Goal: Task Accomplishment & Management: Manage account settings

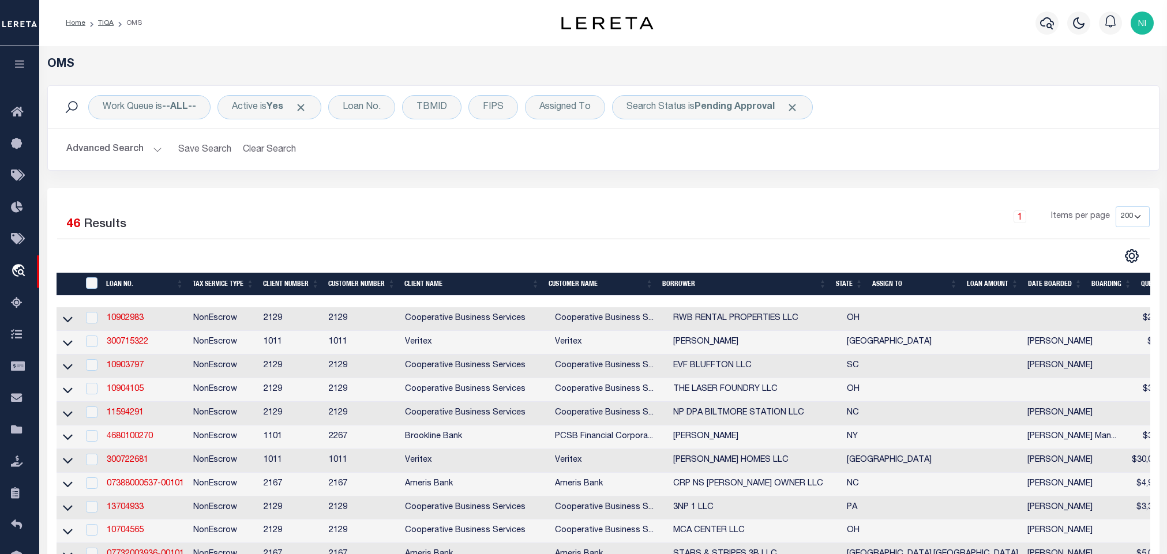
select select "200"
click at [471, 182] on div "Work Queue is --ALL-- Active is Yes Loan No. TBMID FIPS Assigned To Search Stat…" at bounding box center [603, 136] width 1129 height 103
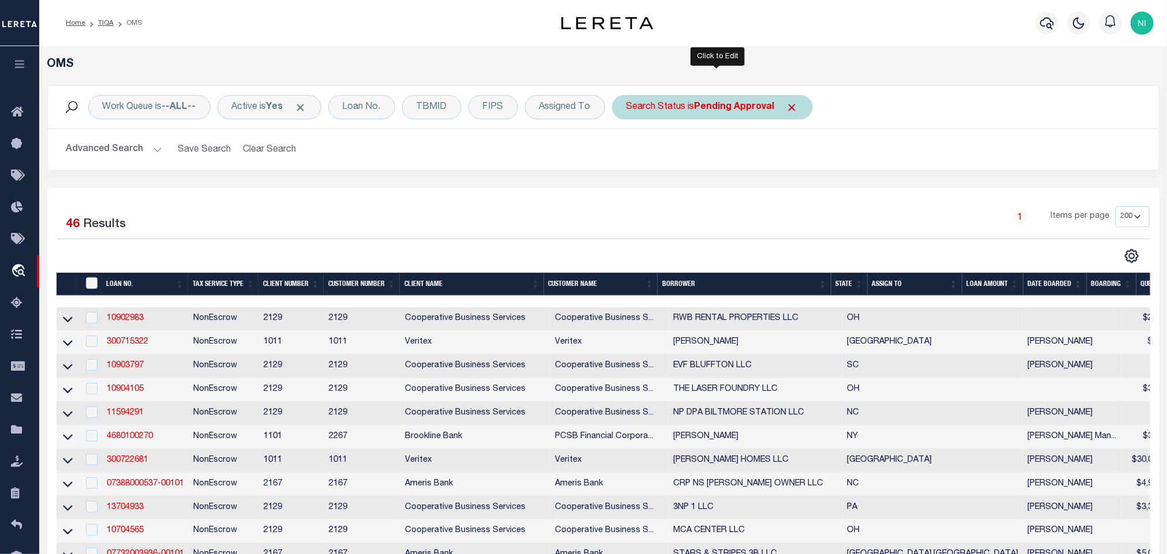
click at [728, 111] on b "Pending Approval" at bounding box center [734, 107] width 80 height 9
select select "PA"
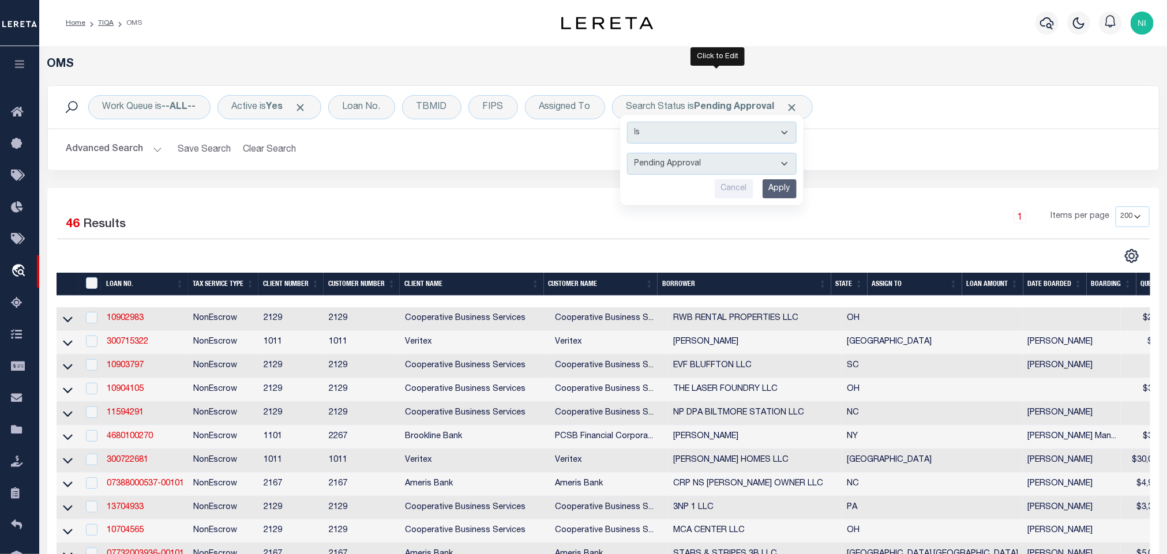
click at [301, 216] on div "1 Selected 46 Results" at bounding box center [187, 222] width 260 height 32
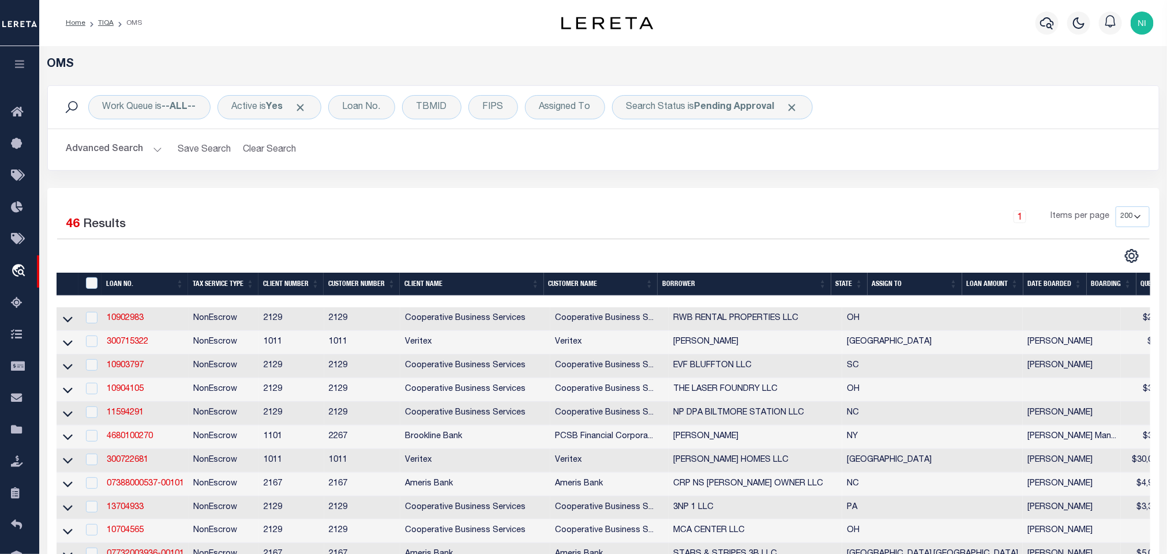
click at [157, 154] on button "Advanced Search" at bounding box center [114, 149] width 96 height 22
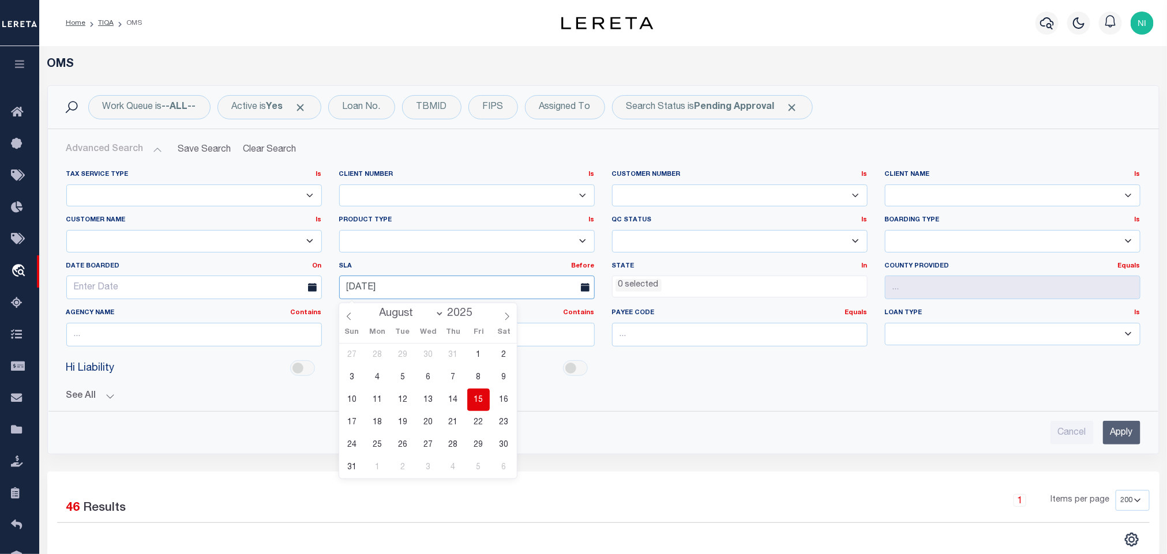
click at [311, 286] on div "Tax Service Type Is Is Contains Escrow NonEscrow Client Number Is Is Contains 1…" at bounding box center [603, 263] width 1091 height 186
click at [583, 266] on link "Before" at bounding box center [582, 266] width 23 height 6
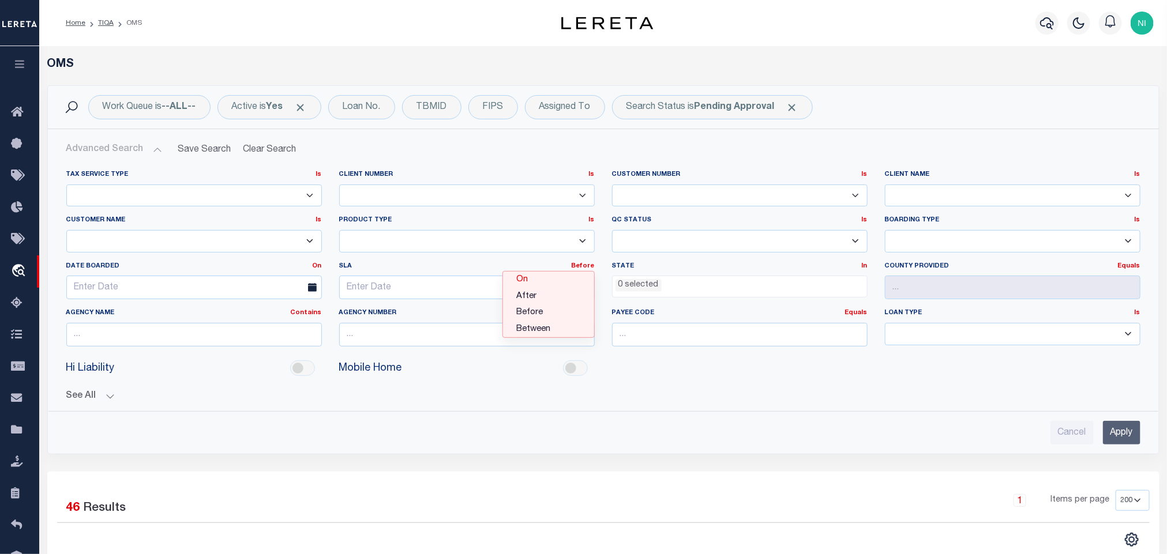
click at [567, 281] on link "On" at bounding box center [548, 280] width 91 height 17
click at [618, 395] on button "See All" at bounding box center [603, 396] width 1074 height 11
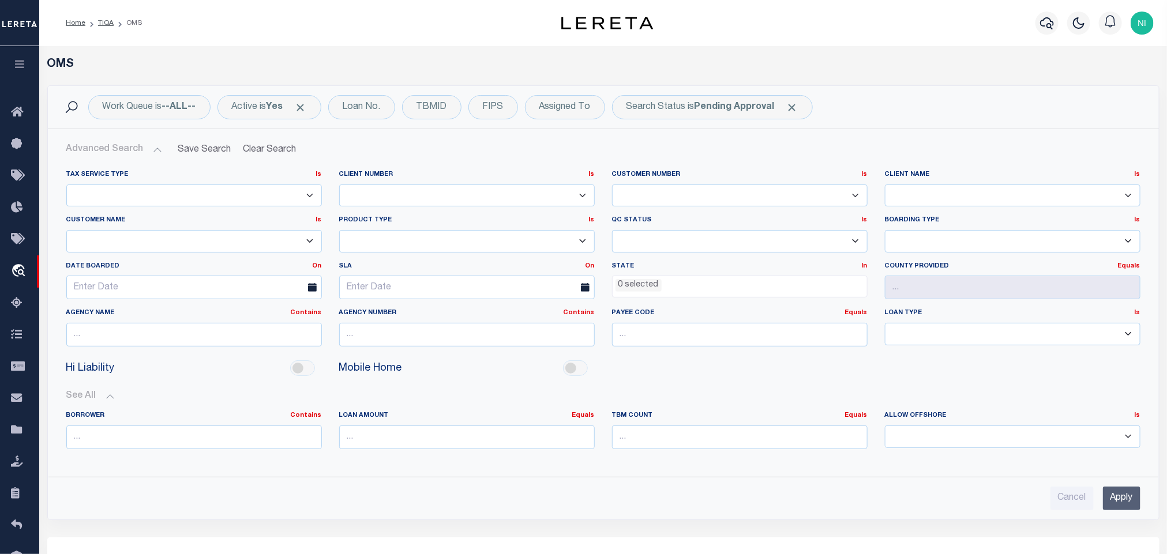
click at [1127, 503] on input "Apply" at bounding box center [1121, 499] width 37 height 24
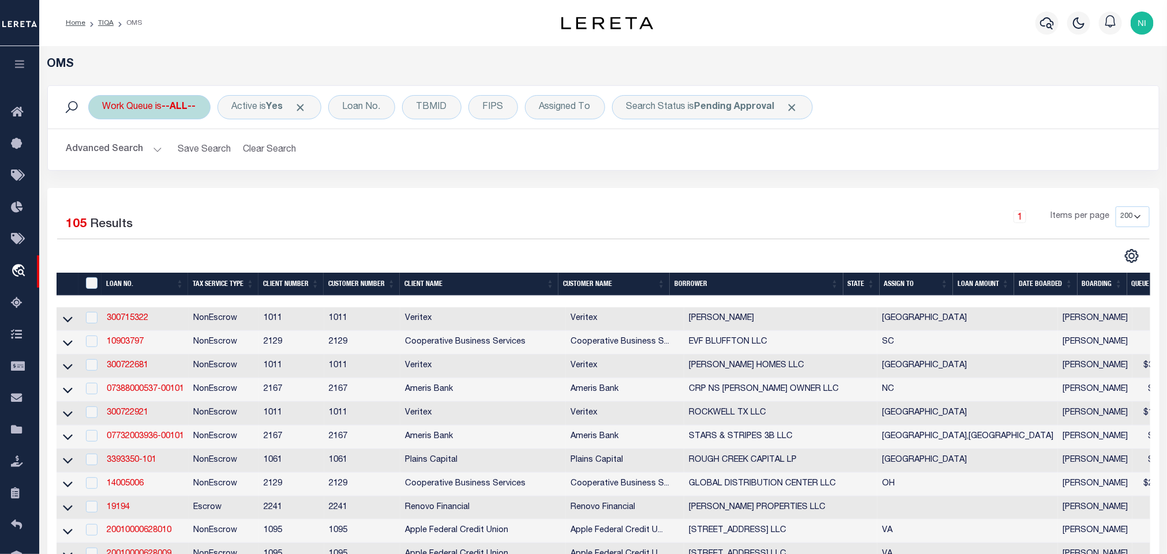
click at [151, 104] on div "Work Queue is --ALL--" at bounding box center [149, 107] width 122 height 24
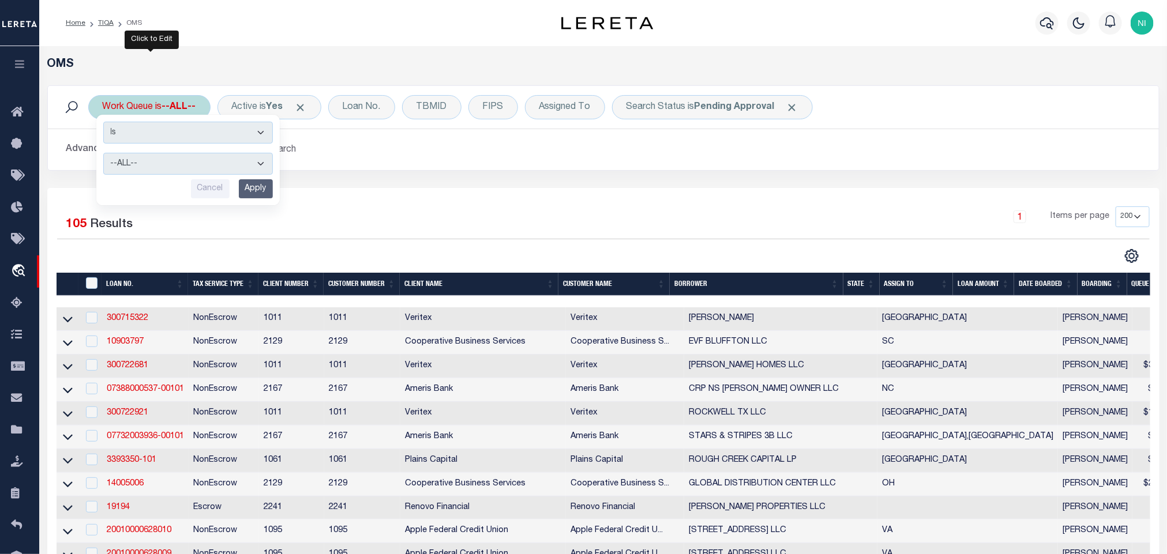
click at [164, 152] on div "Is Contains --ALL-- factRSystems General ThoughtFocus Cancel Apply" at bounding box center [187, 160] width 183 height 91
click at [164, 165] on select "--ALL-- factRSystems General ThoughtFocus" at bounding box center [188, 164] width 170 height 22
select select "THF"
click at [103, 154] on select "--ALL-- factRSystems General ThoughtFocus" at bounding box center [188, 164] width 170 height 22
click at [250, 189] on input "Apply" at bounding box center [256, 188] width 34 height 19
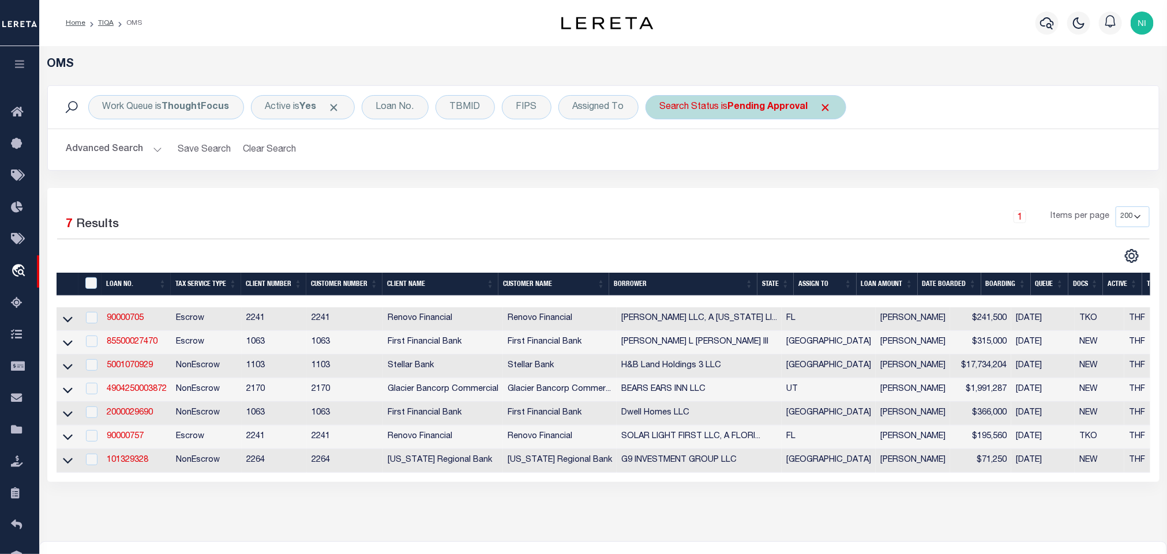
click at [757, 109] on b "Pending Approval" at bounding box center [768, 107] width 80 height 9
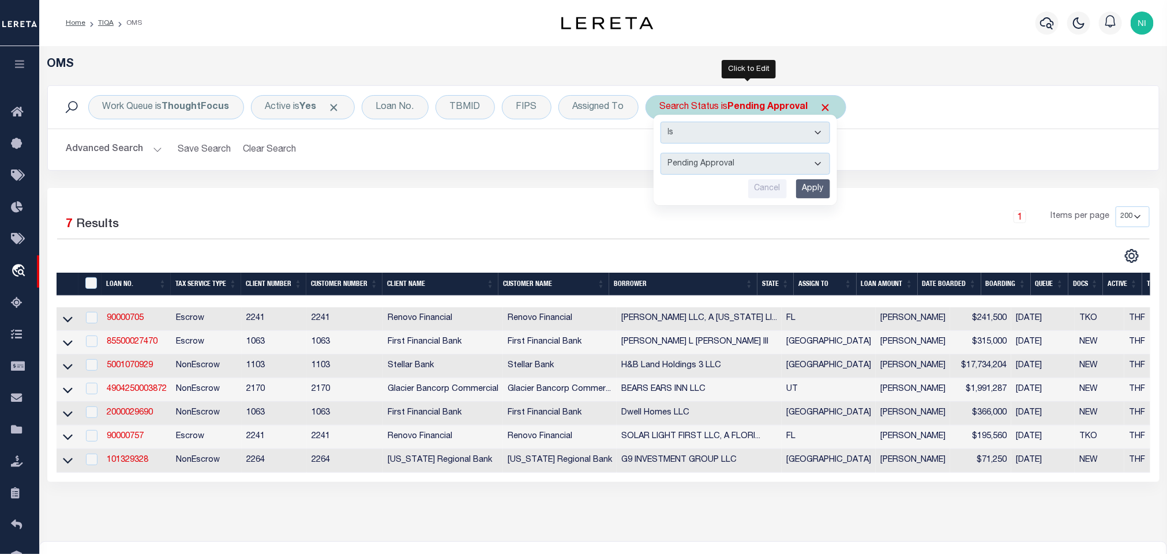
click at [757, 170] on select "Automated Search Bad Parcel Complete Duplicate Parcel High Dollar Reporting In …" at bounding box center [745, 164] width 170 height 22
select select "IP"
click at [663, 154] on select "Automated Search Bad Parcel Complete Duplicate Parcel High Dollar Reporting In …" at bounding box center [745, 164] width 170 height 22
click at [815, 191] on input "Apply" at bounding box center [813, 188] width 34 height 19
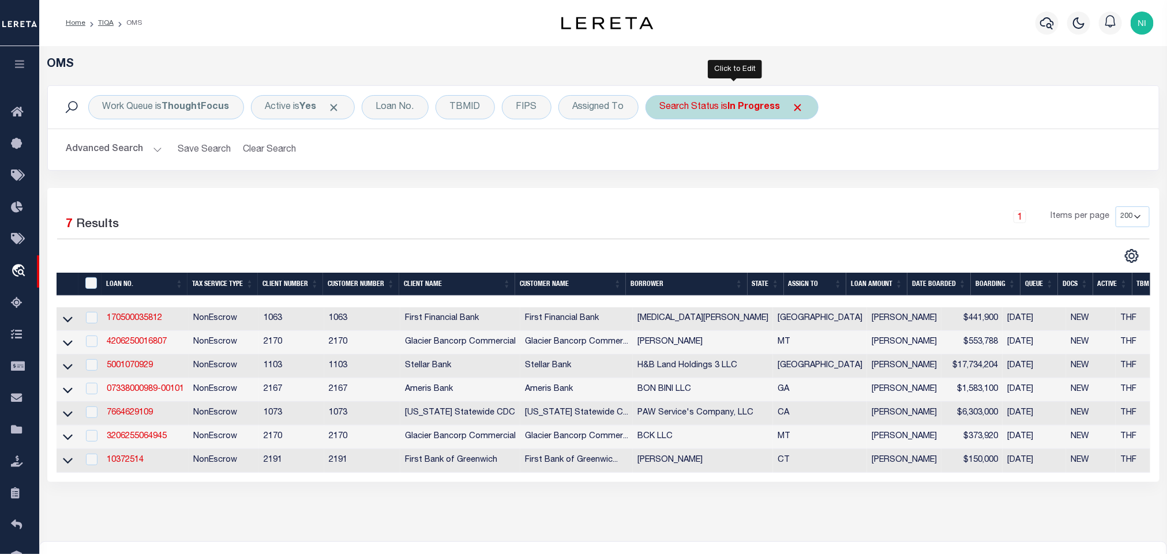
click at [737, 111] on b "In Progress" at bounding box center [754, 107] width 52 height 9
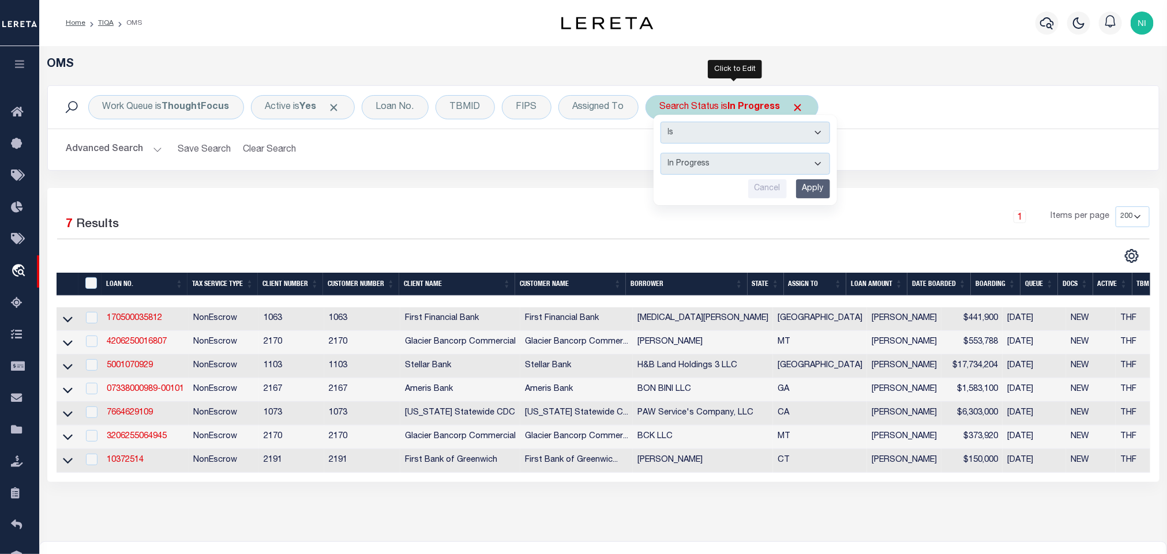
drag, startPoint x: 742, startPoint y: 160, endPoint x: 742, endPoint y: 173, distance: 13.3
click at [742, 161] on select "Automated Search Bad Parcel Complete Duplicate Parcel High Dollar Reporting In …" at bounding box center [745, 164] width 170 height 22
select select "RD"
click at [663, 154] on select "Automated Search Bad Parcel Complete Duplicate Parcel High Dollar Reporting In …" at bounding box center [745, 164] width 170 height 22
click at [802, 187] on input "Apply" at bounding box center [813, 188] width 34 height 19
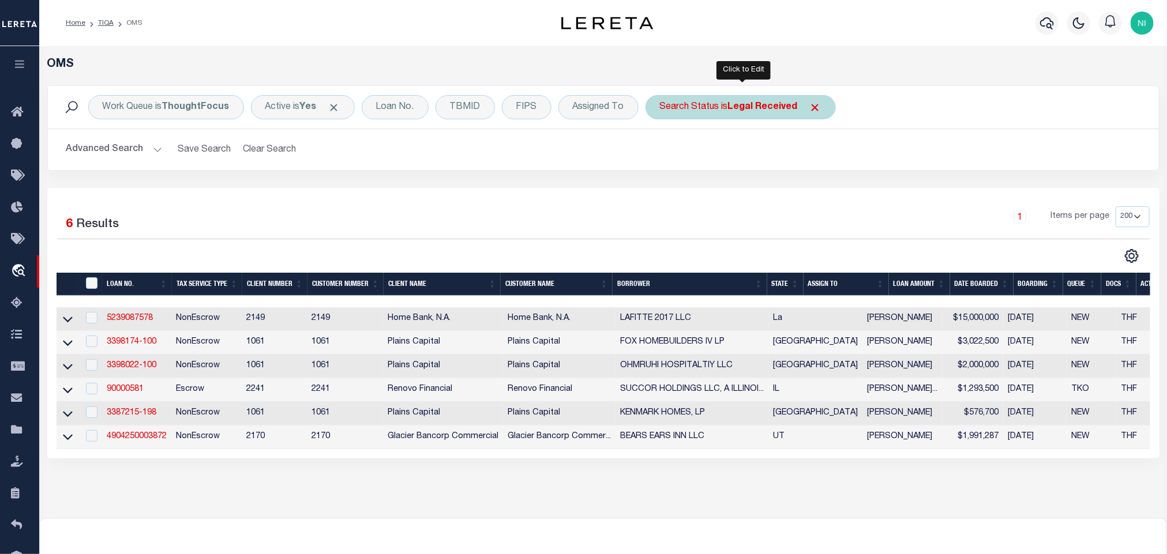
click at [746, 112] on b "Legal Received" at bounding box center [763, 107] width 70 height 9
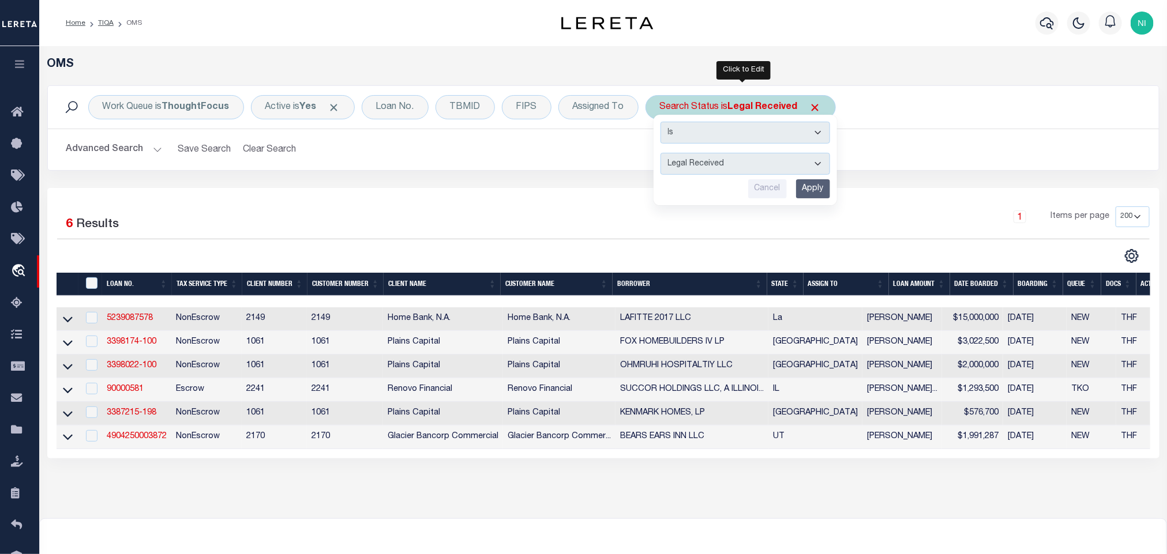
click at [742, 163] on select "Automated Search Bad Parcel Complete Duplicate Parcel High Dollar Reporting In …" at bounding box center [745, 164] width 170 height 22
select select "QC"
click at [663, 154] on select "Automated Search Bad Parcel Complete Duplicate Parcel High Dollar Reporting In …" at bounding box center [745, 164] width 170 height 22
click at [811, 197] on input "Apply" at bounding box center [813, 188] width 34 height 19
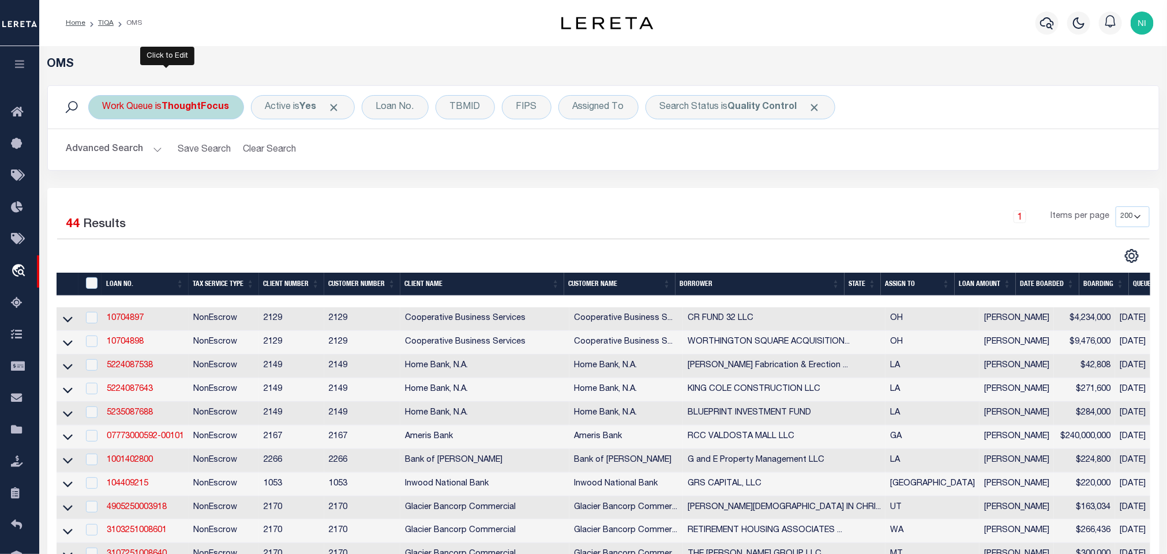
click at [212, 112] on b "ThoughtFocus" at bounding box center [195, 107] width 67 height 9
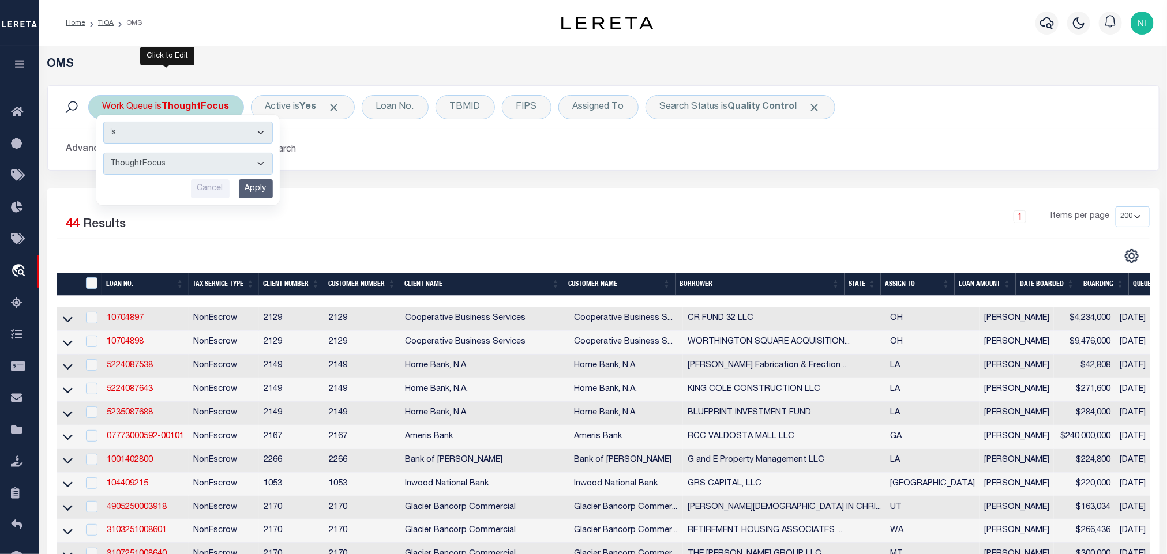
click at [205, 171] on select "--ALL-- factRSystems General ThoughtFocus" at bounding box center [188, 164] width 170 height 22
select select "FAC"
click at [103, 154] on select "--ALL-- factRSystems General ThoughtFocus" at bounding box center [188, 164] width 170 height 22
click at [251, 193] on input "Apply" at bounding box center [256, 188] width 34 height 19
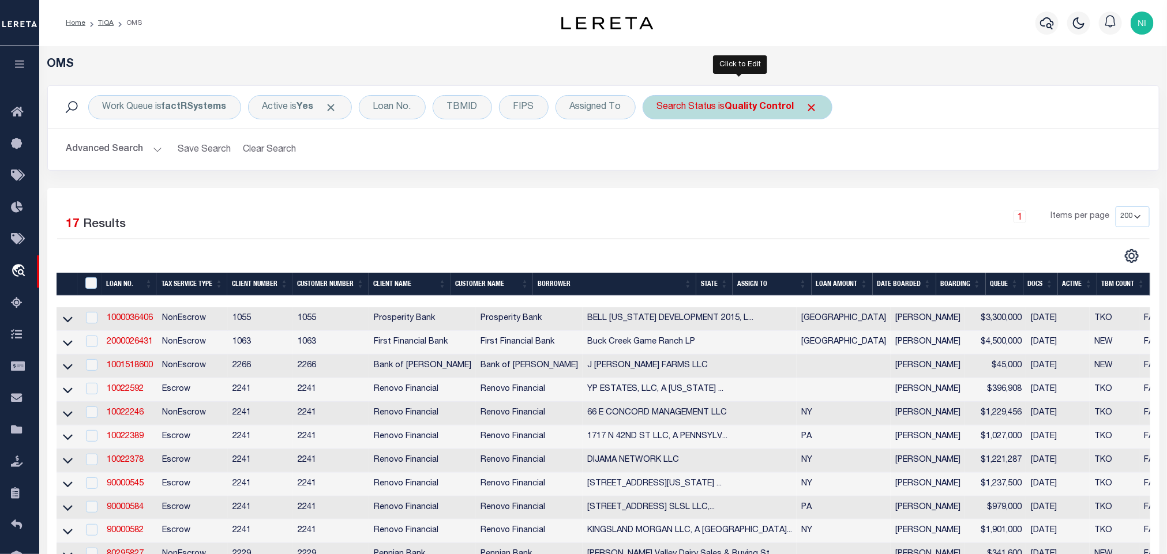
click at [743, 108] on b "Quality Control" at bounding box center [759, 107] width 69 height 9
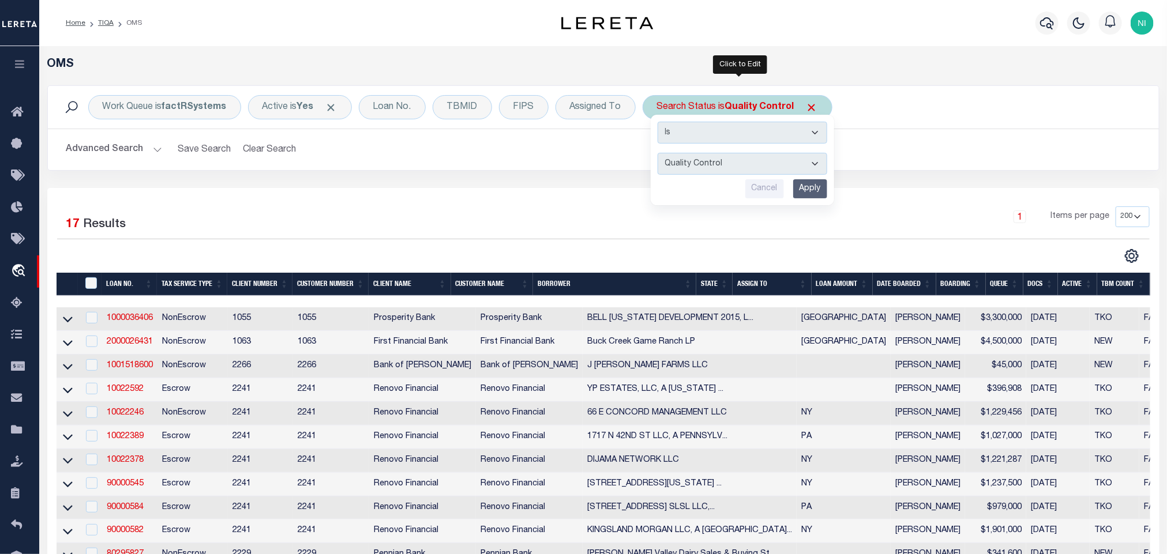
drag, startPoint x: 740, startPoint y: 113, endPoint x: 729, endPoint y: 163, distance: 51.5
click at [729, 163] on select "Automated Search Bad Parcel Complete Duplicate Parcel High Dollar Reporting In …" at bounding box center [742, 164] width 170 height 22
select select "IP"
click at [660, 154] on select "Automated Search Bad Parcel Complete Duplicate Parcel High Dollar Reporting In …" at bounding box center [742, 164] width 170 height 22
click at [834, 194] on div "Is Contains Automated Search Bad Parcel Complete Duplicate Parcel High Dollar R…" at bounding box center [742, 160] width 185 height 92
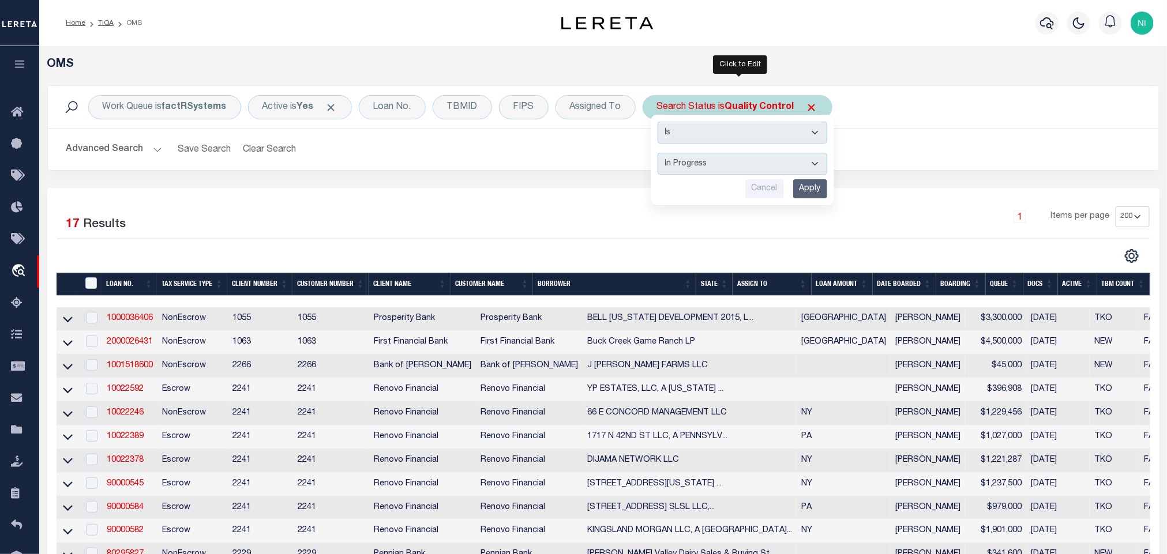
click at [822, 194] on input "Apply" at bounding box center [810, 188] width 34 height 19
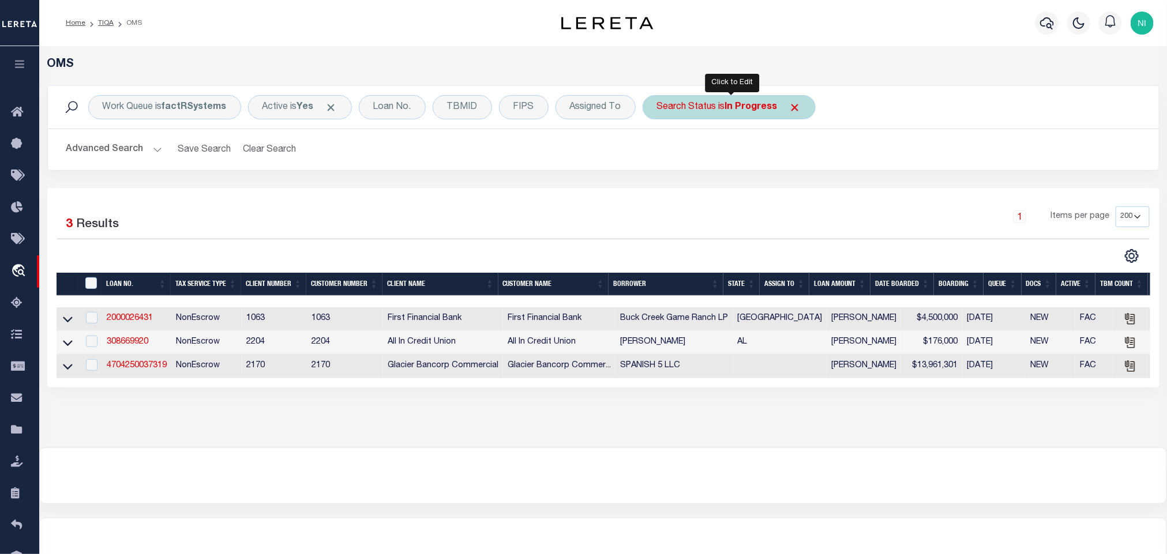
click at [712, 110] on div "Search Status is In Progress" at bounding box center [728, 107] width 173 height 24
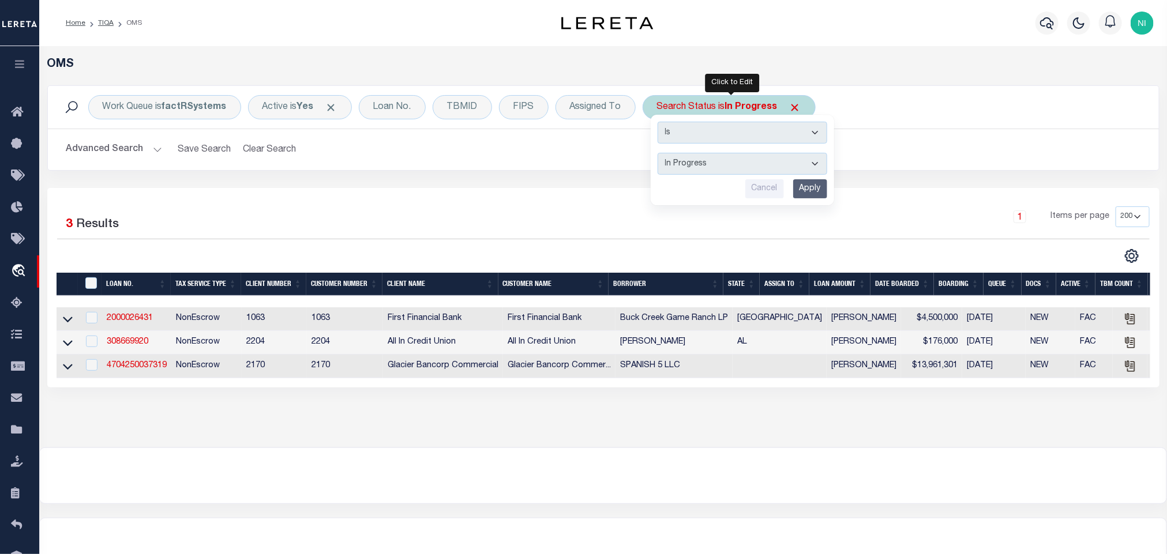
click at [713, 168] on select "Automated Search Bad Parcel Complete Duplicate Parcel High Dollar Reporting In …" at bounding box center [742, 164] width 170 height 22
select select "RD"
click at [660, 154] on select "Automated Search Bad Parcel Complete Duplicate Parcel High Dollar Reporting In …" at bounding box center [742, 164] width 170 height 22
click at [824, 187] on input "Apply" at bounding box center [810, 188] width 34 height 19
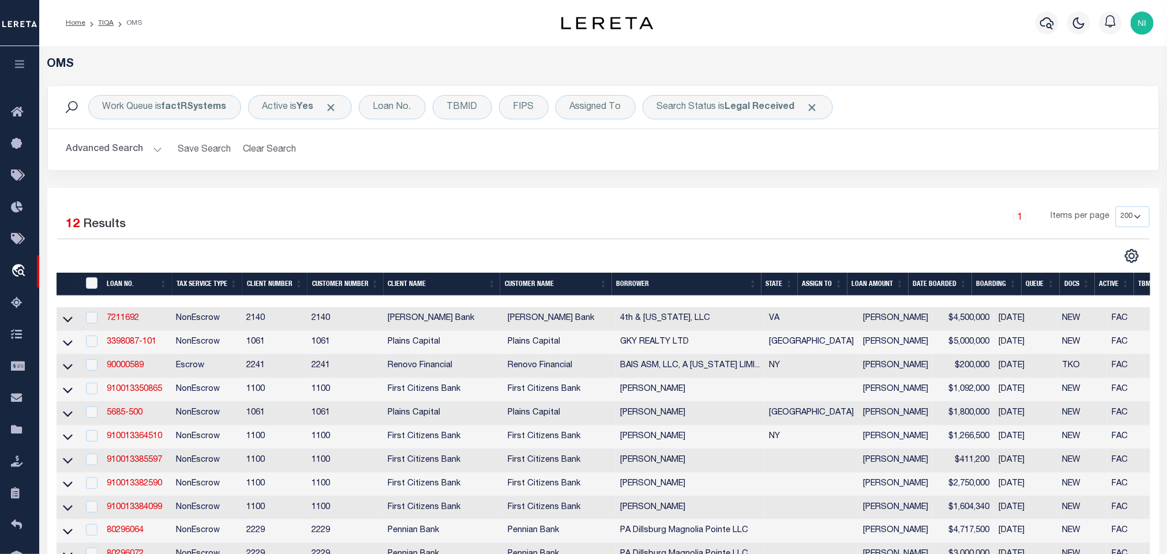
click at [739, 122] on div "Work Queue is factRSystems Active is Yes Loan No. TBMID FIPS Assigned To Search…" at bounding box center [603, 107] width 1111 height 43
click at [739, 111] on b "Legal Received" at bounding box center [760, 107] width 70 height 9
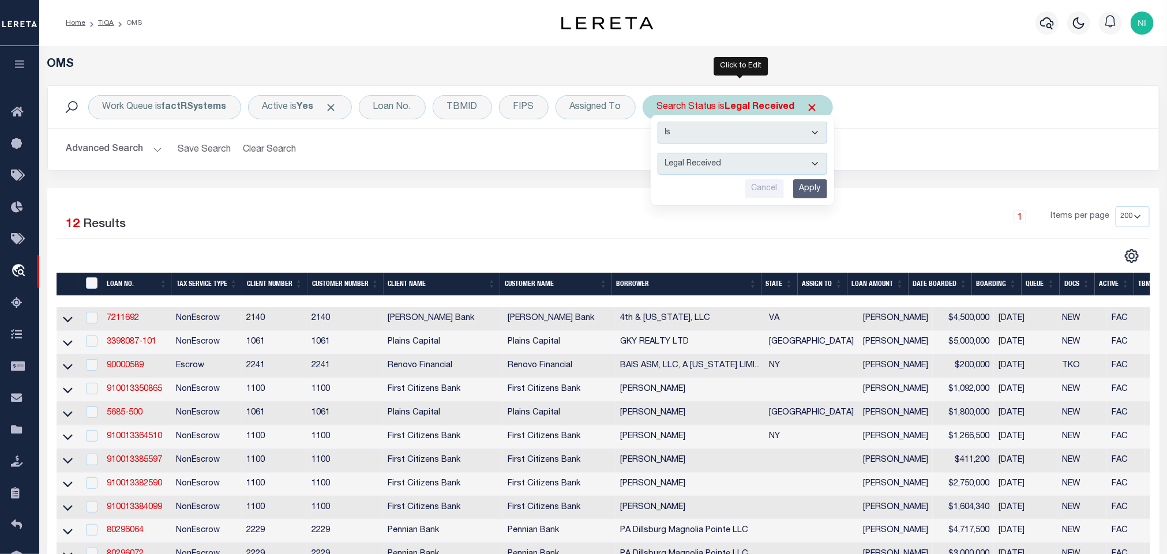
click at [746, 170] on select "Automated Search Bad Parcel Complete Duplicate Parcel High Dollar Reporting In …" at bounding box center [742, 164] width 170 height 22
select select "PA"
click at [660, 154] on select "Automated Search Bad Parcel Complete Duplicate Parcel High Dollar Reporting In …" at bounding box center [742, 164] width 170 height 22
click at [814, 187] on input "Apply" at bounding box center [810, 188] width 34 height 19
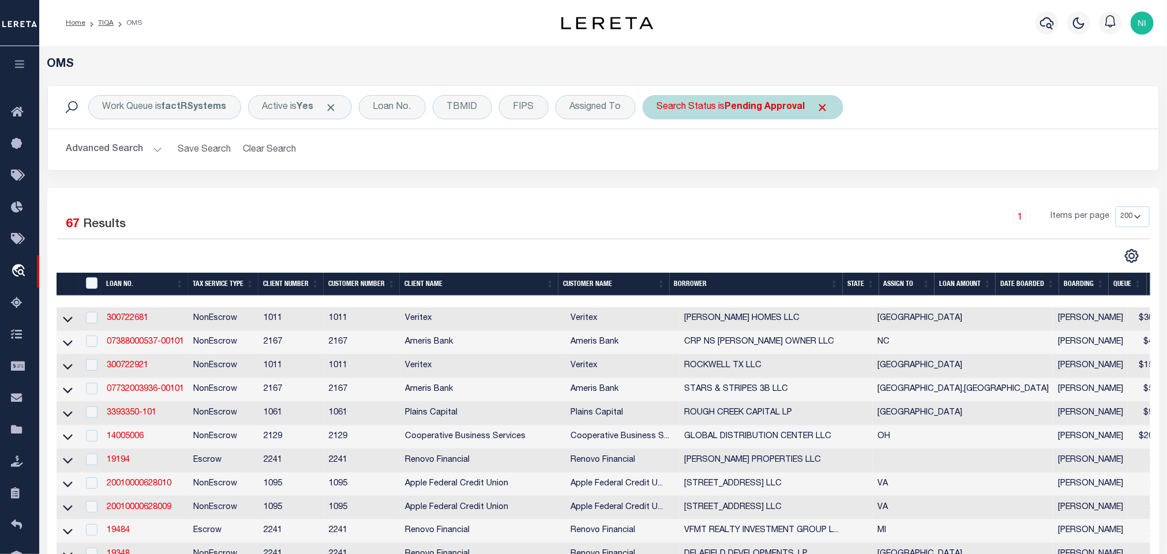
click at [747, 111] on b "Pending Approval" at bounding box center [765, 107] width 80 height 9
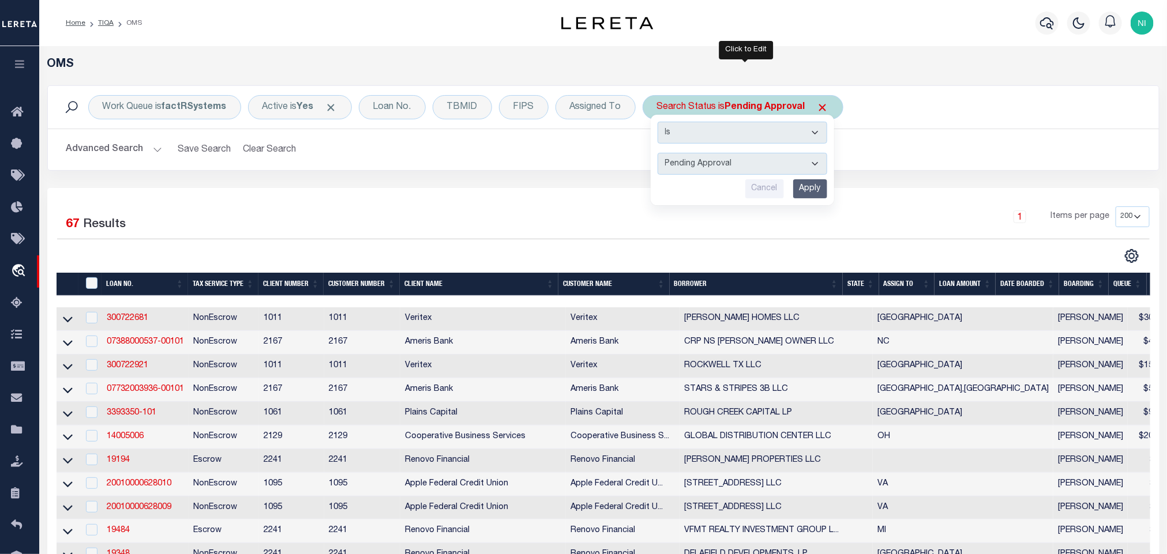
click at [737, 175] on select "Automated Search Bad Parcel Complete Duplicate Parcel High Dollar Reporting In …" at bounding box center [742, 164] width 170 height 22
select select "IP"
click at [660, 154] on select "Automated Search Bad Parcel Complete Duplicate Parcel High Dollar Reporting In …" at bounding box center [742, 164] width 170 height 22
click at [803, 183] on input "Apply" at bounding box center [810, 188] width 34 height 19
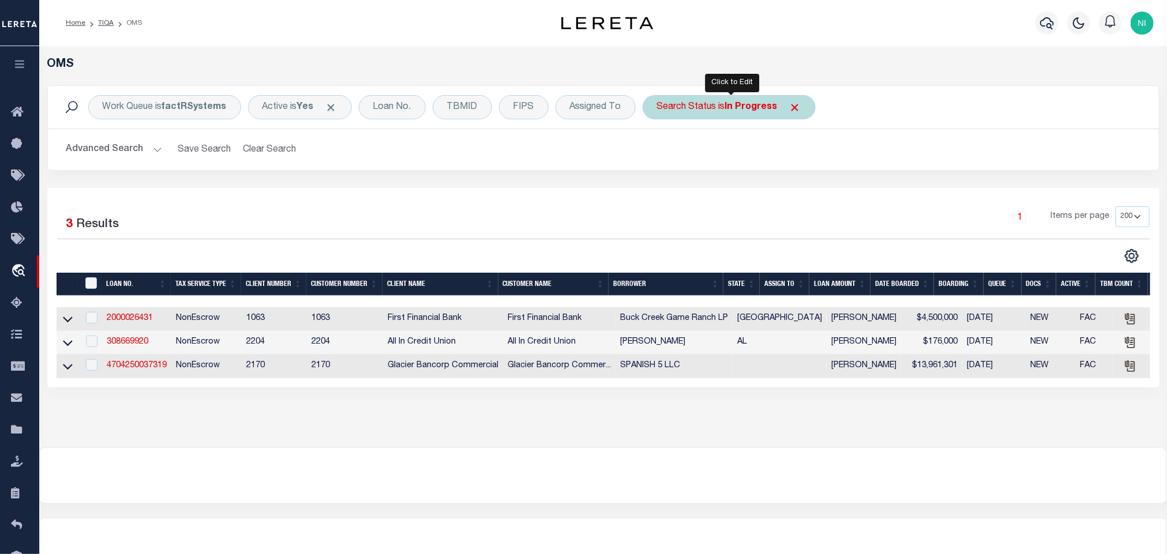
click at [737, 107] on b "In Progress" at bounding box center [751, 107] width 52 height 9
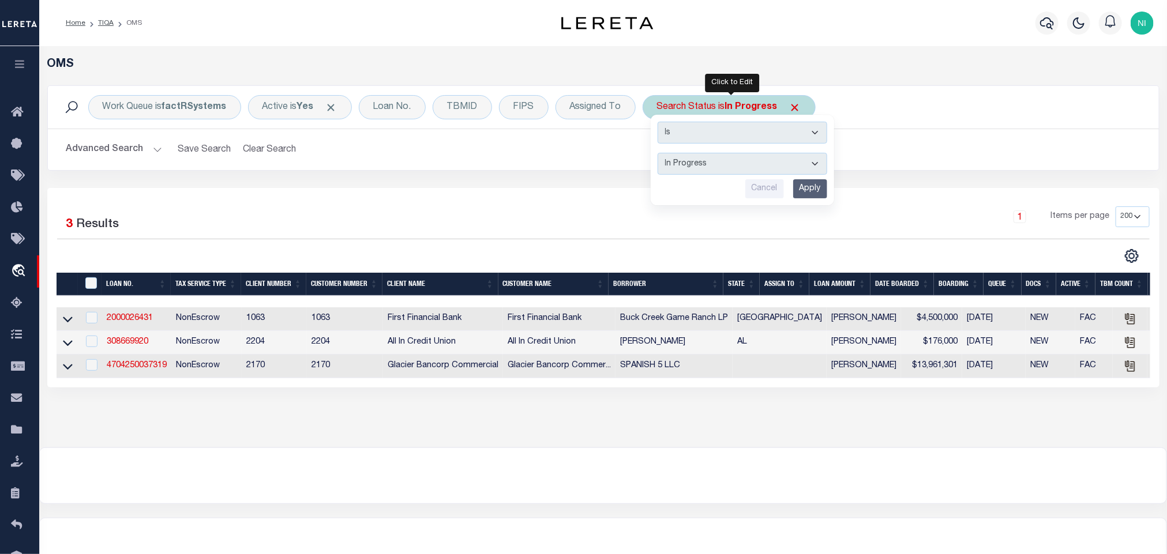
click at [739, 168] on select "Automated Search Bad Parcel Complete Duplicate Parcel High Dollar Reporting In …" at bounding box center [742, 164] width 170 height 22
select select "RD"
click at [660, 154] on select "Automated Search Bad Parcel Complete Duplicate Parcel High Dollar Reporting In …" at bounding box center [742, 164] width 170 height 22
click at [805, 191] on input "Apply" at bounding box center [810, 188] width 34 height 19
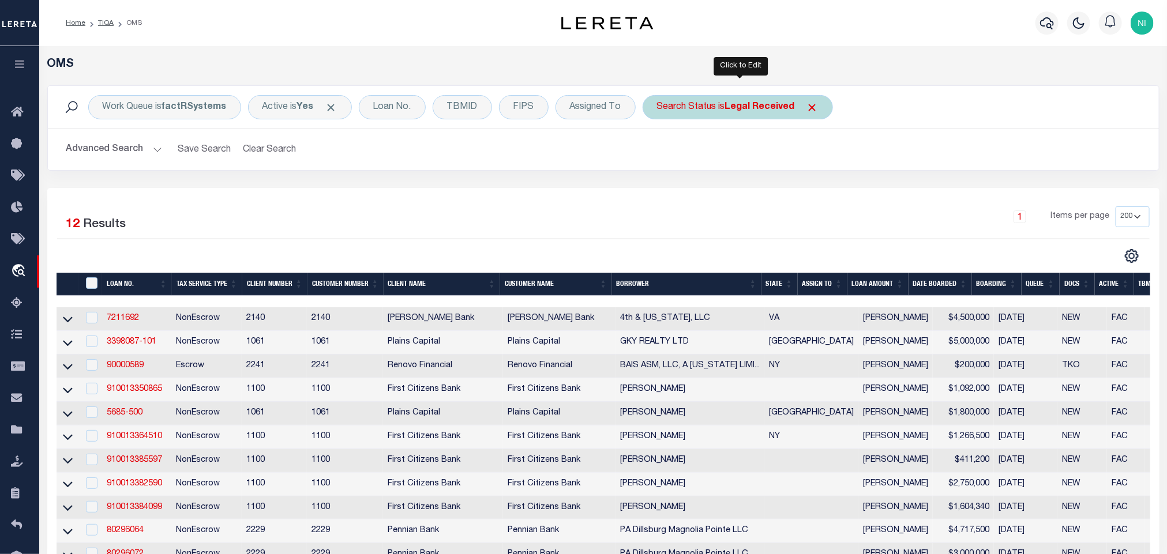
click at [743, 107] on b "Legal Received" at bounding box center [760, 107] width 70 height 9
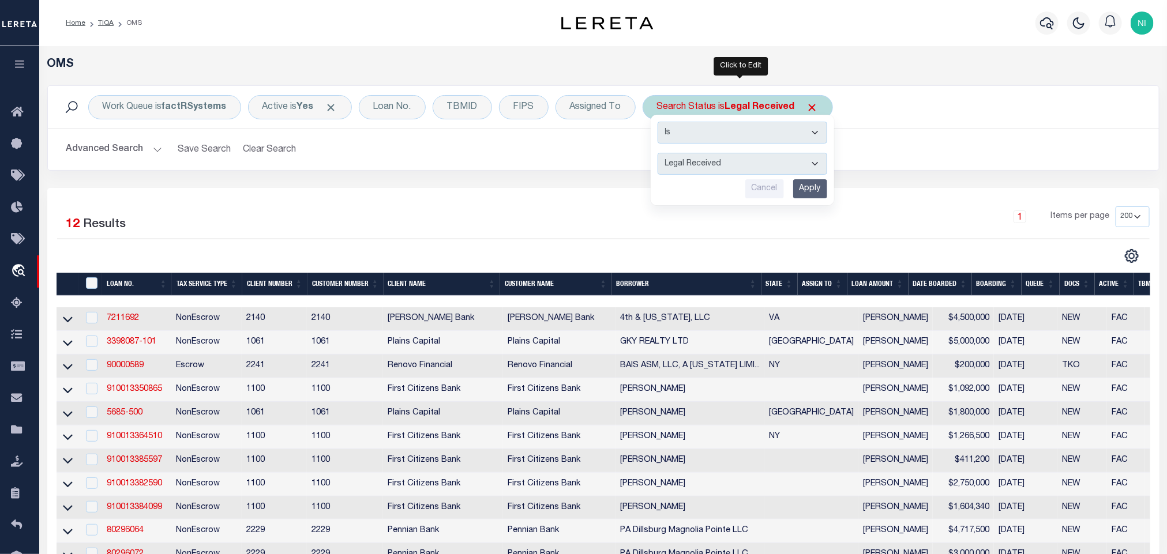
click at [744, 161] on select "Automated Search Bad Parcel Complete Duplicate Parcel High Dollar Reporting In …" at bounding box center [742, 164] width 170 height 22
click at [660, 154] on select "Automated Search Bad Parcel Complete Duplicate Parcel High Dollar Reporting In …" at bounding box center [742, 164] width 170 height 22
click at [727, 167] on select "Automated Search Bad Parcel Complete Duplicate Parcel High Dollar Reporting In …" at bounding box center [742, 164] width 170 height 22
select select "QC"
click at [660, 154] on select "Automated Search Bad Parcel Complete Duplicate Parcel High Dollar Reporting In …" at bounding box center [742, 164] width 170 height 22
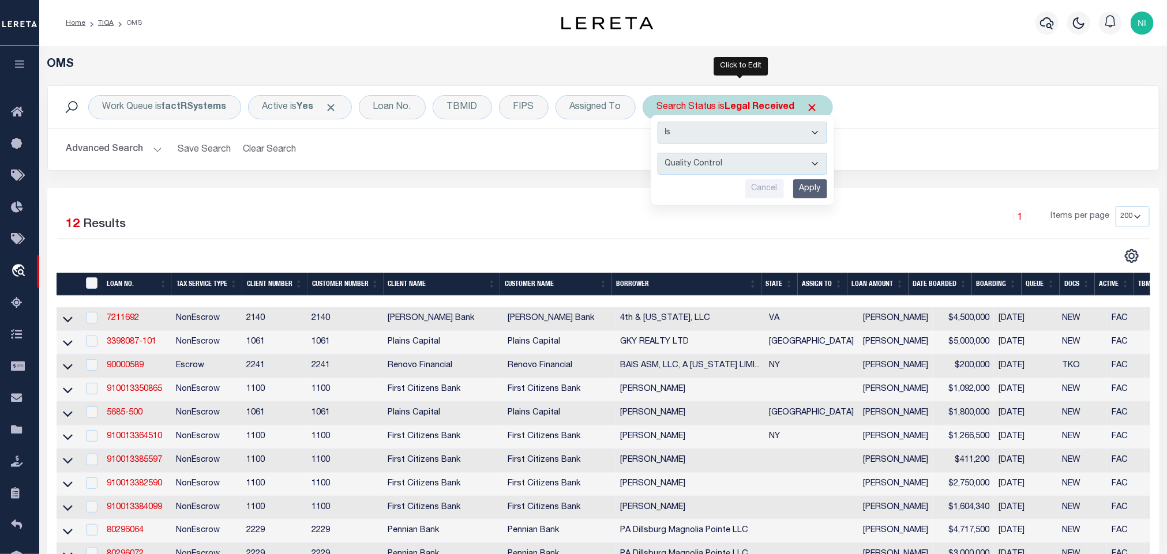
click at [812, 189] on input "Apply" at bounding box center [810, 188] width 34 height 19
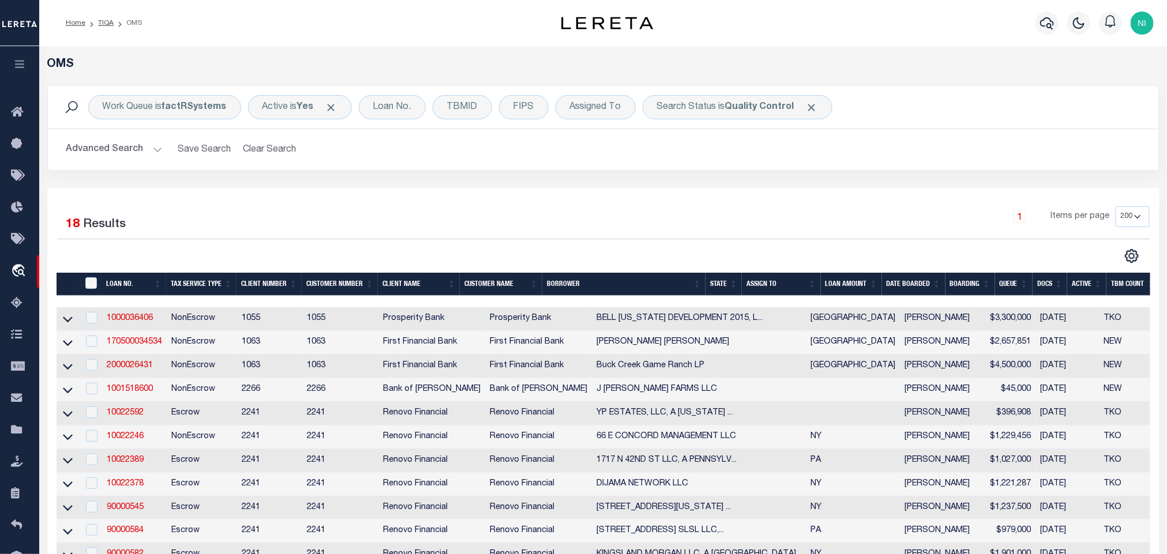
click at [148, 160] on button "Advanced Search" at bounding box center [114, 149] width 96 height 22
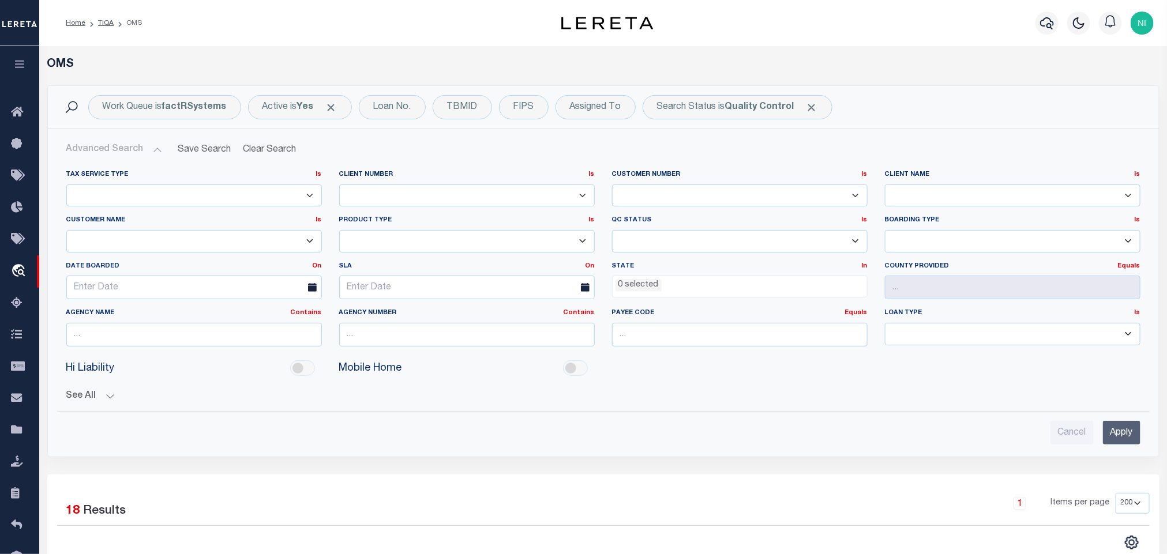
click at [706, 244] on select "Ready to QC Correct Incorrect" at bounding box center [739, 241] width 255 height 22
click at [700, 381] on div "Hi Liability Mobile Home" at bounding box center [603, 369] width 1091 height 26
click at [698, 275] on div "State In In AK AL AR AZ CA CO CT DC DE FL GA GU HI IA ID IL IN KS [GEOGRAPHIC_D…" at bounding box center [739, 280] width 255 height 36
click at [696, 286] on ul "0 selected" at bounding box center [739, 284] width 254 height 16
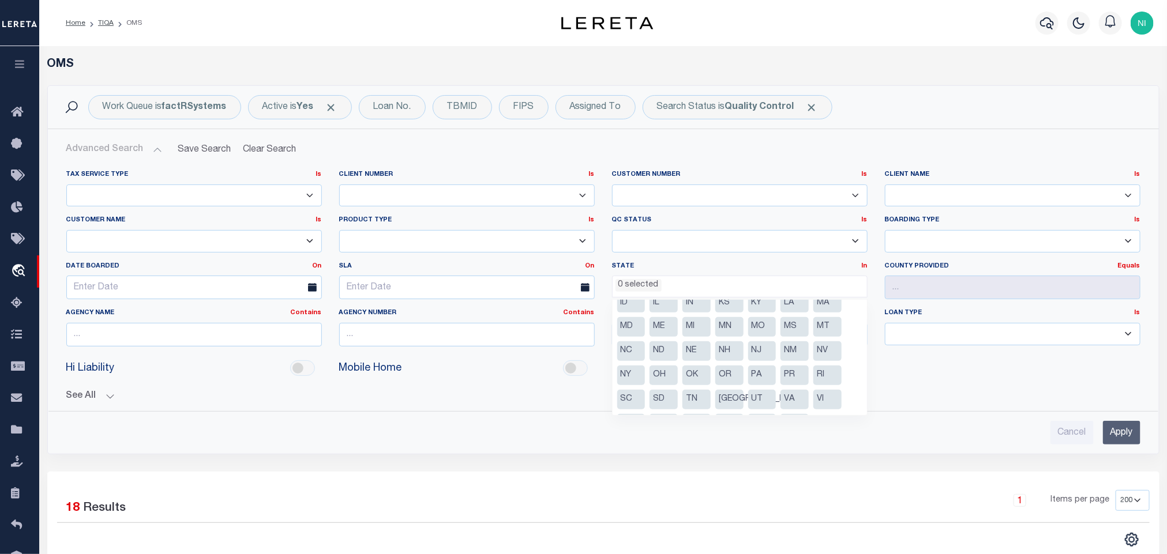
scroll to position [83, 0]
click at [759, 348] on li "PA" at bounding box center [762, 353] width 28 height 20
click at [817, 328] on li "NV" at bounding box center [827, 328] width 28 height 20
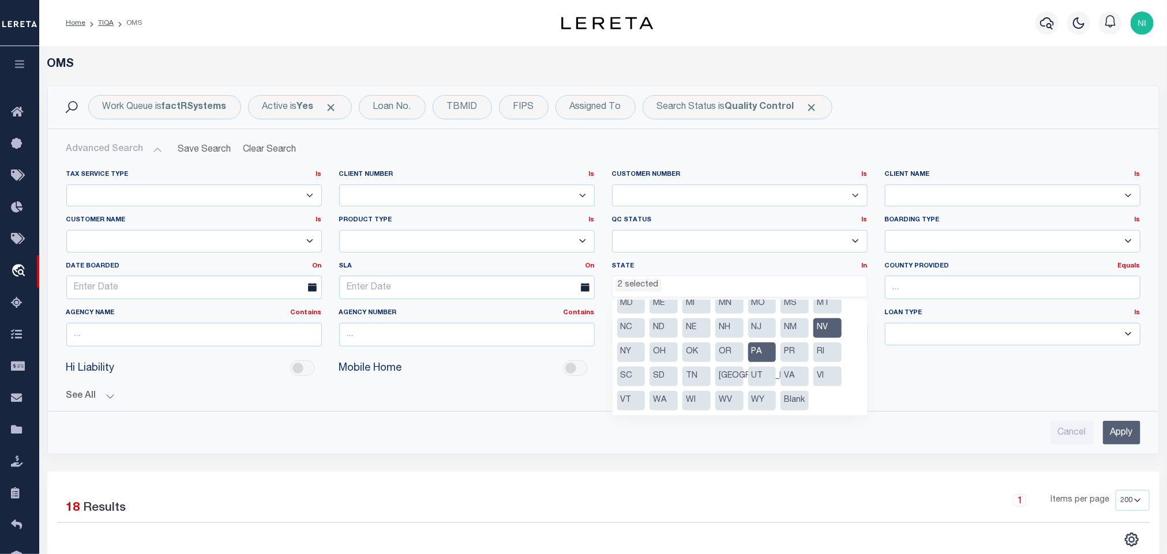
click at [822, 327] on li "NV" at bounding box center [827, 328] width 28 height 20
click at [642, 352] on li "NY" at bounding box center [631, 353] width 28 height 20
select select "NY"
click at [1128, 433] on input "Apply" at bounding box center [1121, 433] width 37 height 24
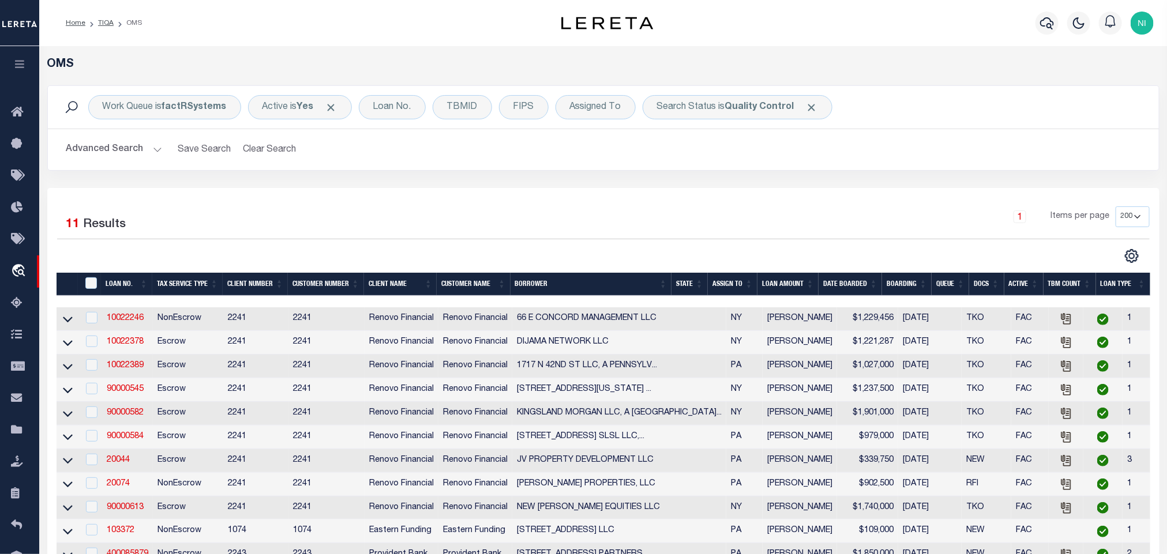
click at [540, 206] on div "1 Selected 11 Results 1 Items per page 10 25 50 100 200" at bounding box center [603, 382] width 1112 height 388
click at [111, 322] on link "10022246" at bounding box center [125, 318] width 37 height 8
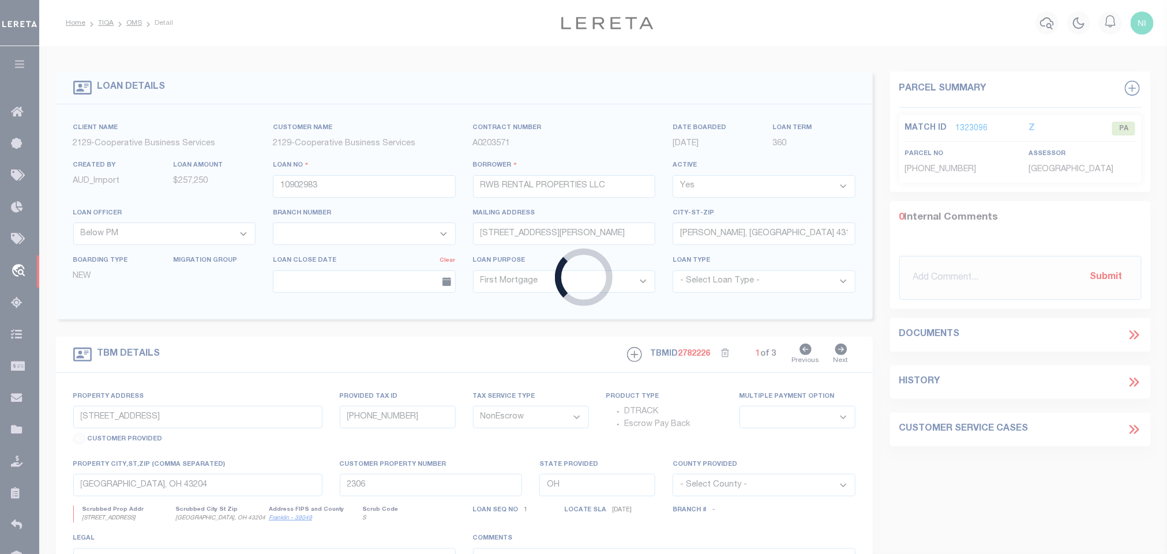
type input "10022246"
type input "66 E CONCORD MANAGEMENT LLC"
select select
select select "400"
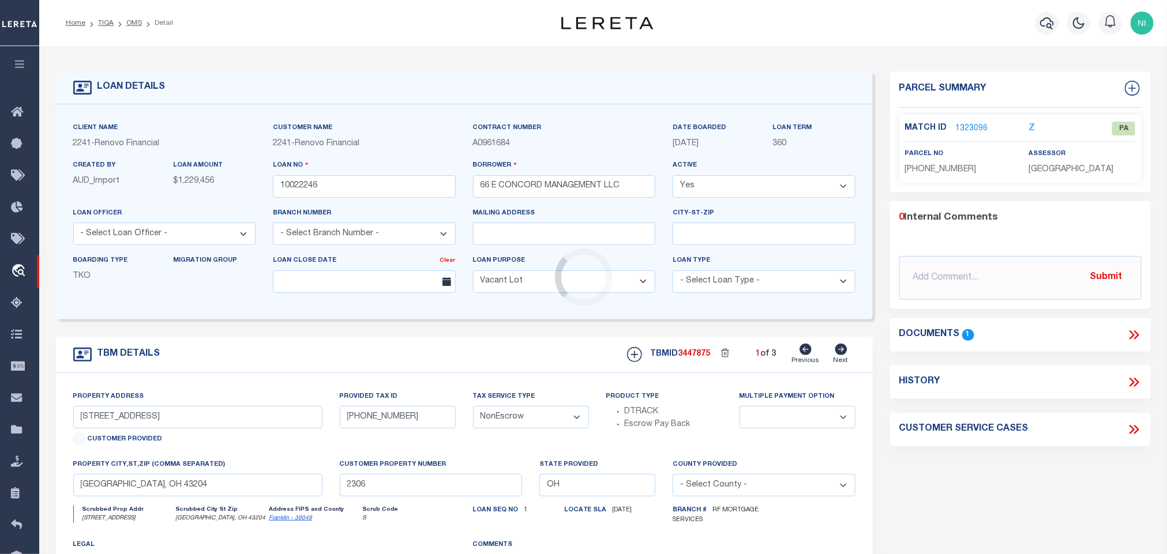
select select "14701"
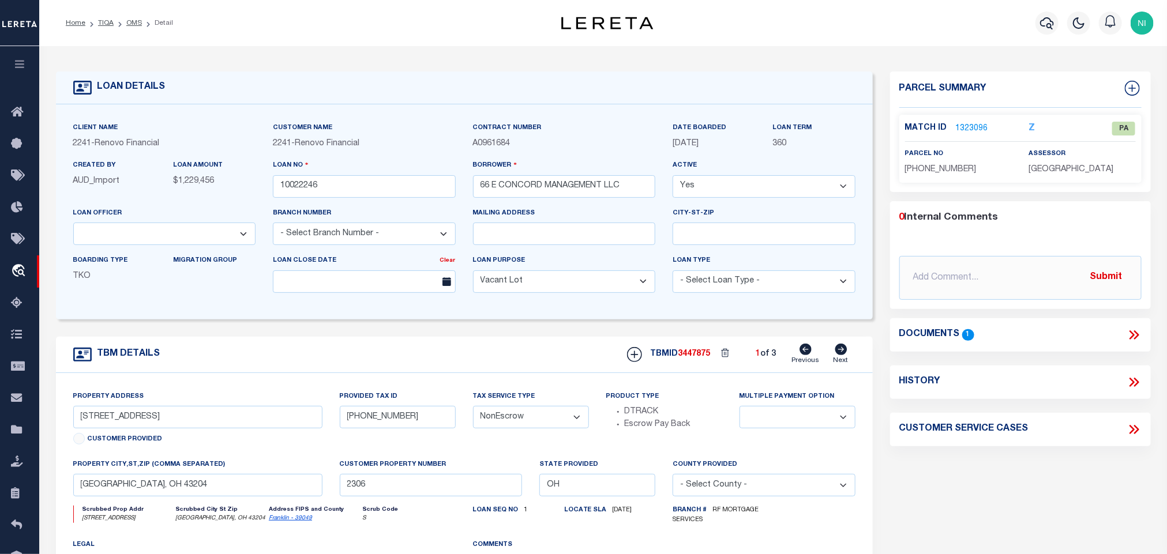
select select "25067"
type input "[STREET_ADDRESS]"
type input "MONSEY, [GEOGRAPHIC_DATA] 10952"
type input "a0kUS00000Bojur"
type input "NY"
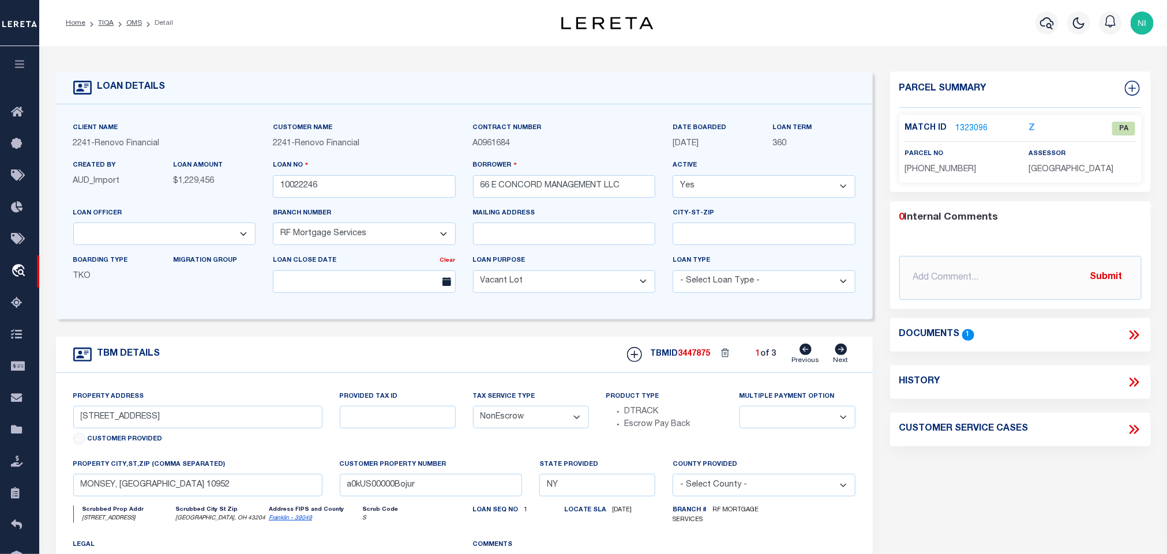
select select
select select "4"
click at [1129, 333] on icon at bounding box center [1133, 335] width 15 height 15
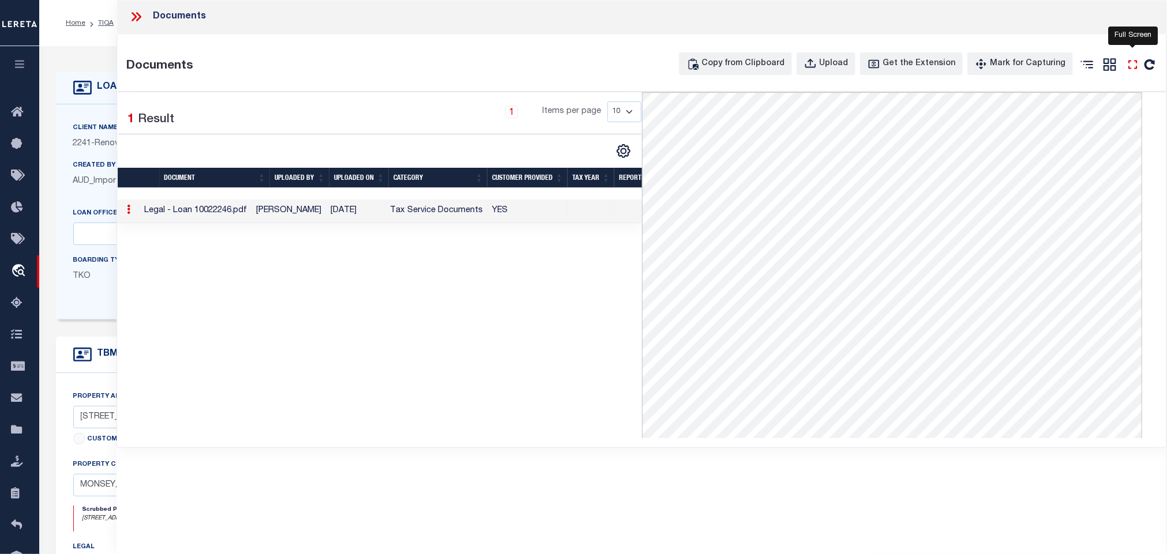
click at [1131, 69] on icon at bounding box center [1132, 64] width 15 height 15
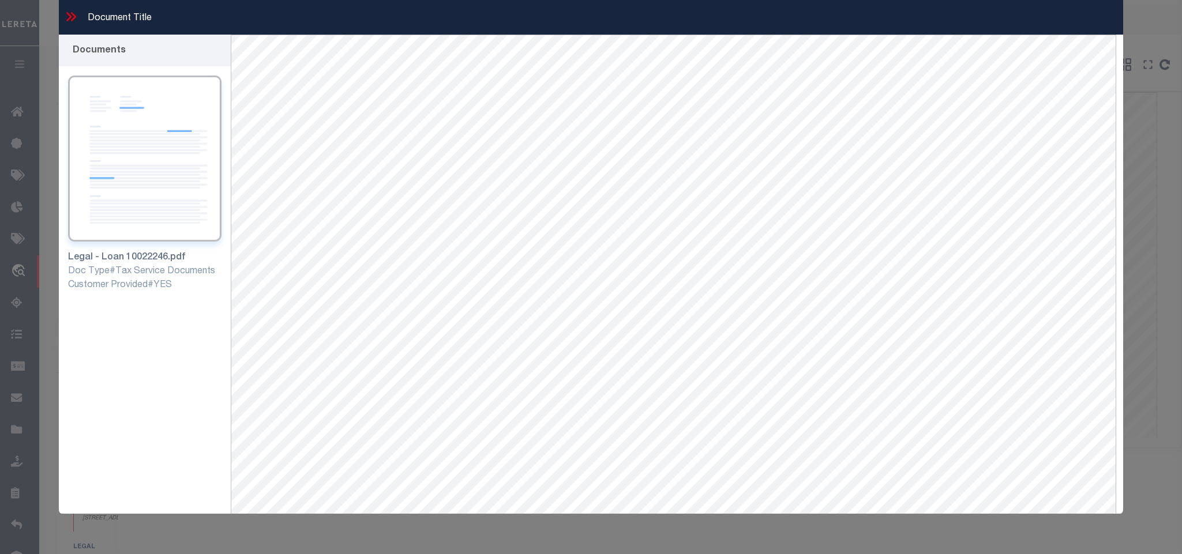
click at [72, 18] on icon at bounding box center [70, 16] width 15 height 15
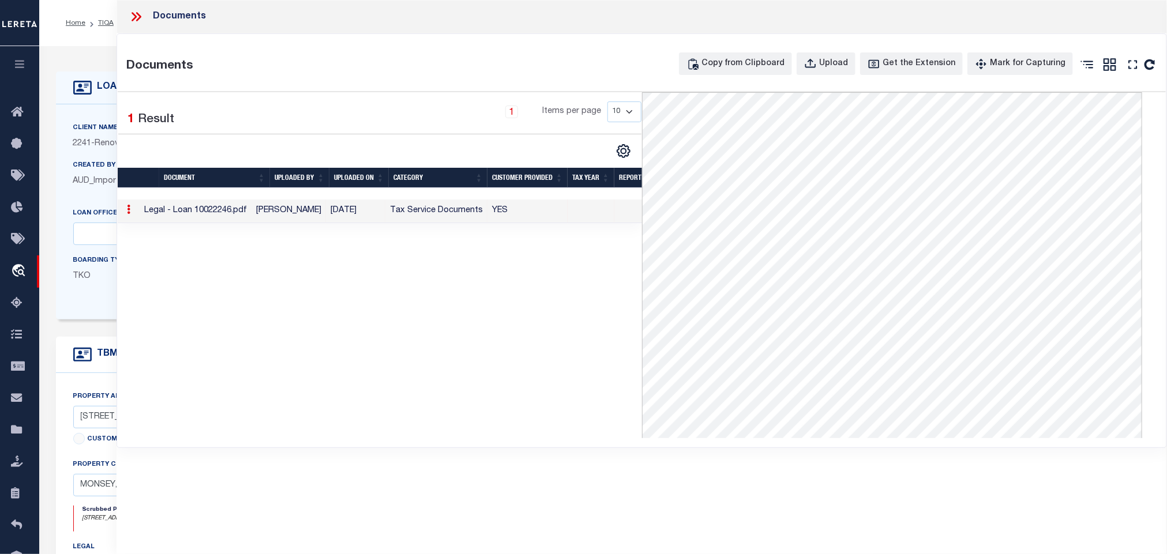
click at [137, 12] on icon at bounding box center [136, 16] width 15 height 15
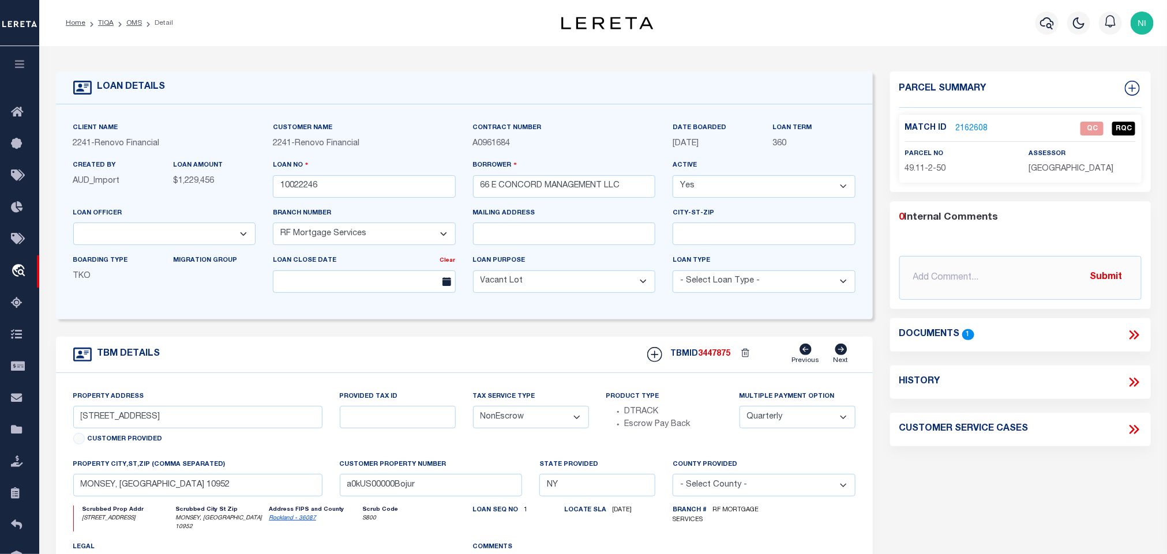
click at [966, 125] on link "2162608" at bounding box center [972, 129] width 32 height 12
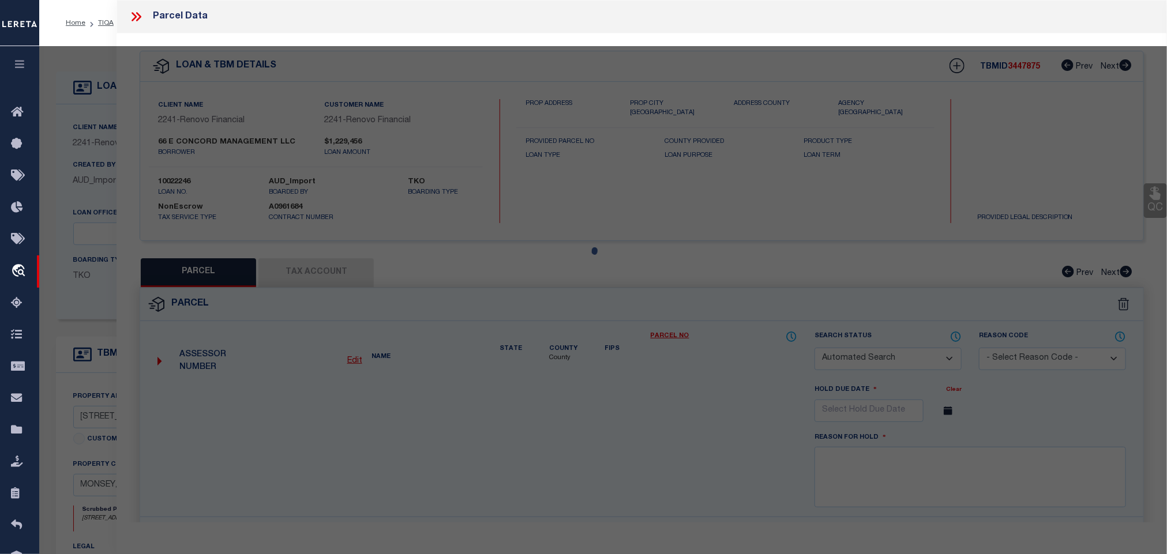
checkbox input "false"
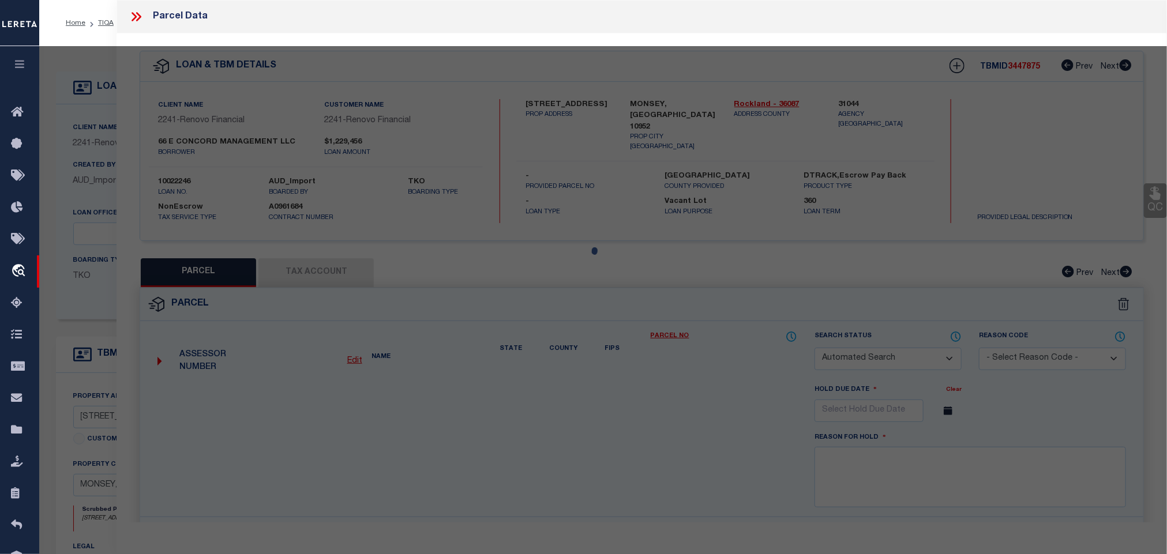
select select "QC"
select select "AGW"
select select "LEG"
type input "[STREET_ADDRESS]"
type input "MONSEY, [GEOGRAPHIC_DATA] 10952"
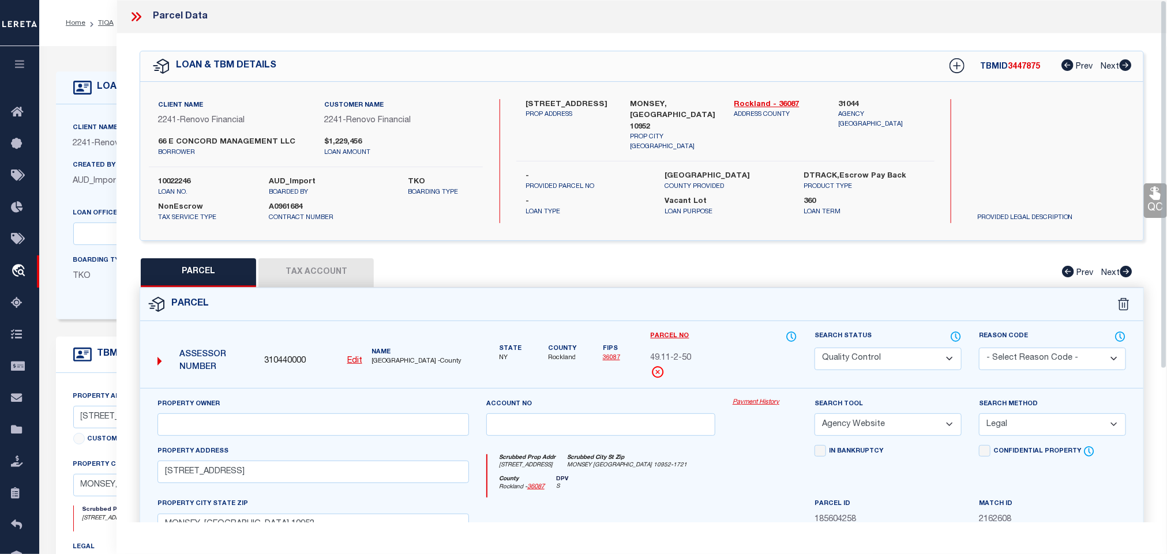
drag, startPoint x: 358, startPoint y: 266, endPoint x: 407, endPoint y: 277, distance: 49.7
click at [357, 266] on button "Tax Account" at bounding box center [315, 272] width 115 height 29
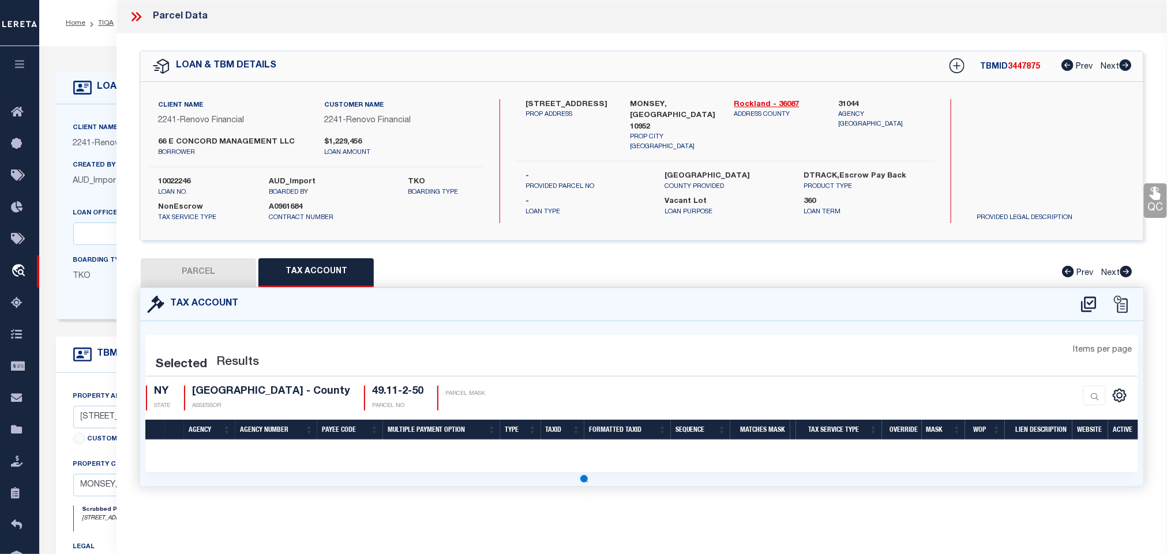
select select "100"
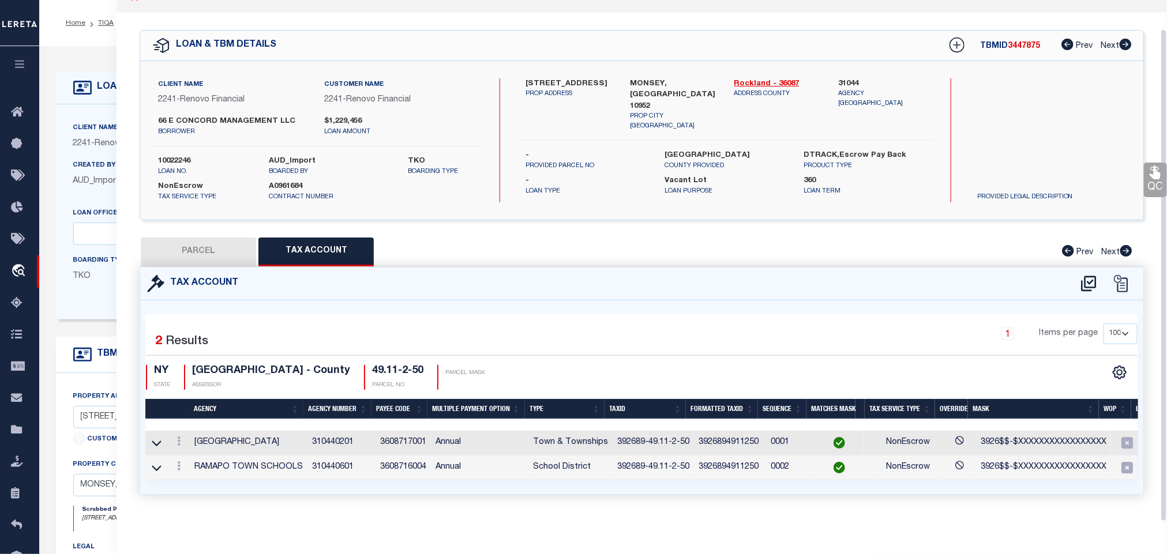
scroll to position [32, 0]
click at [220, 239] on button "PARCEL" at bounding box center [198, 252] width 115 height 29
select select "AS"
select select
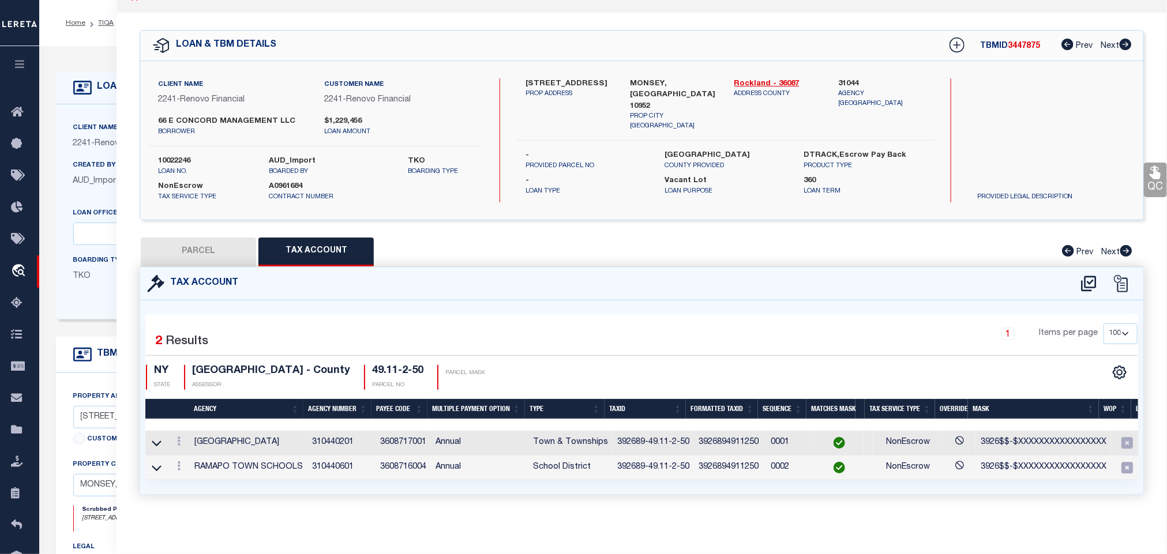
checkbox input "false"
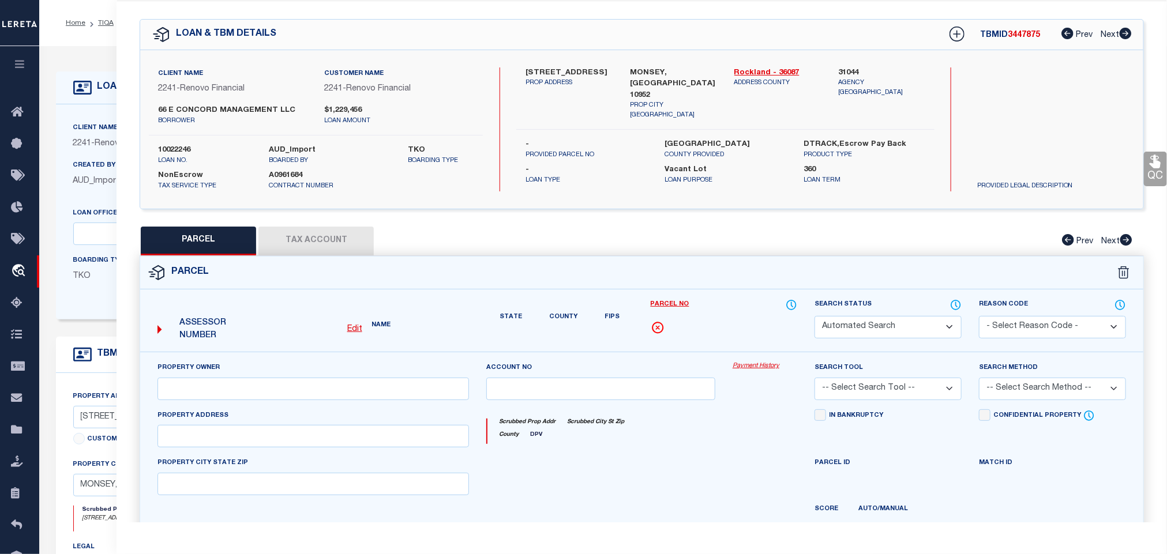
select select "QC"
select select "AGW"
select select "LEG"
type input "[STREET_ADDRESS]"
type input "MONSEY, [GEOGRAPHIC_DATA] 10952"
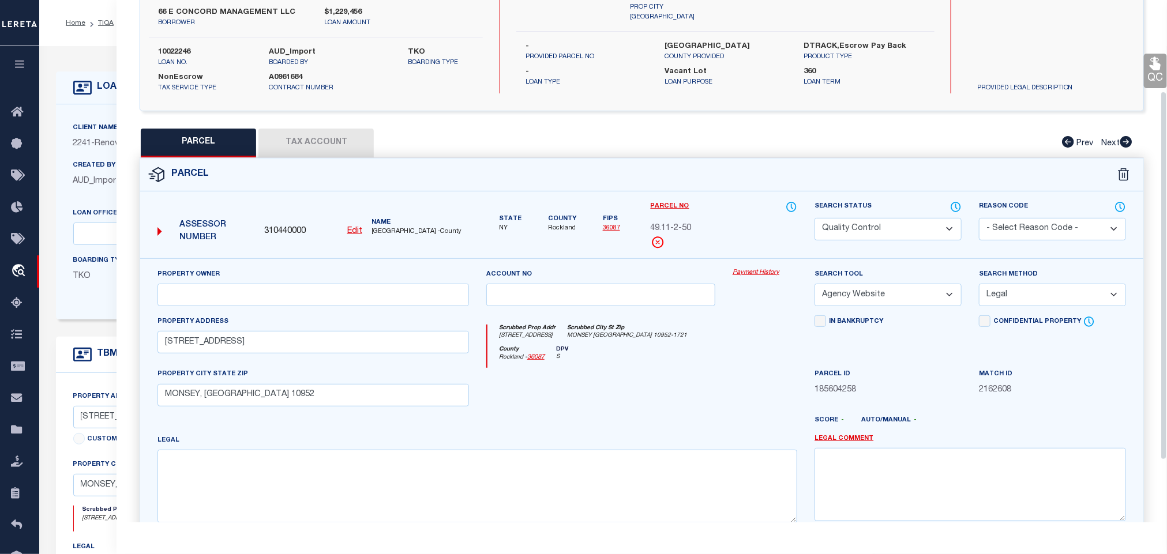
scroll to position [43, 0]
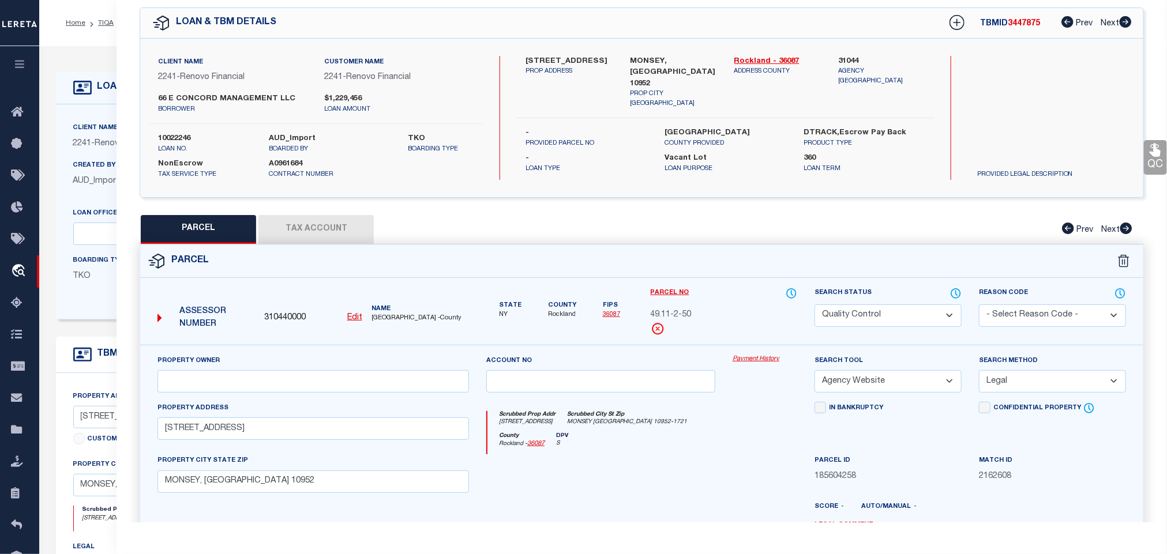
click at [1151, 156] on icon at bounding box center [1154, 150] width 11 height 13
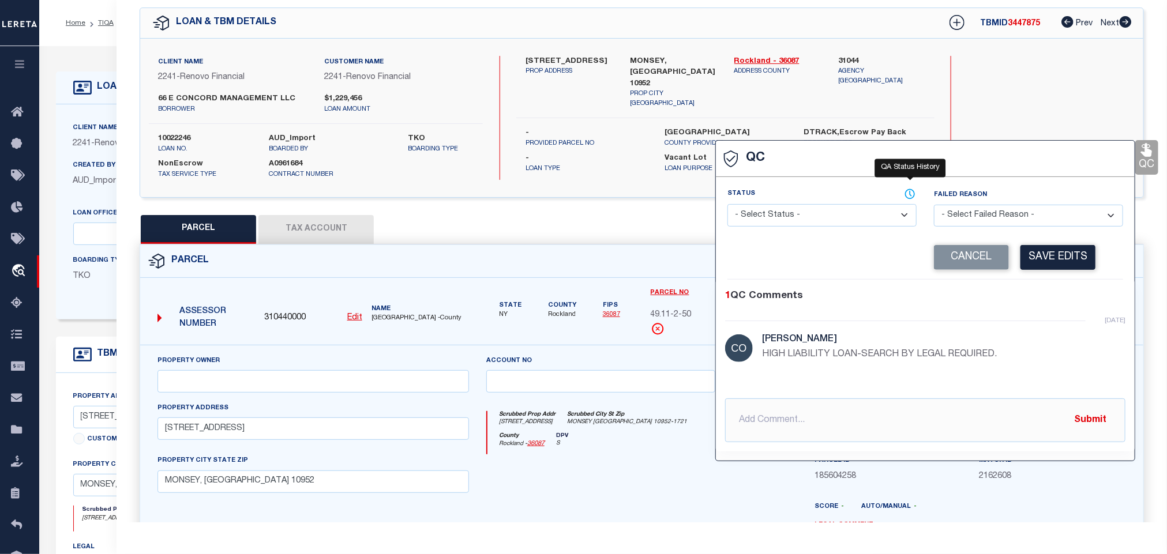
select select "RQC"
select select "IPS"
click at [855, 217] on select "- Select Status - Ready to QC Correct Incorrect" at bounding box center [821, 215] width 189 height 22
select select "COR"
click at [728, 205] on select "- Select Status - Ready to QC Correct Incorrect" at bounding box center [821, 215] width 189 height 22
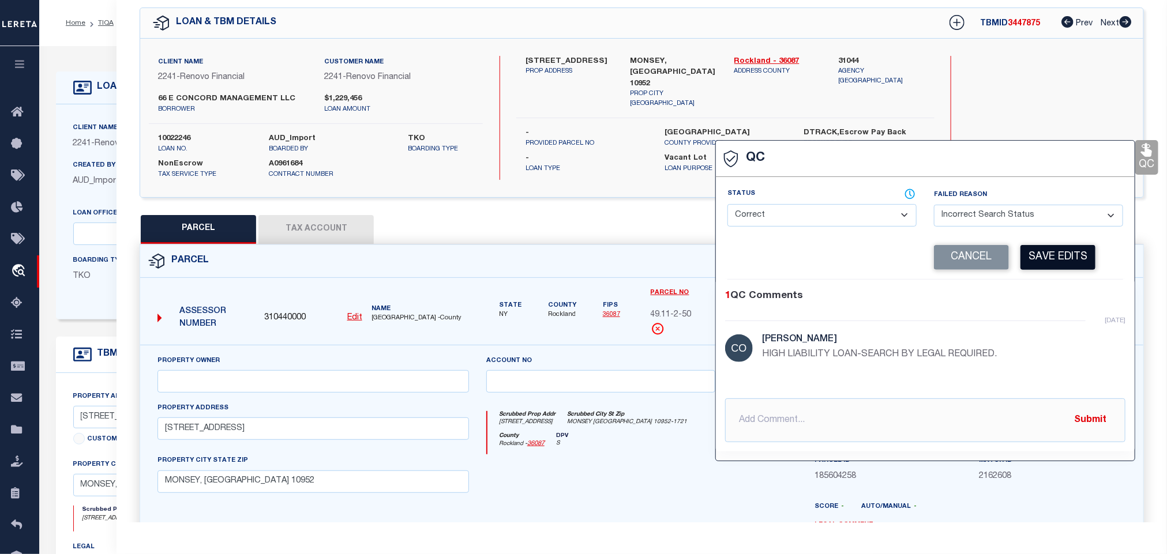
click at [1054, 258] on button "Save Edits" at bounding box center [1057, 257] width 75 height 25
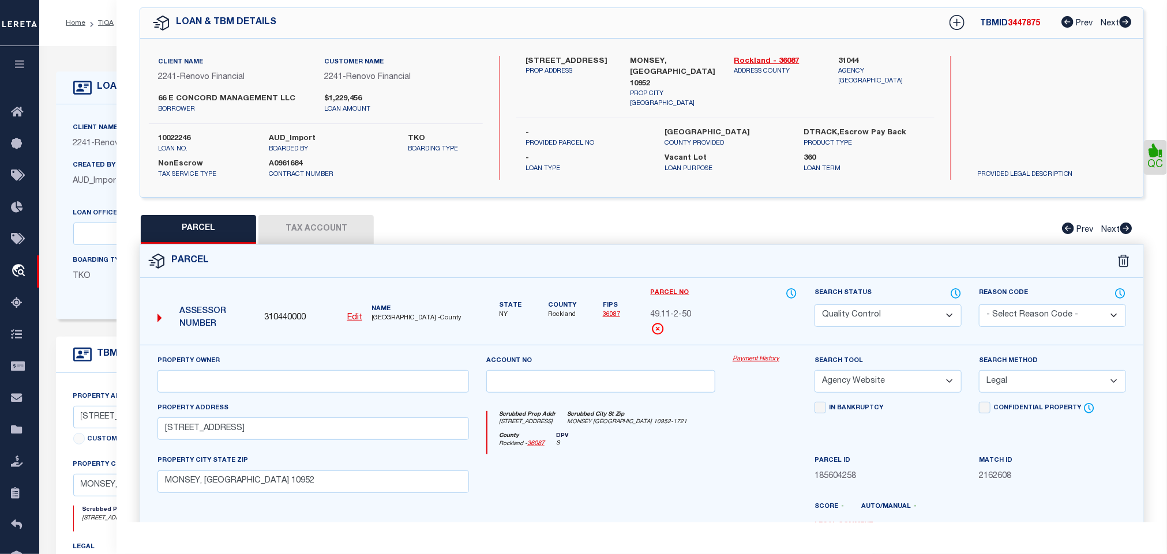
click at [911, 307] on select "Automated Search Bad Parcel Complete Duplicate Parcel High Dollar Reporting In …" at bounding box center [887, 315] width 147 height 22
select select "CP"
click at [814, 306] on select "Automated Search Bad Parcel Complete Duplicate Parcel High Dollar Reporting In …" at bounding box center [887, 315] width 147 height 22
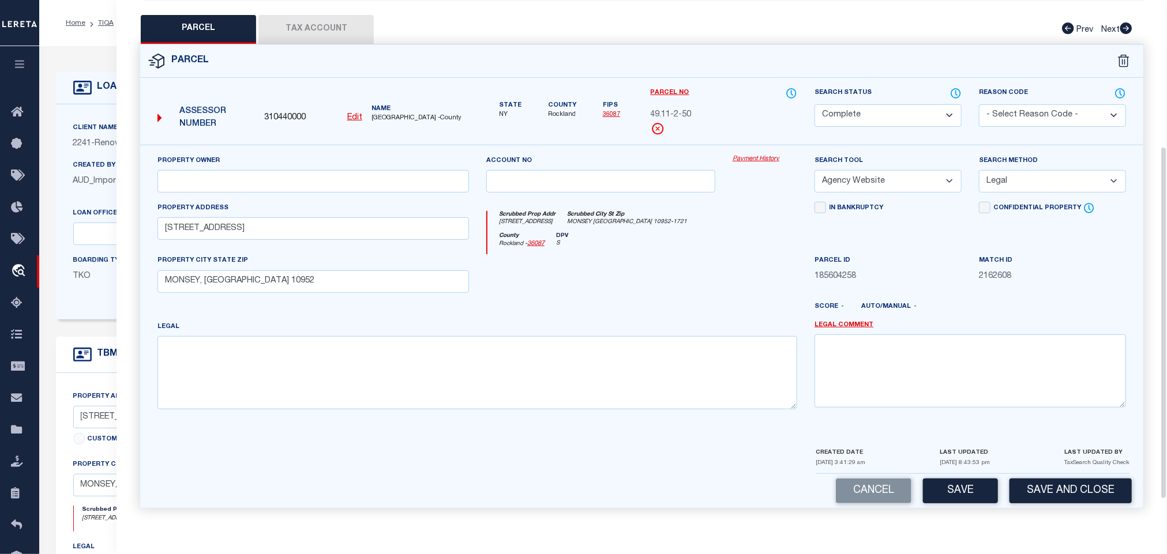
scroll to position [251, 0]
click at [1073, 488] on button "Save and Close" at bounding box center [1070, 491] width 122 height 25
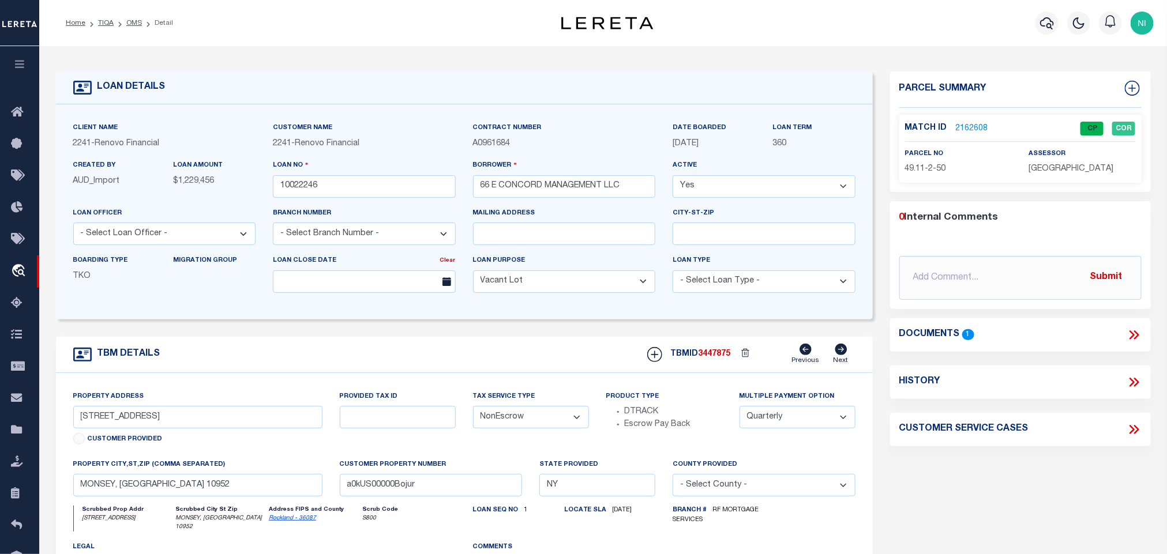
select select
click at [325, 201] on div "Loan No 10022246" at bounding box center [364, 182] width 200 height 47
click at [331, 187] on input "10022246" at bounding box center [364, 186] width 183 height 22
click at [708, 358] on span "3447875" at bounding box center [714, 354] width 32 height 8
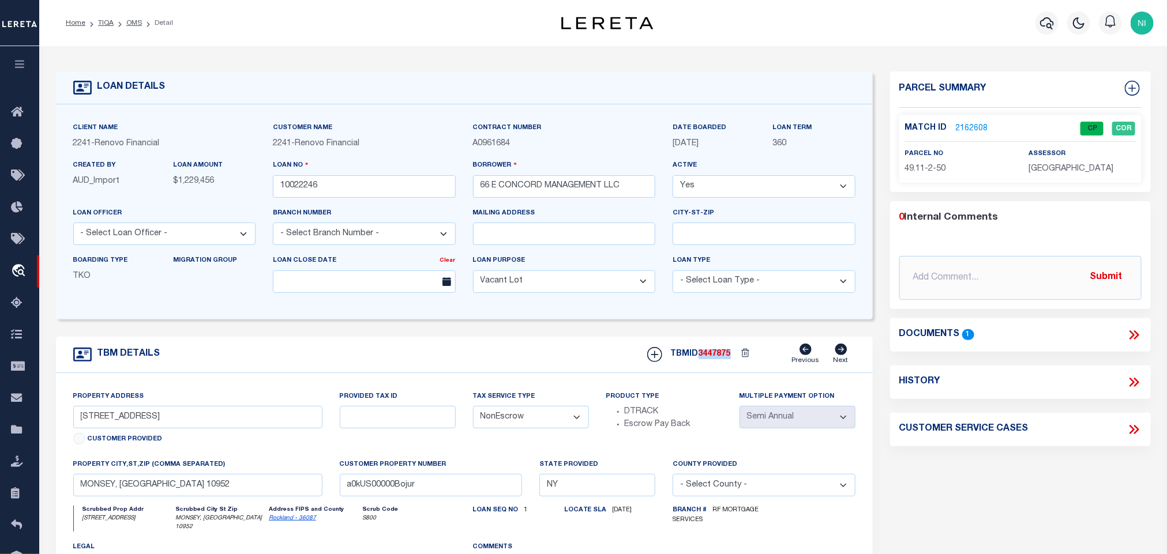
click at [708, 358] on span "3447875" at bounding box center [714, 354] width 32 height 8
copy span "3447875"
click at [1080, 180] on div "Match ID 2162608 CP COR parcel no 49.11-2-50 assessor" at bounding box center [1020, 149] width 242 height 68
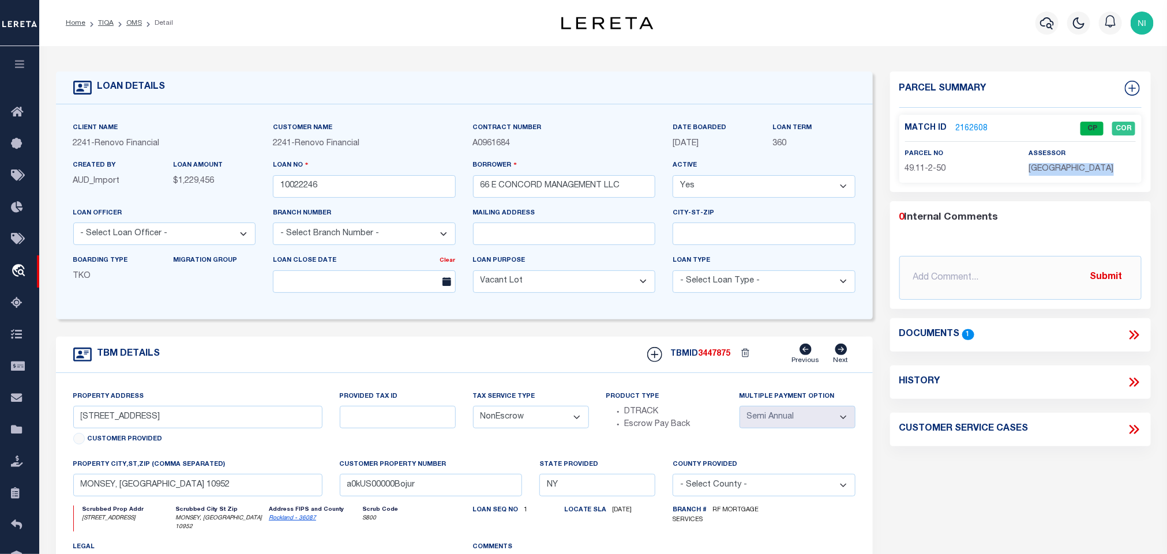
copy div "[GEOGRAPHIC_DATA]"
click at [919, 180] on div "Match ID 2162608 CP COR parcel no 49.11-2-50 assessor" at bounding box center [1020, 149] width 242 height 68
copy div "49.11-2-50"
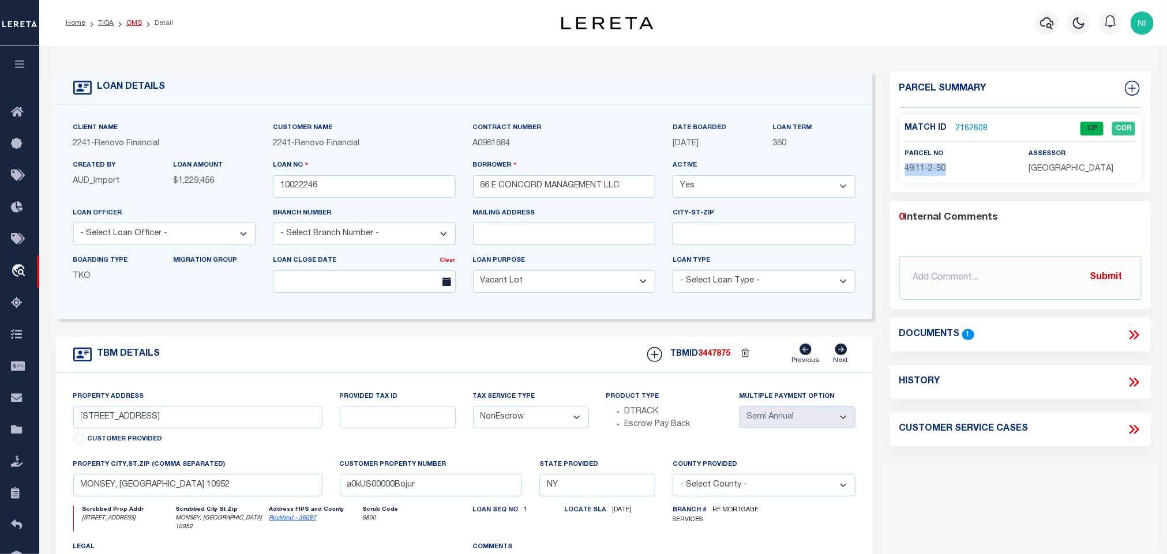
click at [133, 23] on link "OMS" at bounding box center [134, 23] width 16 height 7
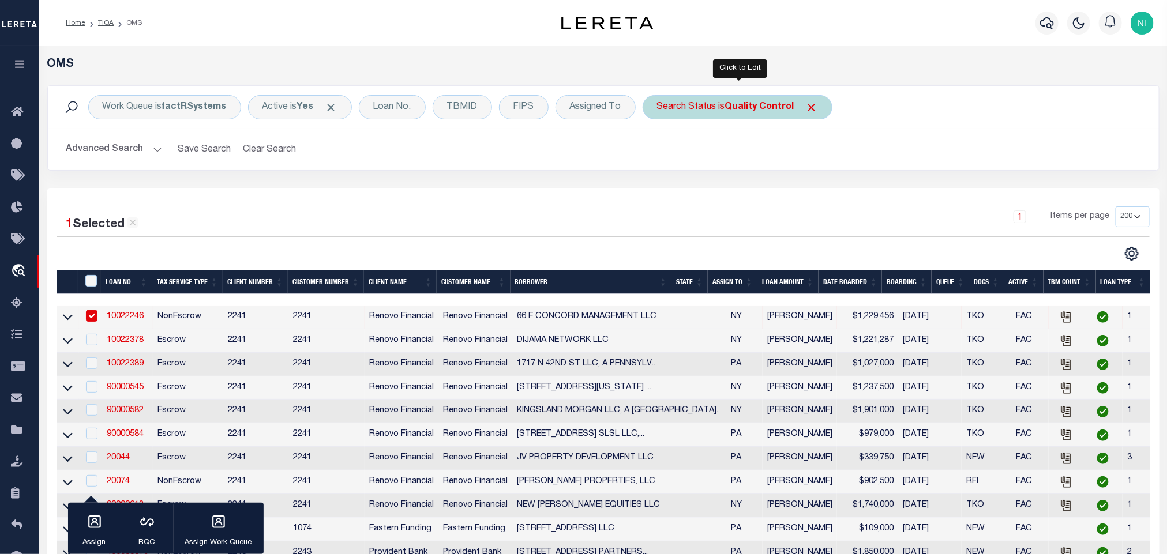
click at [769, 106] on b "Quality Control" at bounding box center [759, 107] width 69 height 9
select select "QC"
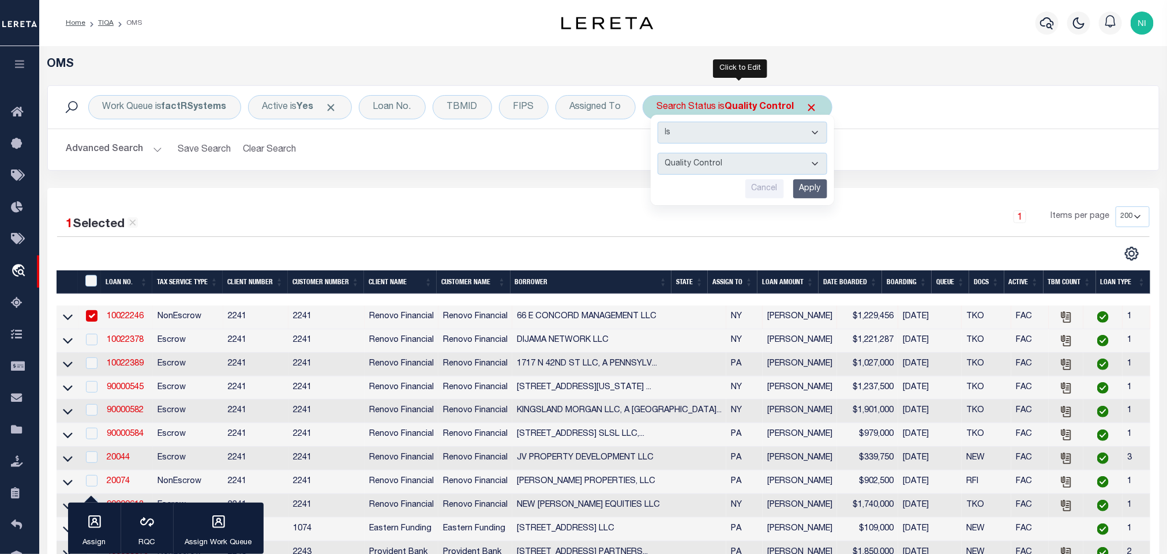
click at [817, 190] on input "Apply" at bounding box center [810, 188] width 34 height 19
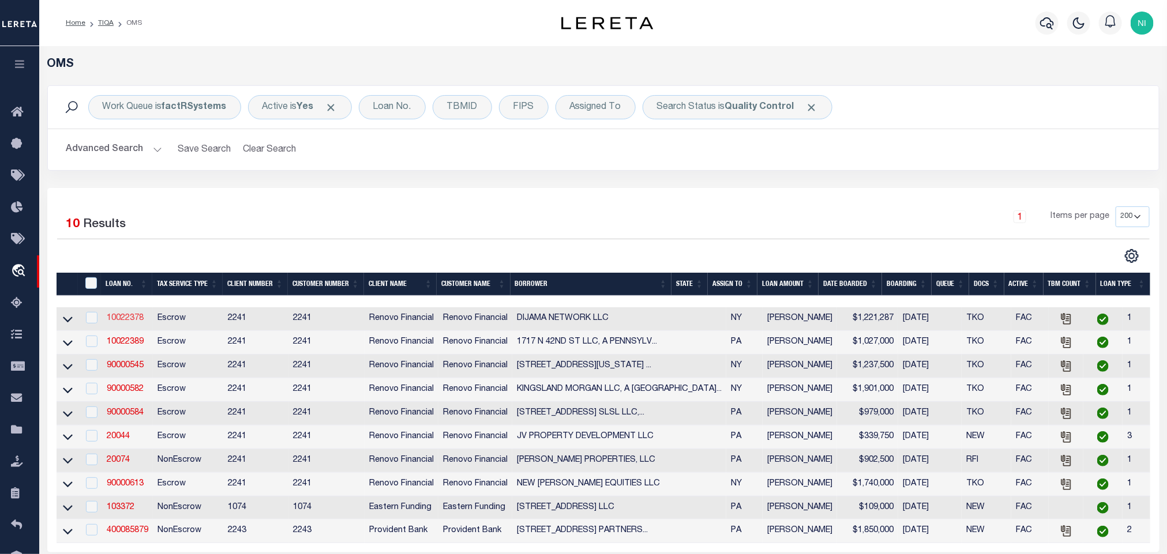
click at [125, 321] on link "10022378" at bounding box center [125, 318] width 37 height 8
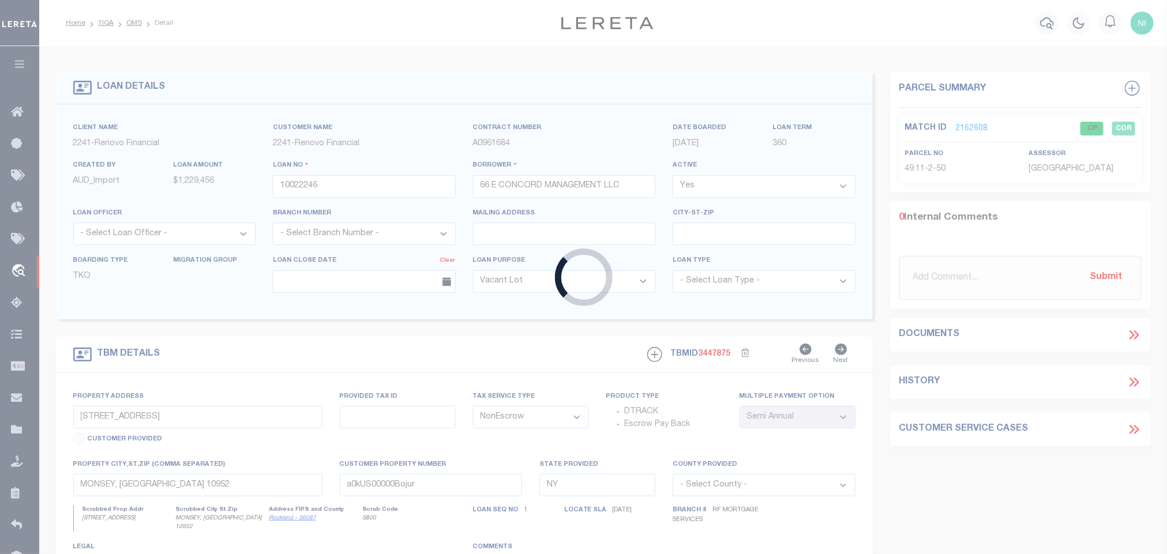
type input "10022378"
type input "DIJAMA NETWORK LLC"
select select "Escrow"
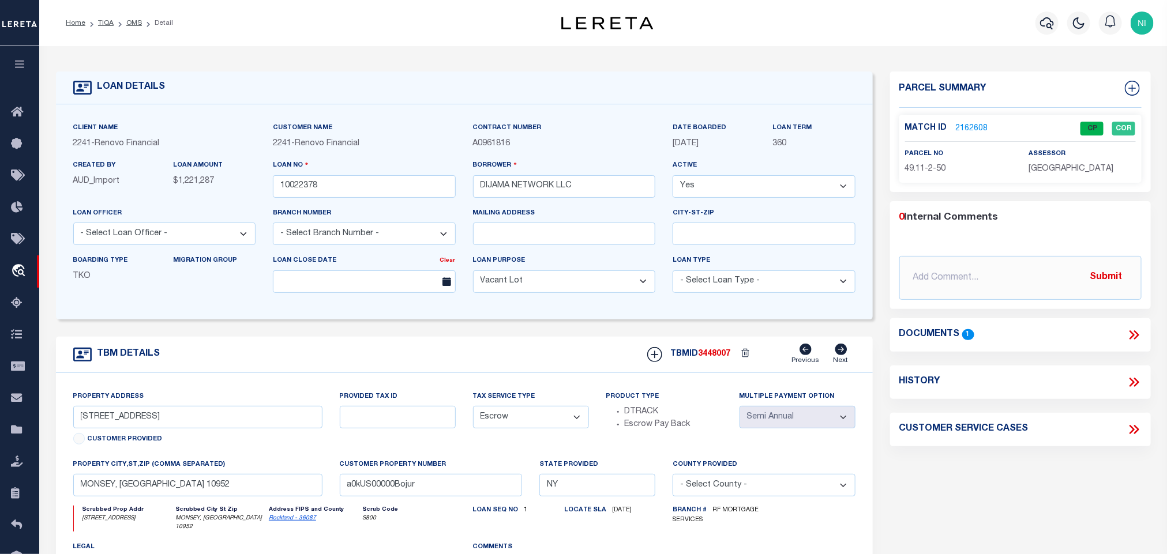
type input "1198 [GEOGRAPHIC_DATA]"
type input "[GEOGRAPHIC_DATA]"
type input "a0kUS00000Bopoz"
select select
click at [1128, 331] on icon at bounding box center [1133, 335] width 15 height 15
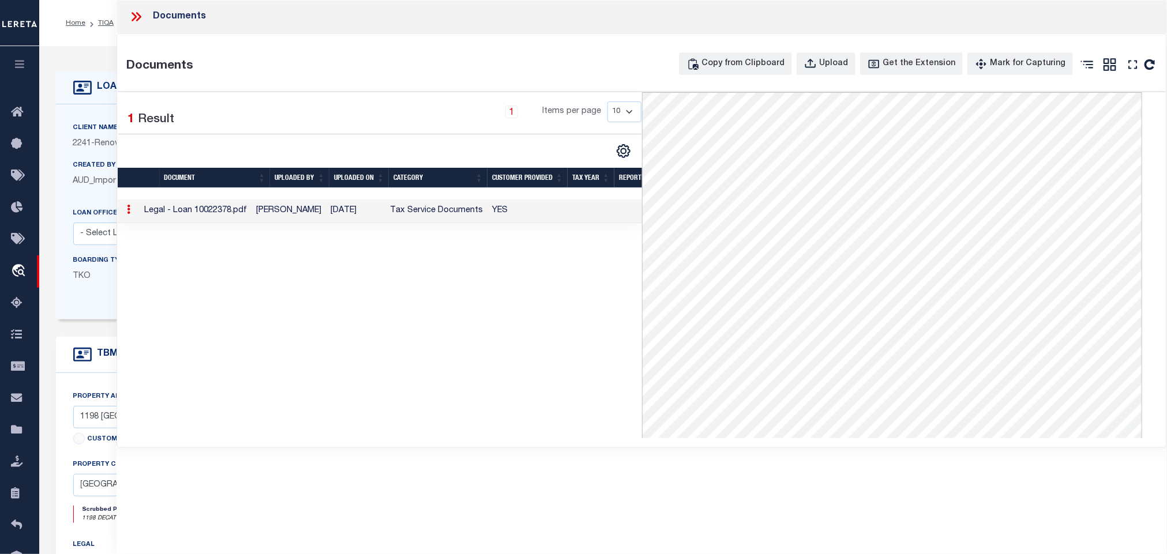
click at [129, 16] on icon at bounding box center [136, 16] width 15 height 15
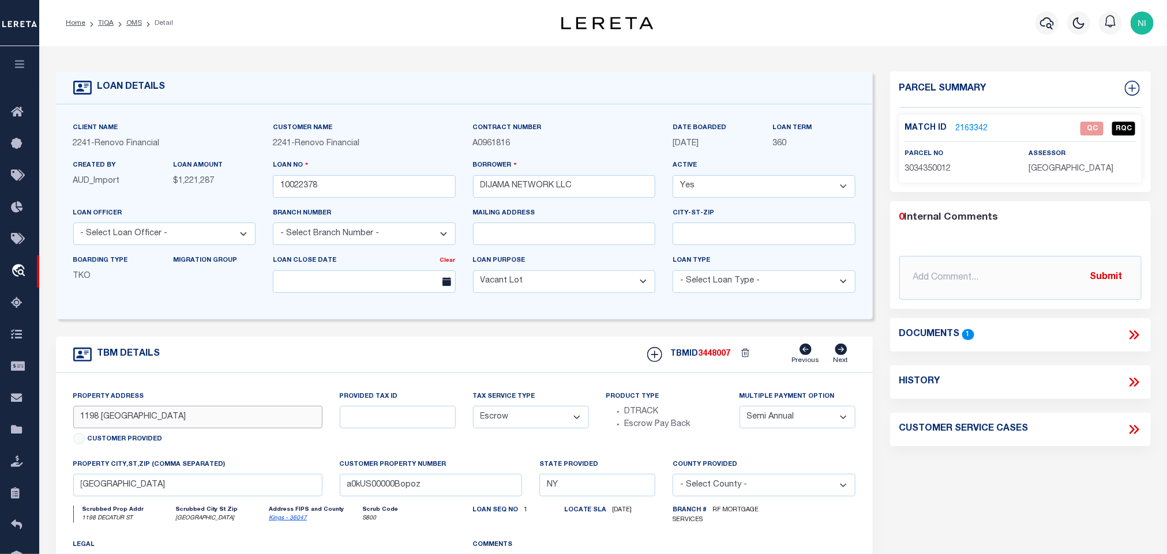
click at [174, 424] on input "1198 [GEOGRAPHIC_DATA]" at bounding box center [197, 417] width 249 height 22
drag, startPoint x: 129, startPoint y: 490, endPoint x: 51, endPoint y: 490, distance: 77.9
click at [51, 490] on div "TBM DETAILS TBMID 3448007" at bounding box center [464, 500] width 834 height 326
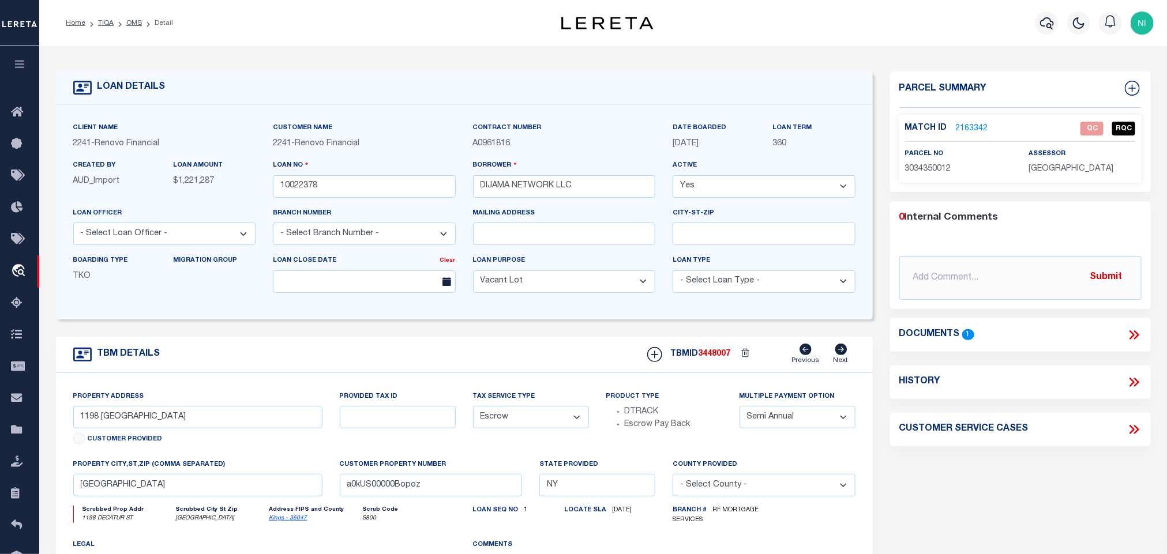
click at [960, 127] on link "2163342" at bounding box center [972, 129] width 32 height 12
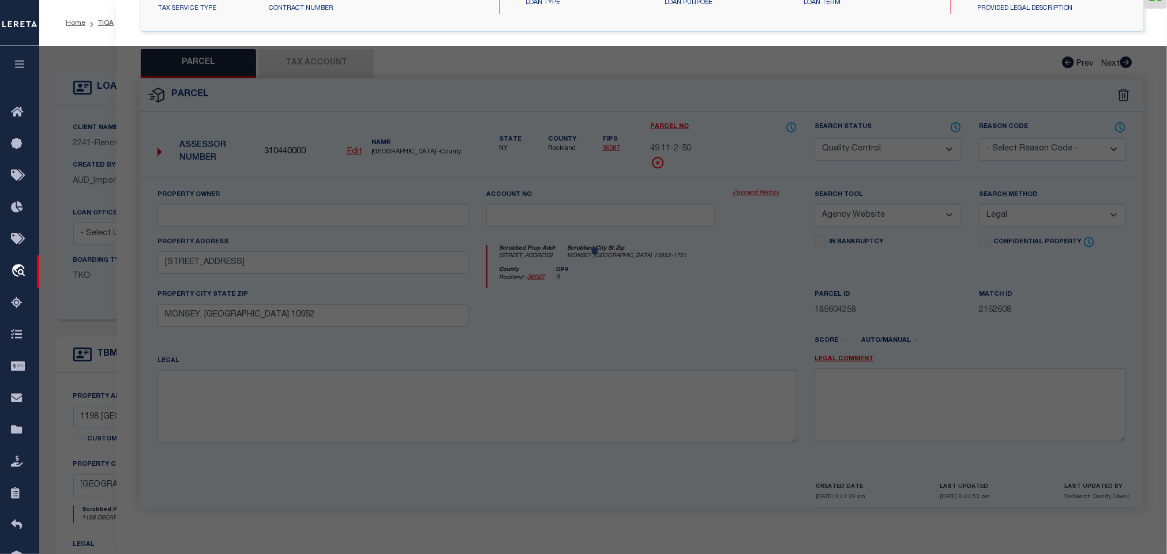
select select "AS"
select select
checkbox input "false"
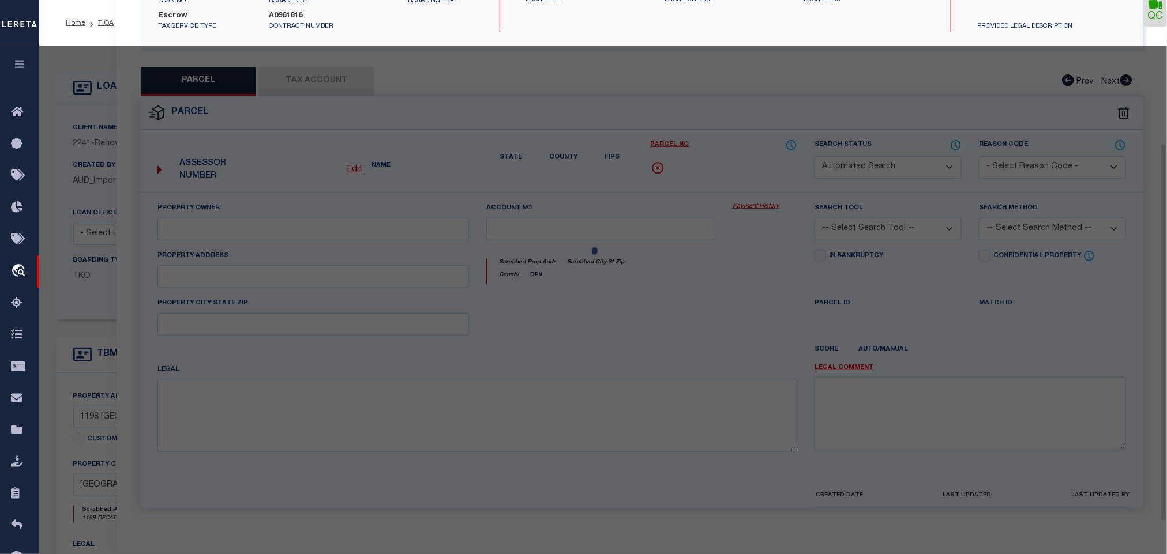
select select "QC"
type input "DIJAMA NETWORK LLC"
select select "AGW"
select select "LEG"
type input "1198 [GEOGRAPHIC_DATA]"
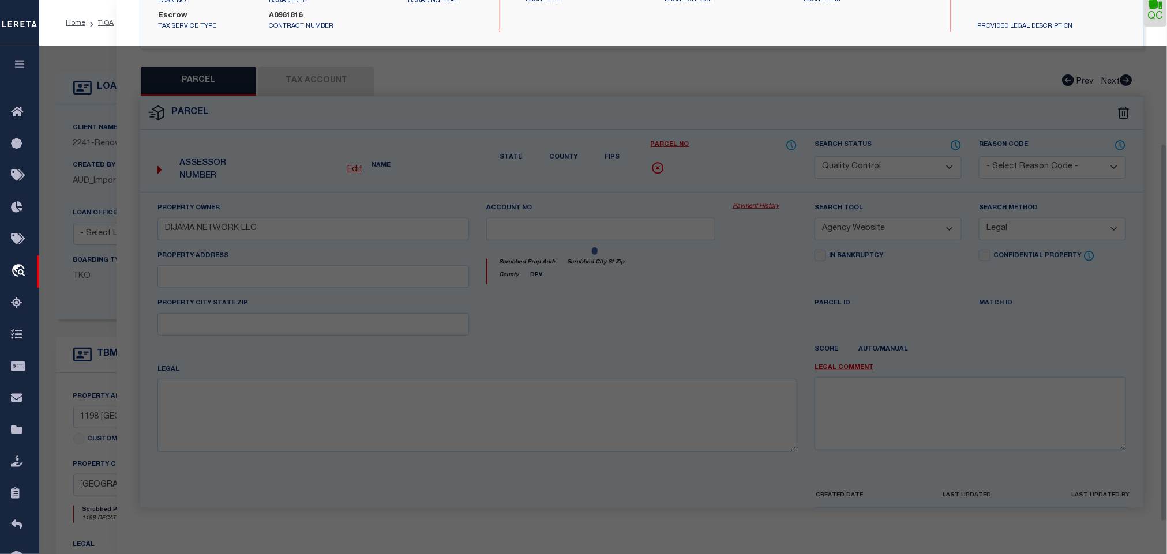
type input "[GEOGRAPHIC_DATA]"
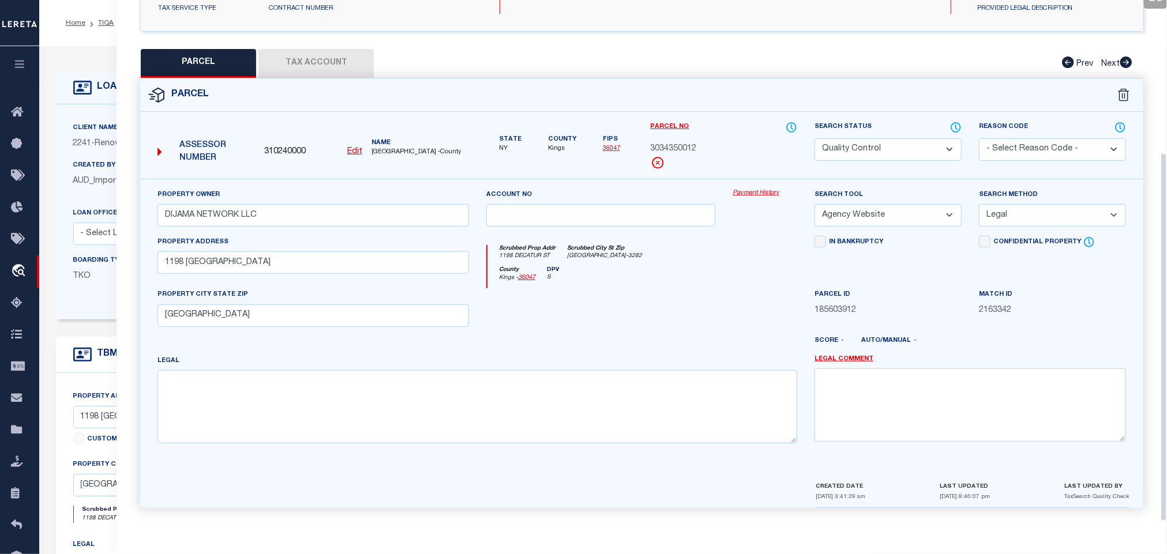
click at [358, 54] on button "Tax Account" at bounding box center [315, 63] width 115 height 29
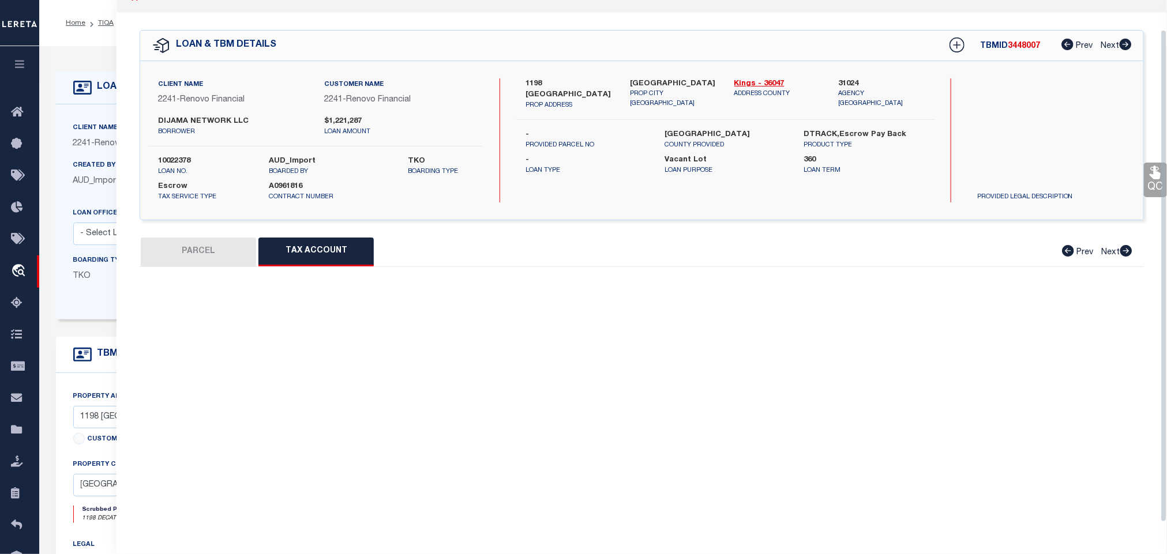
scroll to position [32, 0]
select select "100"
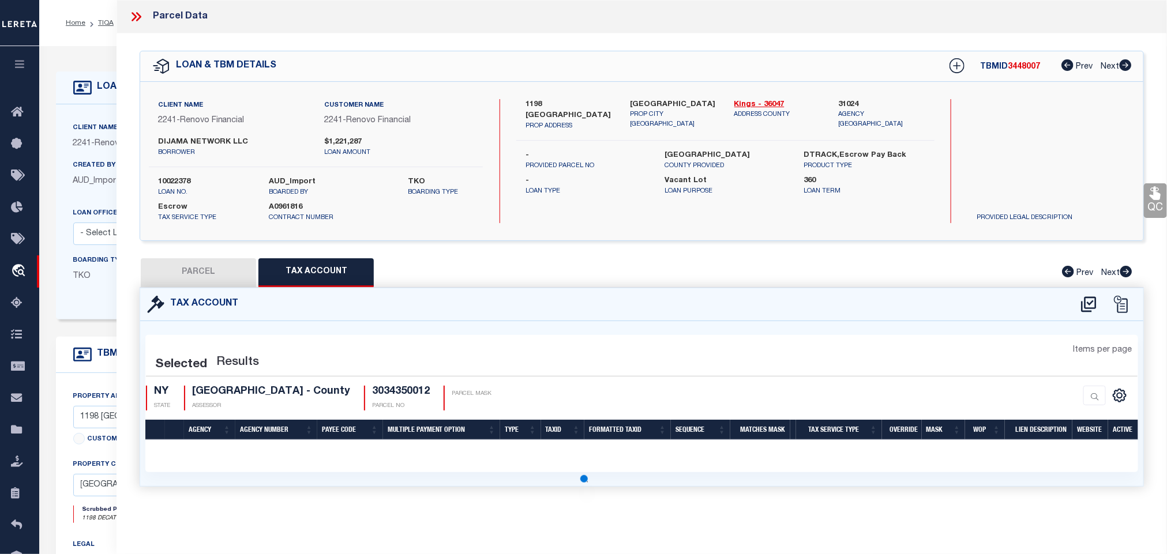
scroll to position [0, 0]
select select "100"
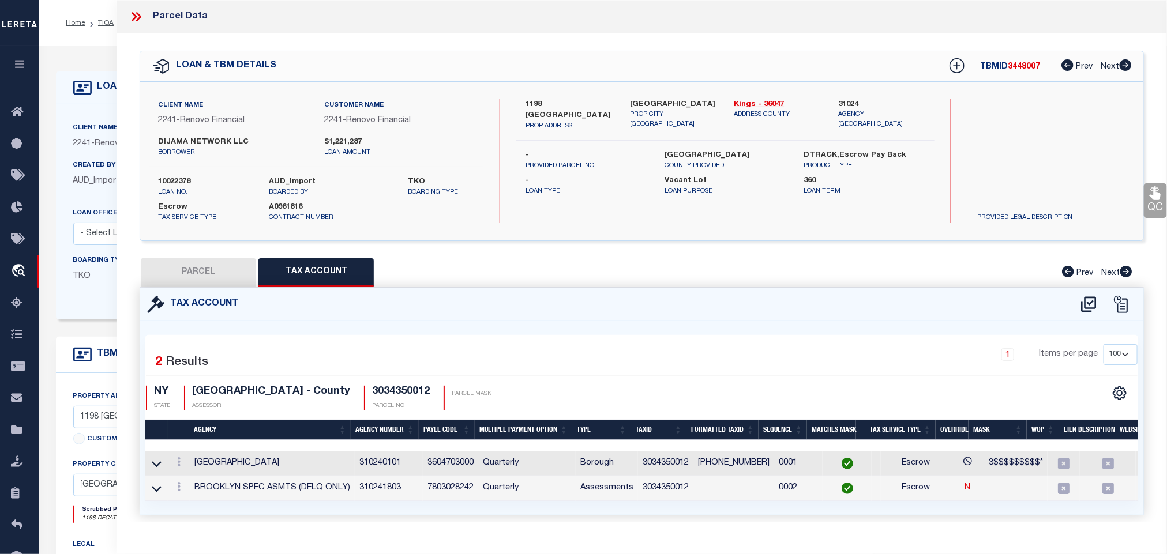
click at [216, 273] on button "PARCEL" at bounding box center [198, 272] width 115 height 29
select select "AS"
select select
checkbox input "false"
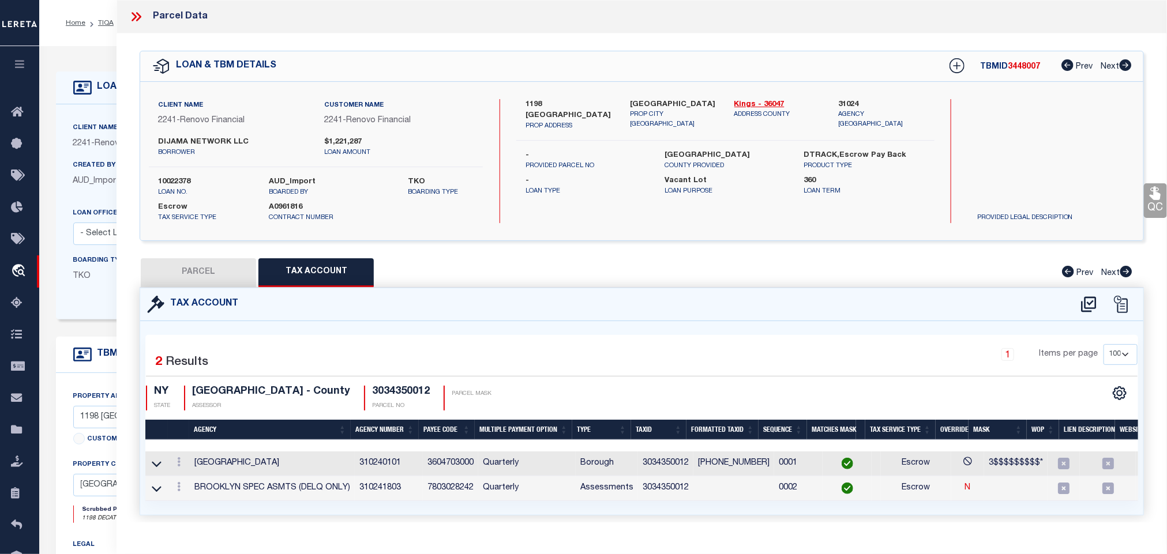
checkbox input "false"
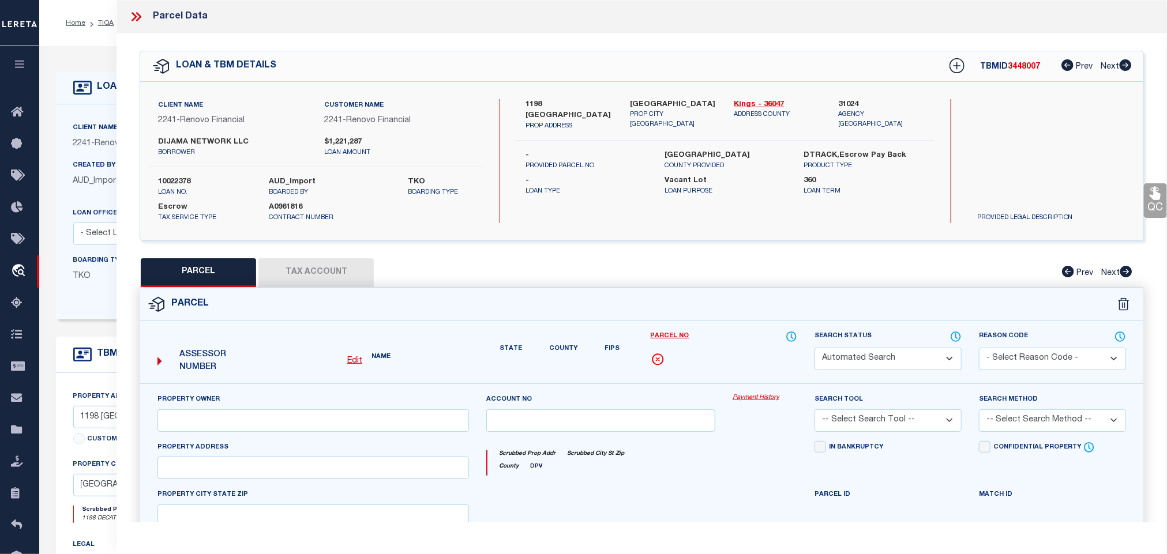
select select "QC"
type input "DIJAMA NETWORK LLC"
select select "AGW"
select select "LEG"
type input "1198 [GEOGRAPHIC_DATA]"
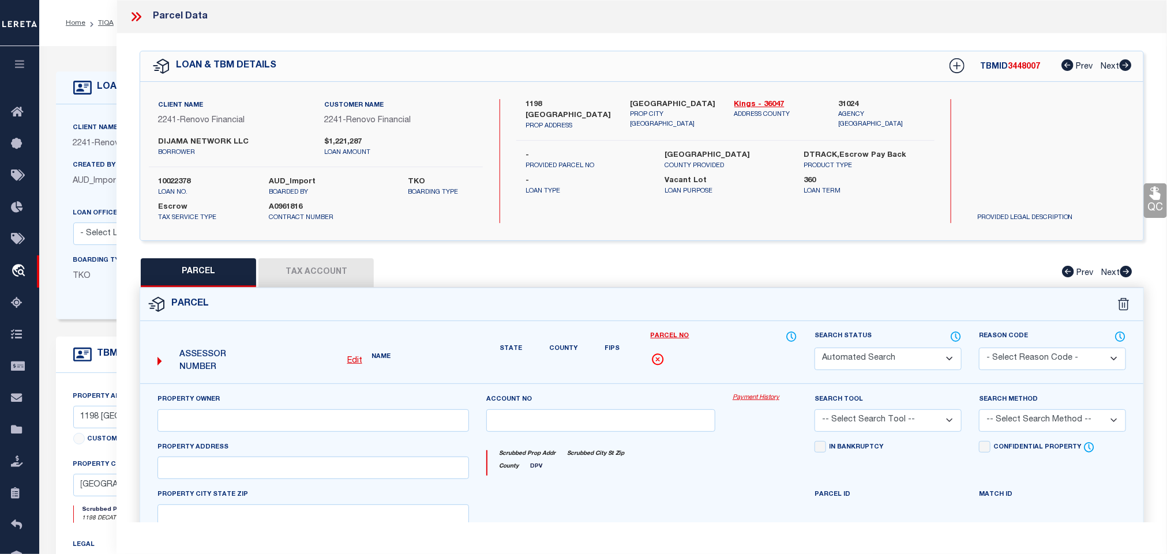
type input "[GEOGRAPHIC_DATA]"
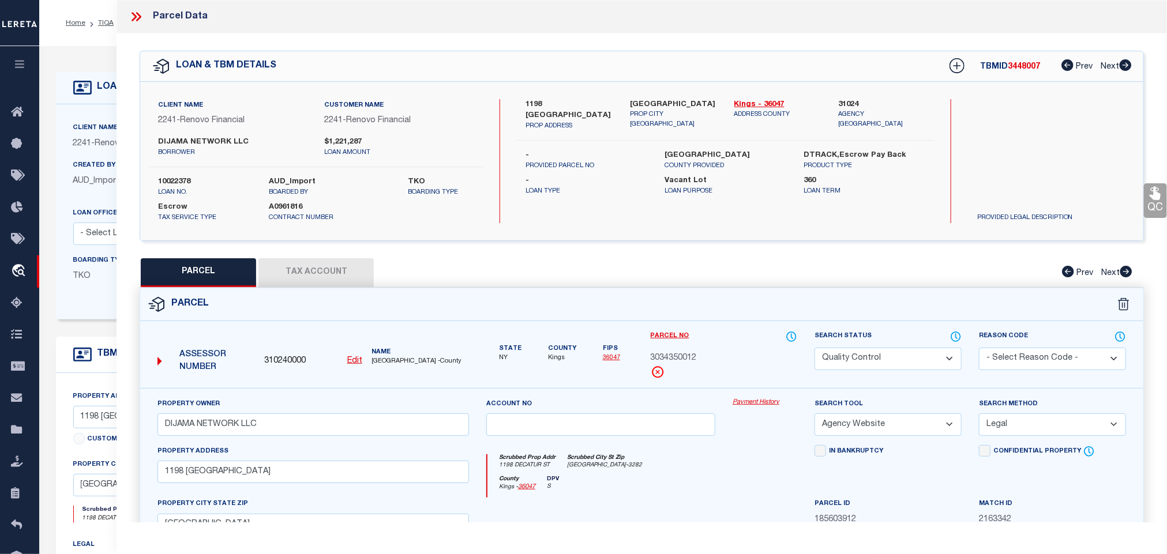
click at [1149, 201] on link "QC" at bounding box center [1155, 200] width 23 height 35
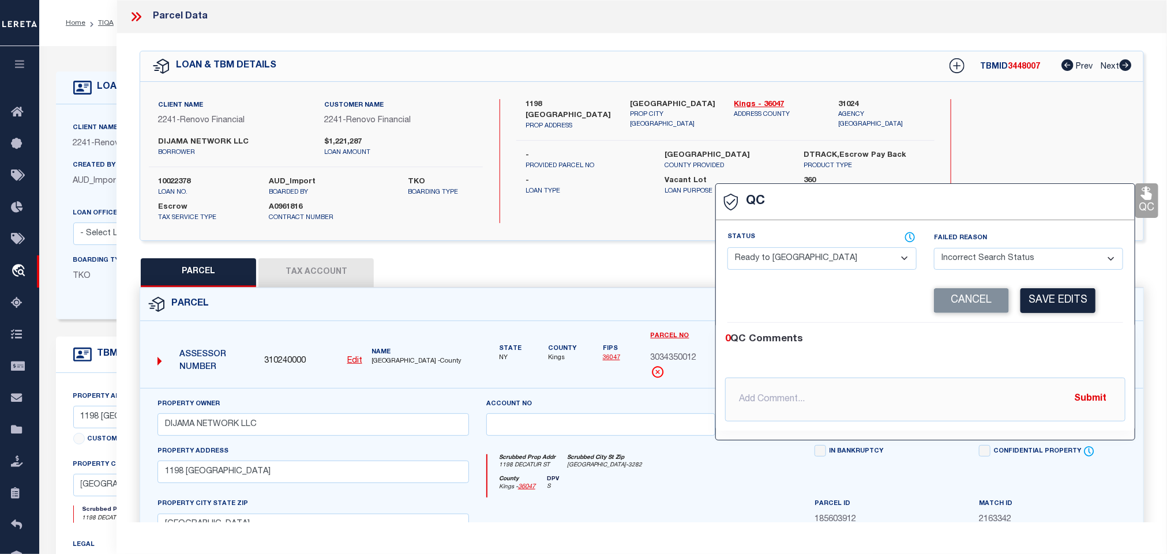
select select
drag, startPoint x: 843, startPoint y: 261, endPoint x: 843, endPoint y: 270, distance: 9.2
click at [843, 261] on select "- Select Status - Ready to QC Correct Incorrect" at bounding box center [821, 258] width 189 height 22
select select "COR"
click at [728, 248] on select "- Select Status - Ready to QC Correct Incorrect" at bounding box center [821, 258] width 189 height 22
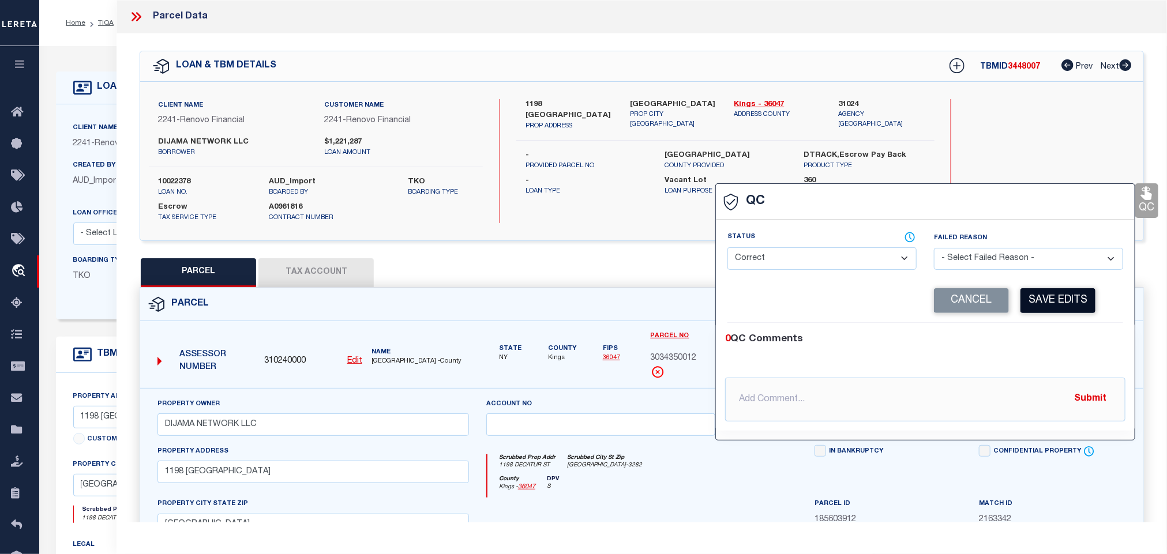
click at [1055, 302] on button "Save Edits" at bounding box center [1057, 300] width 75 height 25
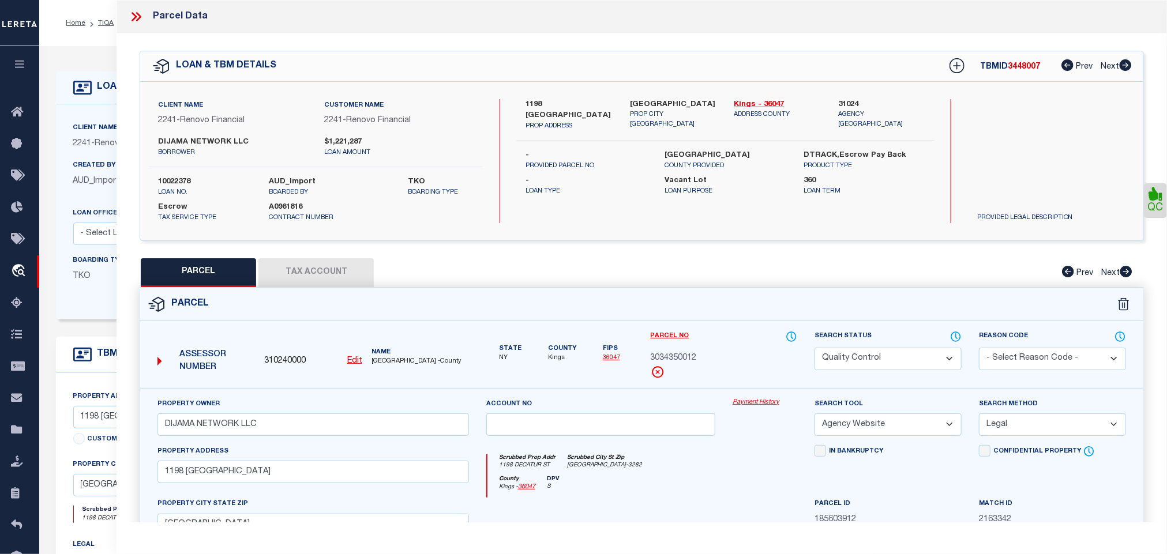
click at [917, 368] on select "Automated Search Bad Parcel Complete Duplicate Parcel High Dollar Reporting In …" at bounding box center [887, 359] width 147 height 22
select select "CP"
click at [814, 349] on select "Automated Search Bad Parcel Complete Duplicate Parcel High Dollar Reporting In …" at bounding box center [887, 359] width 147 height 22
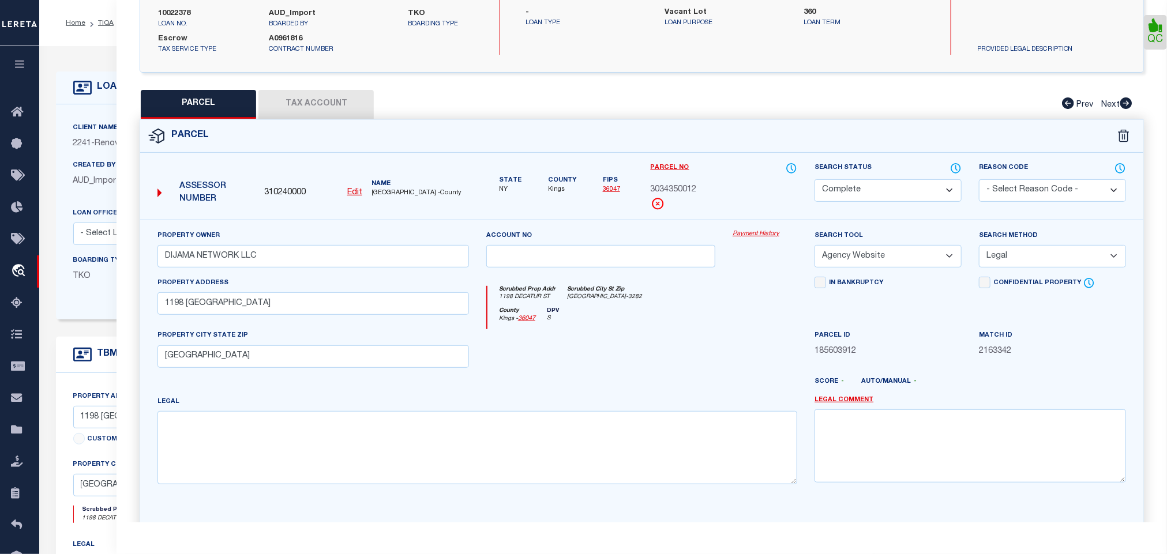
scroll to position [251, 0]
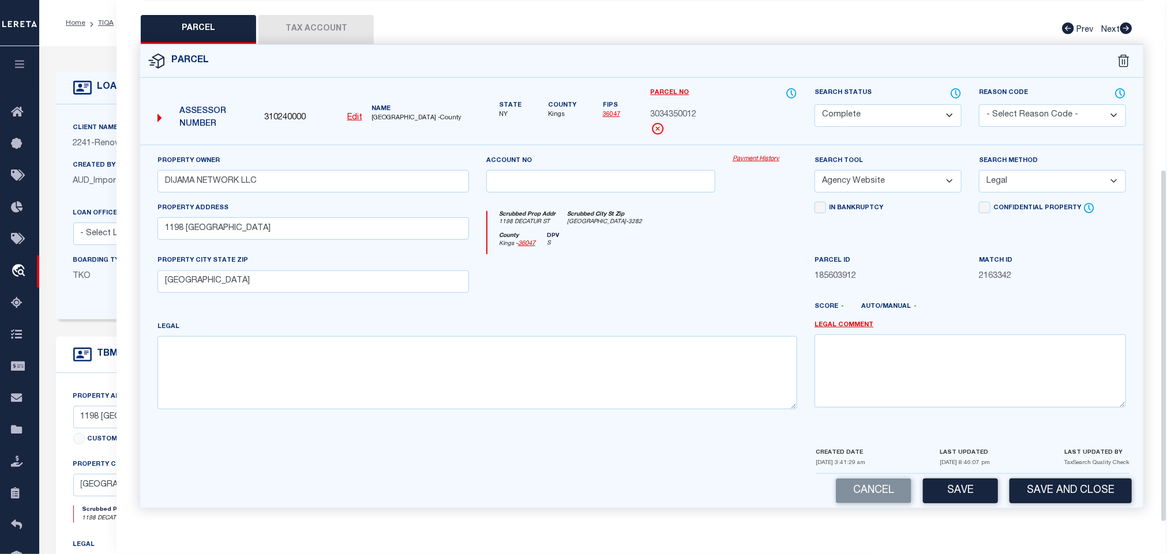
drag, startPoint x: 1058, startPoint y: 476, endPoint x: 971, endPoint y: 465, distance: 87.8
click at [1057, 478] on div "Cancel Save Save and Close" at bounding box center [641, 491] width 1003 height 34
click at [1073, 490] on button "Save and Close" at bounding box center [1070, 491] width 122 height 25
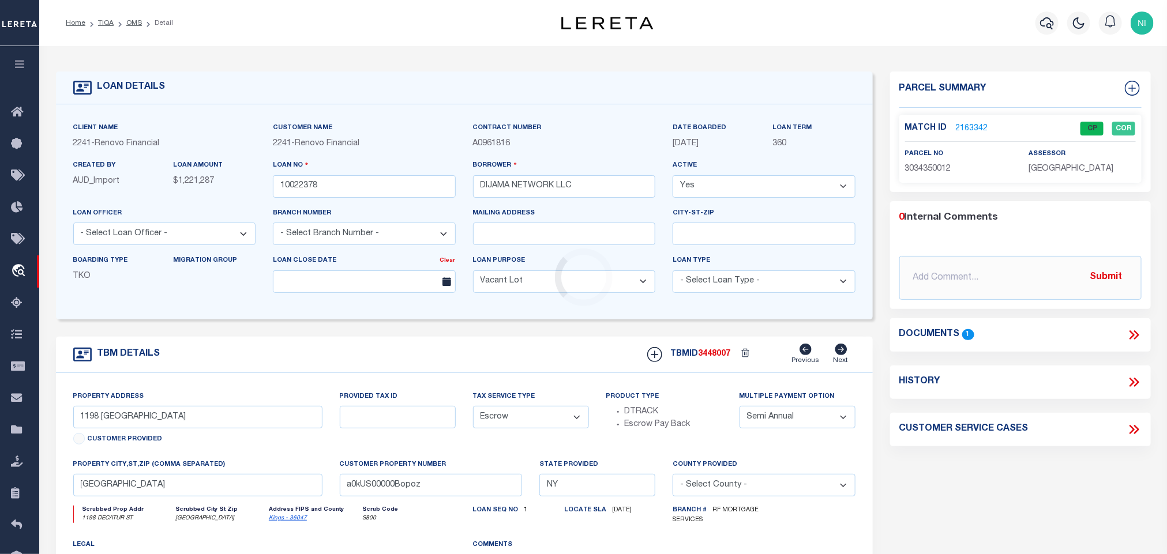
select select
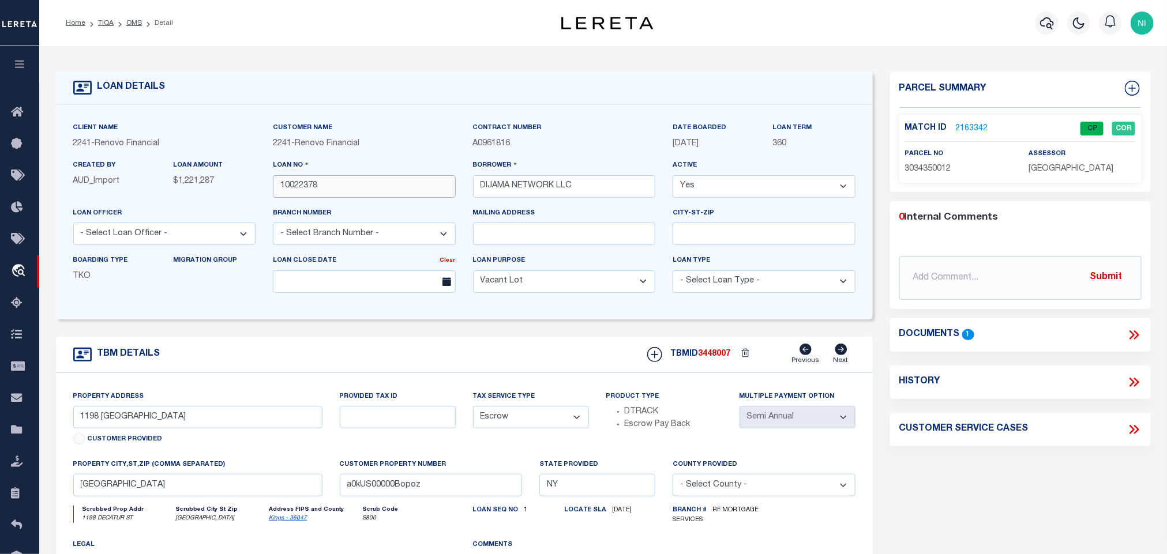
click at [390, 189] on input "10022378" at bounding box center [364, 186] width 183 height 22
click at [389, 189] on input "10022378" at bounding box center [364, 186] width 183 height 22
click at [714, 358] on span "3448007" at bounding box center [714, 354] width 32 height 8
copy span "3448007"
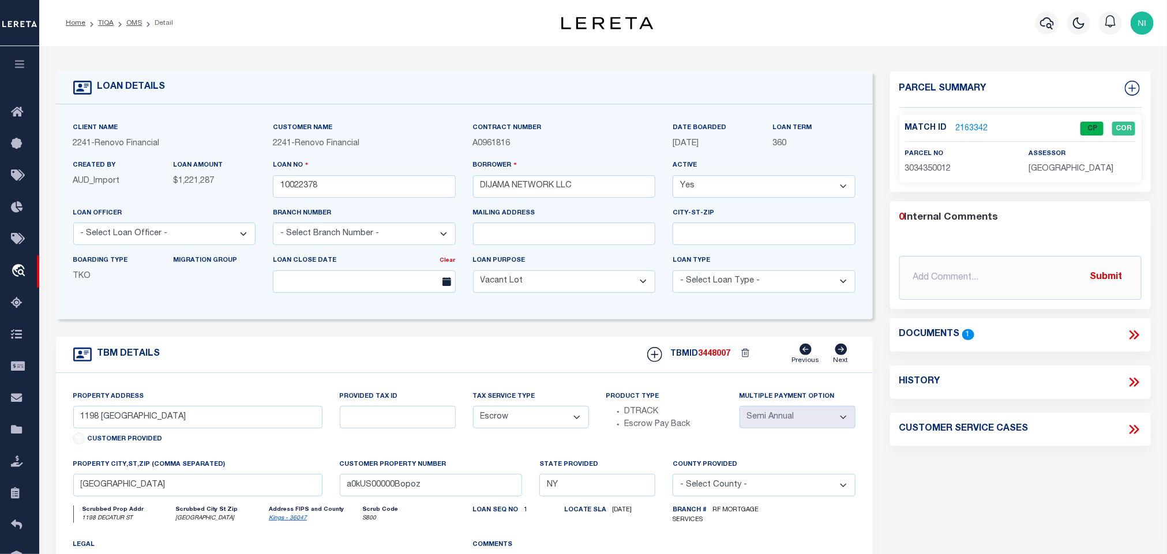
click at [1058, 166] on span "[GEOGRAPHIC_DATA]" at bounding box center [1071, 169] width 85 height 8
copy div "[GEOGRAPHIC_DATA]"
click at [913, 172] on span "3034350012" at bounding box center [928, 169] width 46 height 8
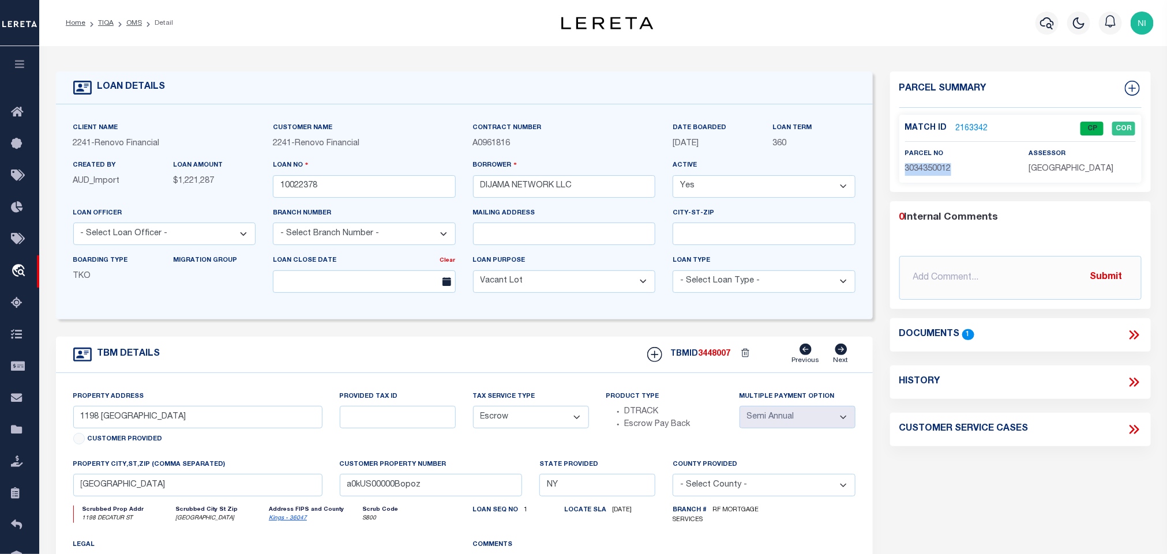
click at [913, 172] on span "3034350012" at bounding box center [928, 169] width 46 height 8
copy span "3034350012"
click at [133, 22] on link "OMS" at bounding box center [134, 23] width 16 height 7
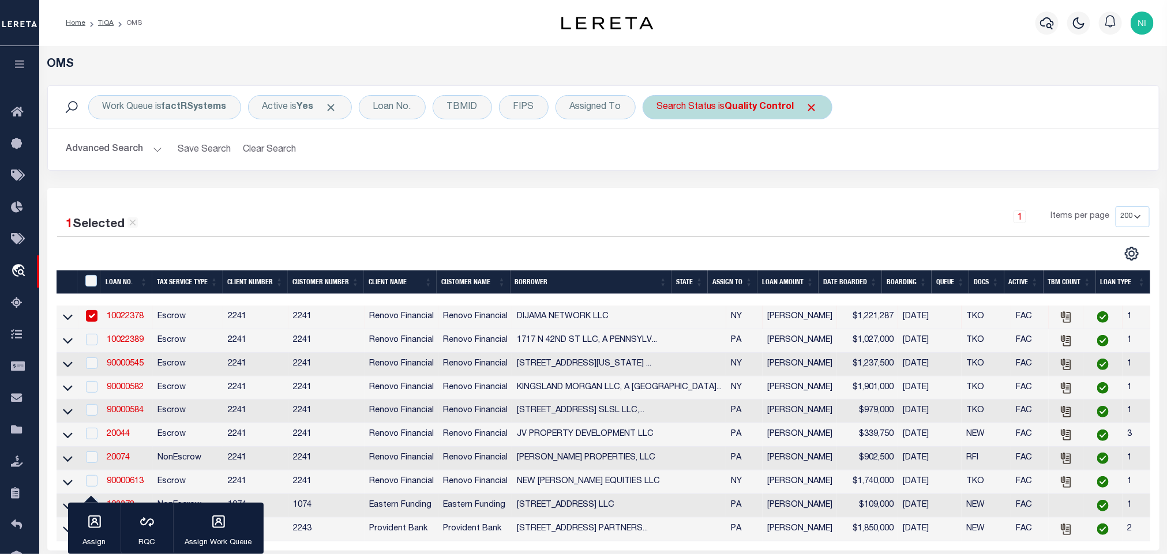
click at [779, 111] on b "Quality Control" at bounding box center [759, 107] width 69 height 9
select select "QC"
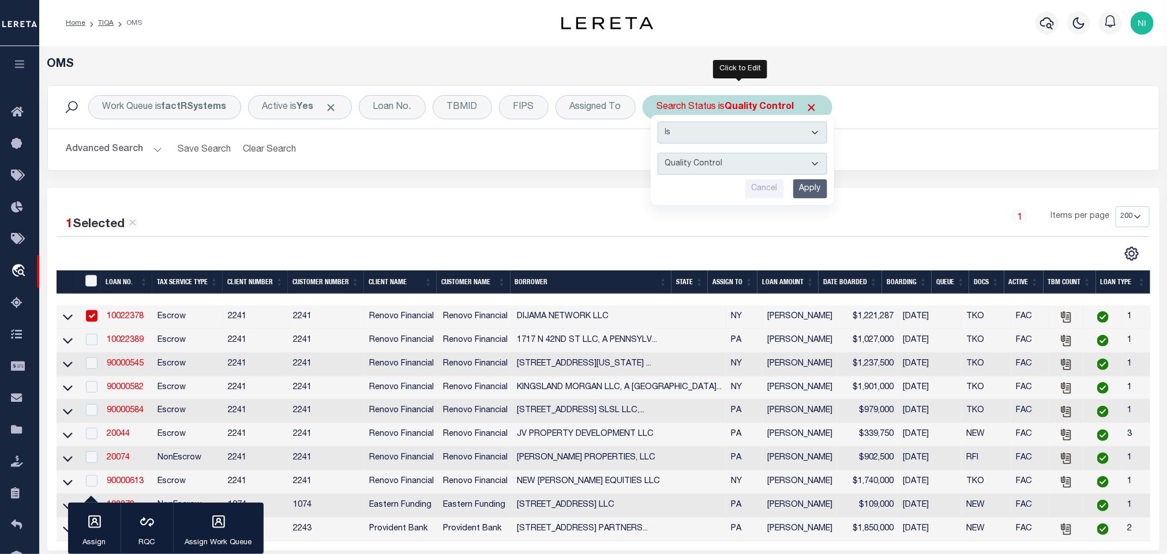
click at [815, 185] on input "Apply" at bounding box center [810, 188] width 34 height 19
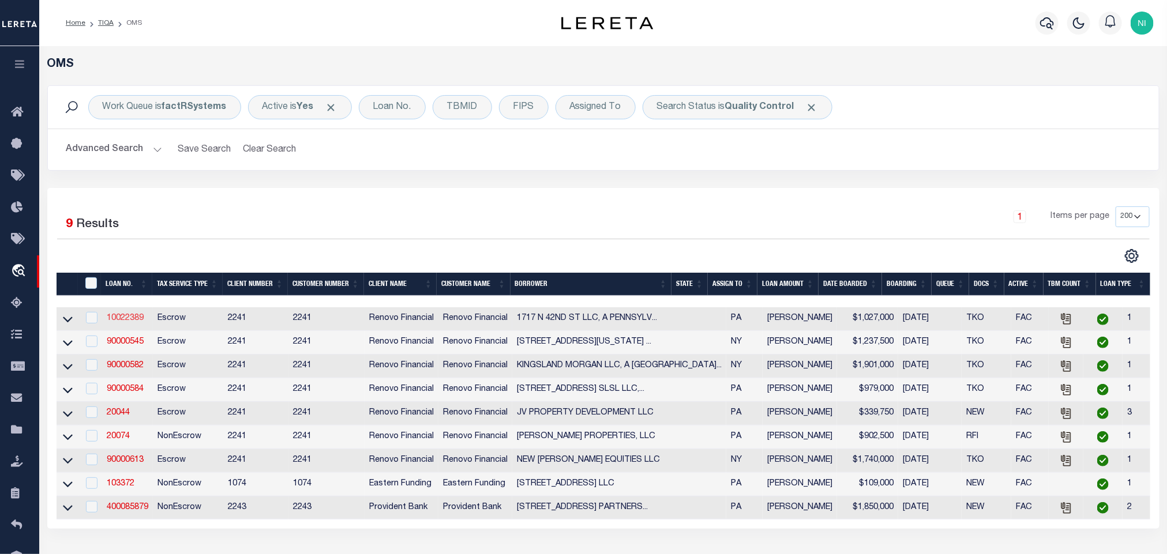
click at [125, 318] on link "10022389" at bounding box center [125, 318] width 37 height 8
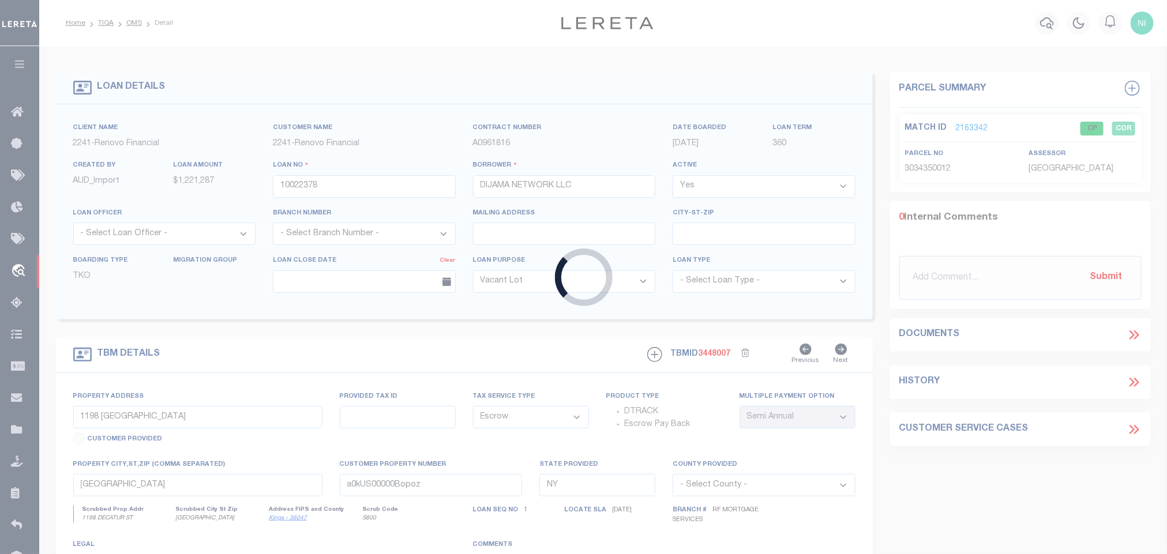
type input "10022389"
type input "[STREET_ADDRESS] LLC, A [US_STATE] LIMITED LIABILITY CO"
type input "[STREET_ADDRESS]"
select select
type input "[GEOGRAPHIC_DATA], [GEOGRAPHIC_DATA] 19104"
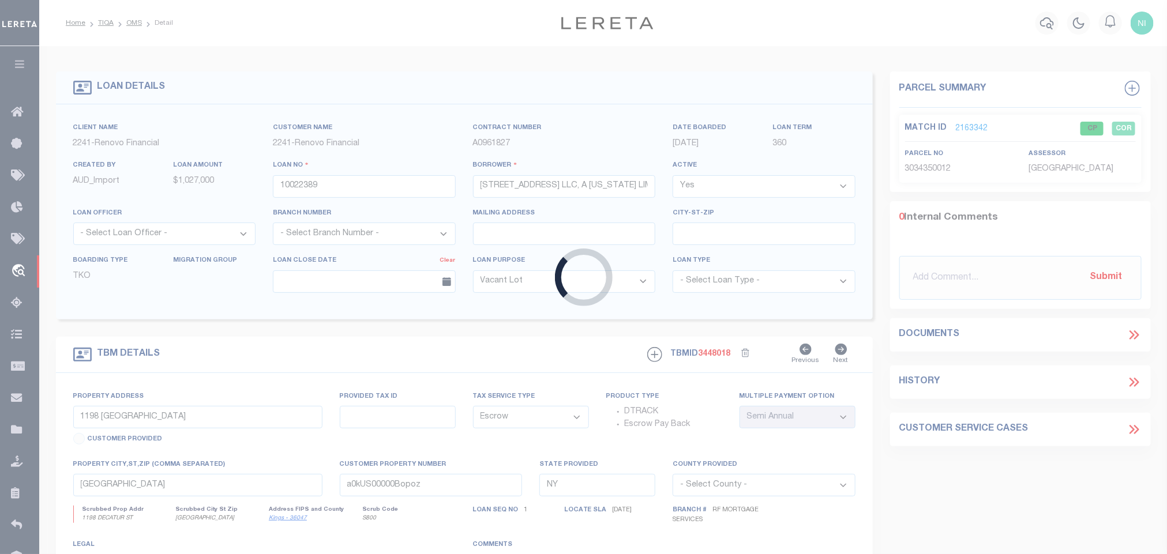
type input "a0kUS00000BoqDB"
type input "PA"
select select
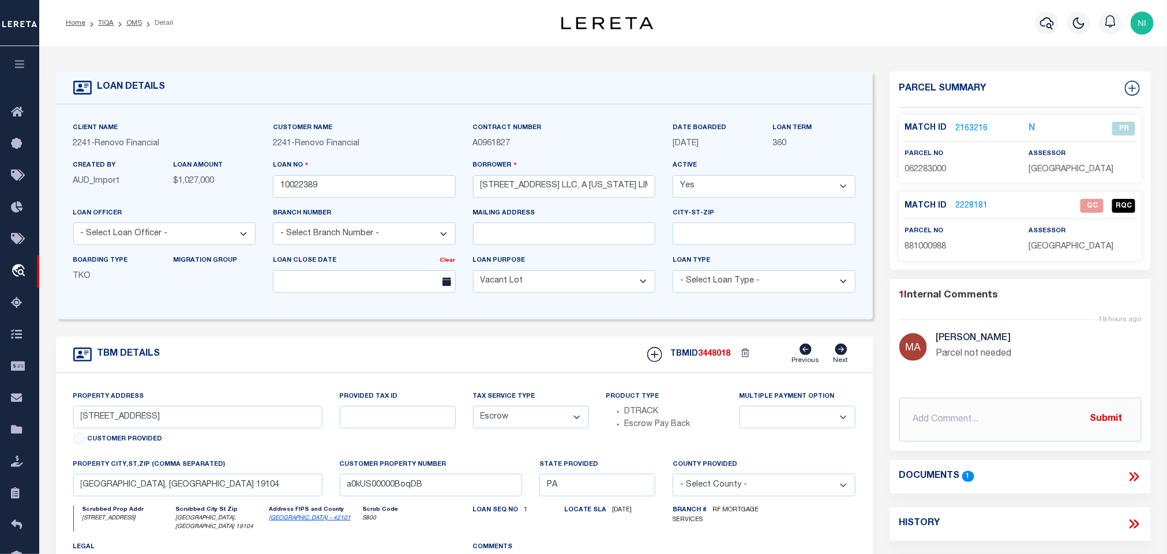
scroll to position [87, 0]
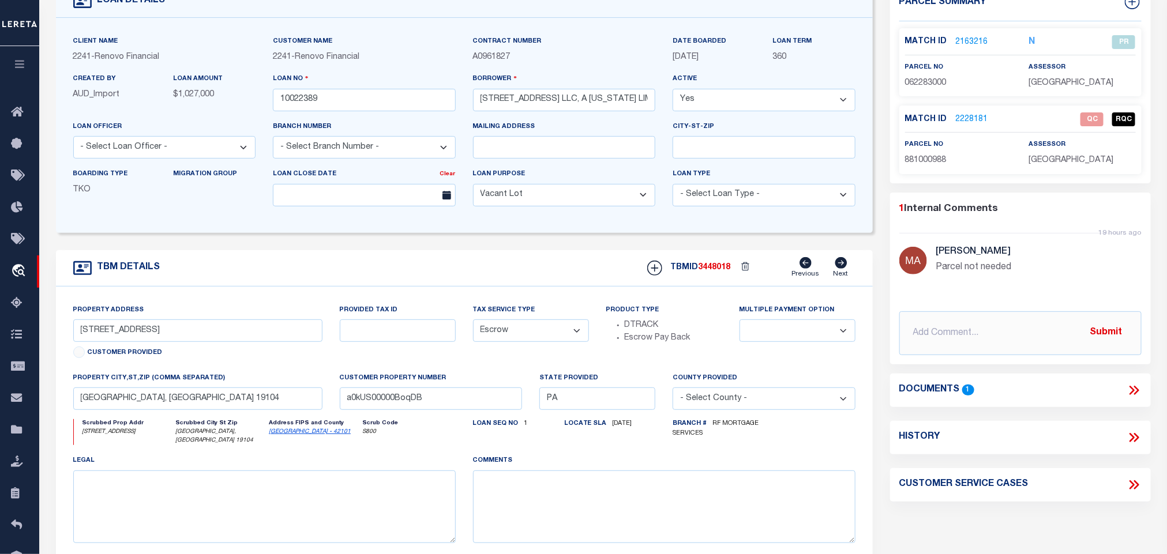
click at [1132, 395] on icon at bounding box center [1133, 390] width 15 height 15
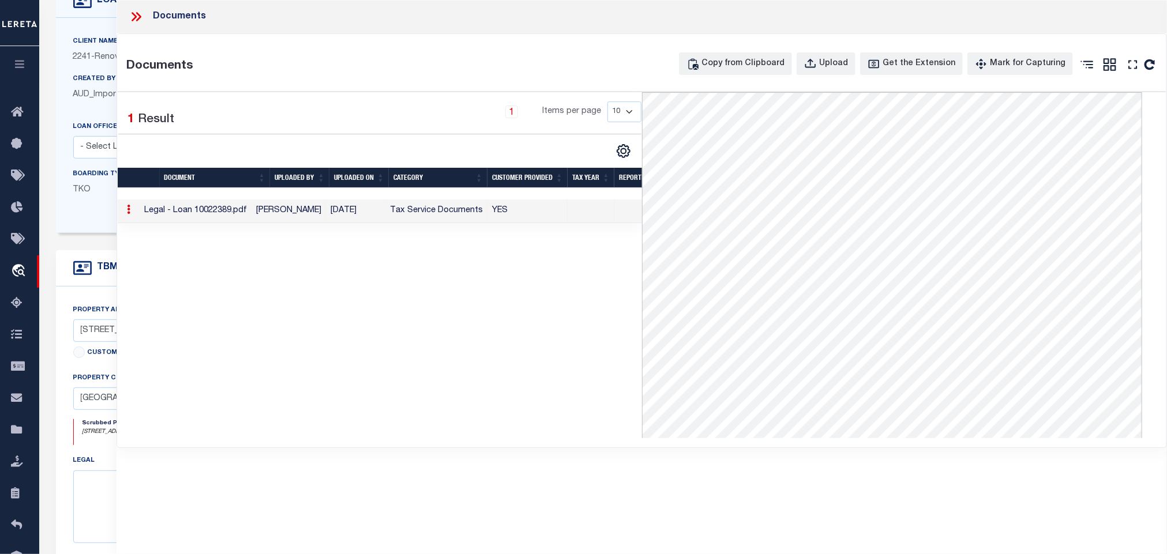
click at [140, 19] on icon at bounding box center [136, 16] width 15 height 15
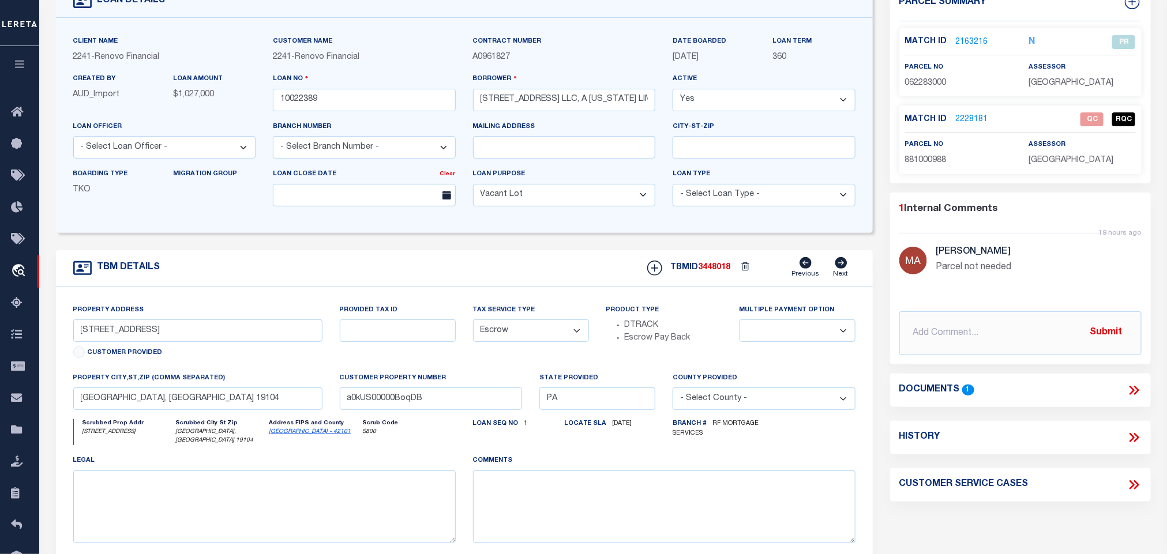
click at [309, 324] on div "Property Address [STREET_ADDRESS] Customer Provided" at bounding box center [197, 333] width 249 height 59
click at [314, 336] on input "[STREET_ADDRESS]" at bounding box center [197, 330] width 249 height 22
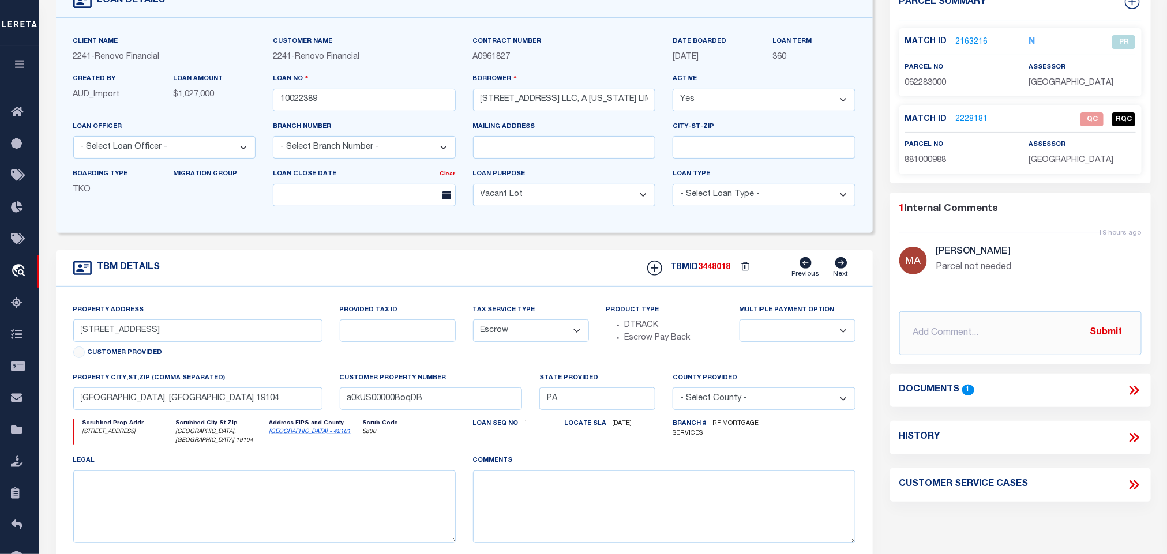
click at [974, 44] on link "2163216" at bounding box center [972, 42] width 32 height 12
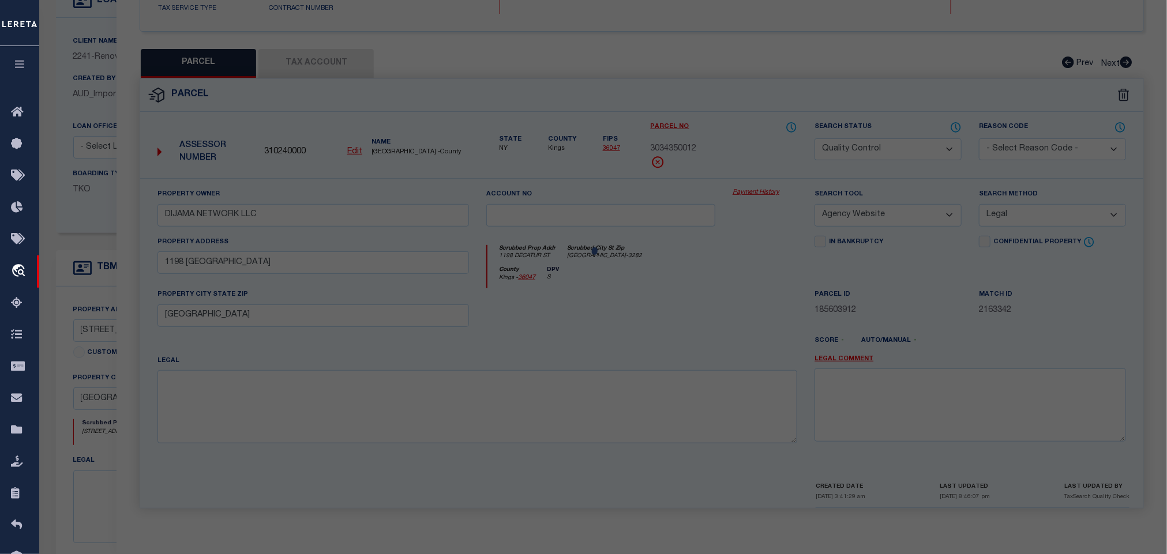
select select "AS"
select select
checkbox input "false"
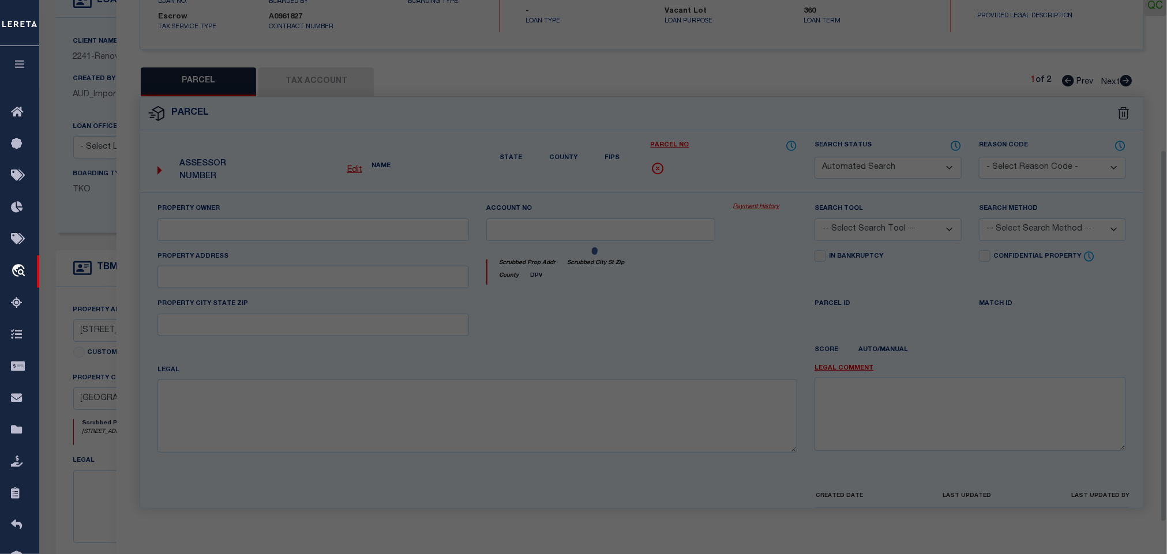
select select "PR"
select select "099"
type input "1717 N 42ND ST LLC"
select select "ATL"
select select "ADD"
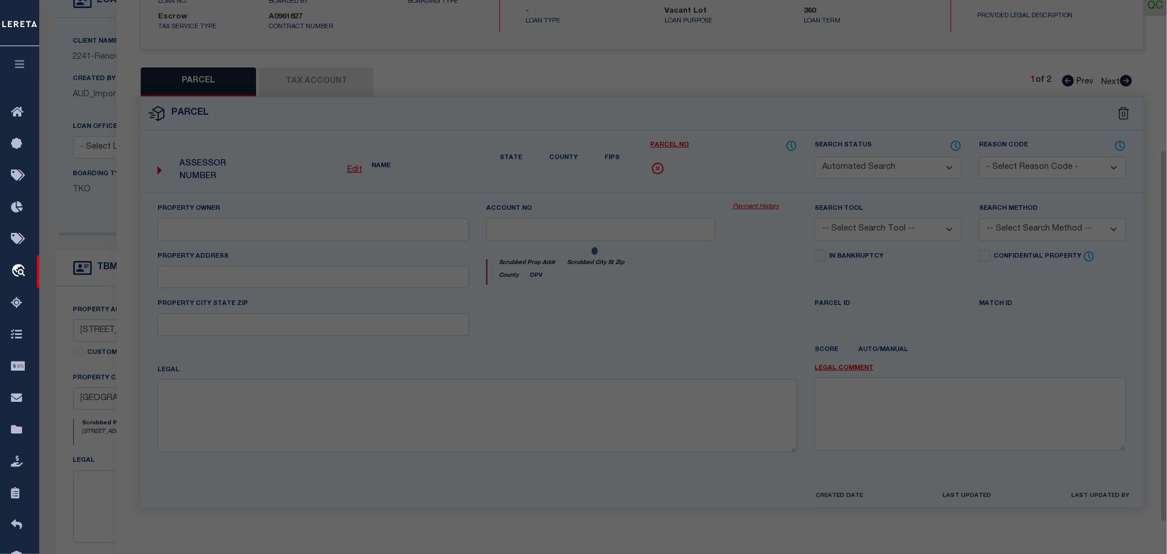
type input "[STREET_ADDRESS]"
type input "[GEOGRAPHIC_DATA], [GEOGRAPHIC_DATA] 19104"
type textarea "[STREET_ADDRESS][PERSON_NAME]"
type textarea "Parcel not needed"
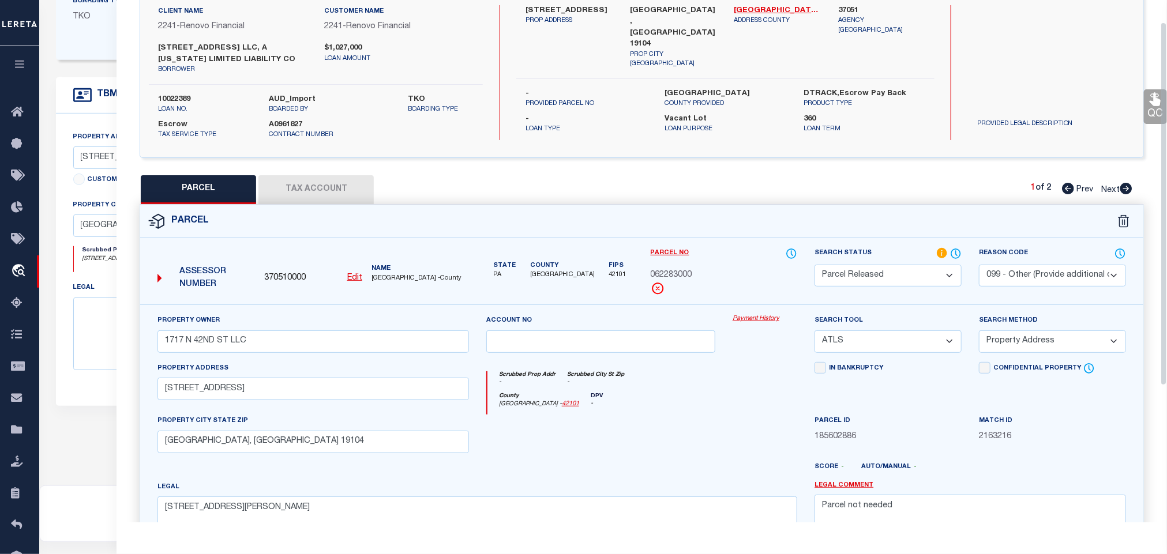
scroll to position [0, 0]
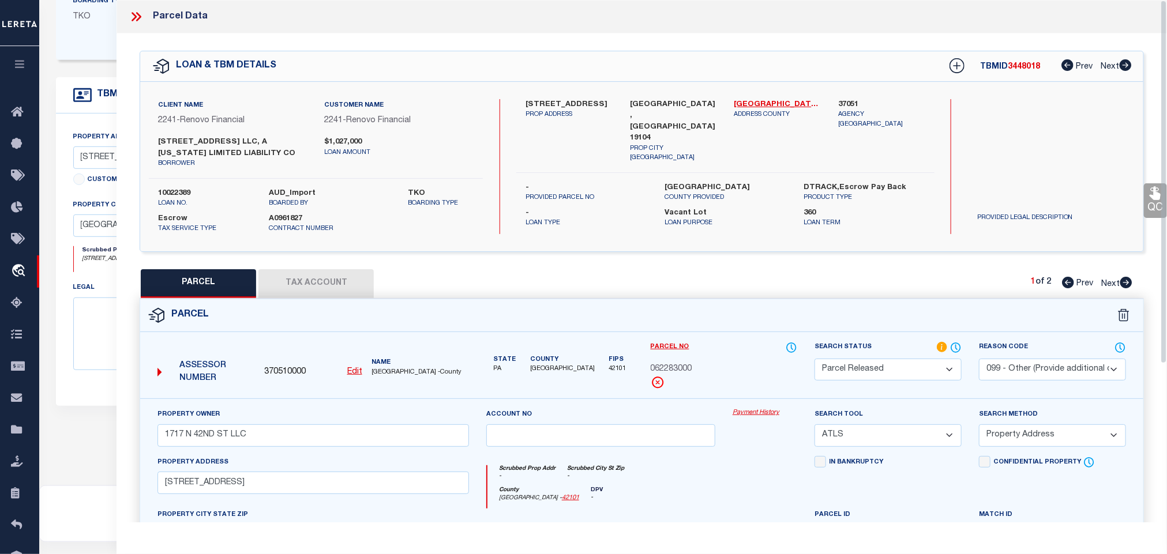
click at [140, 14] on icon at bounding box center [136, 16] width 15 height 15
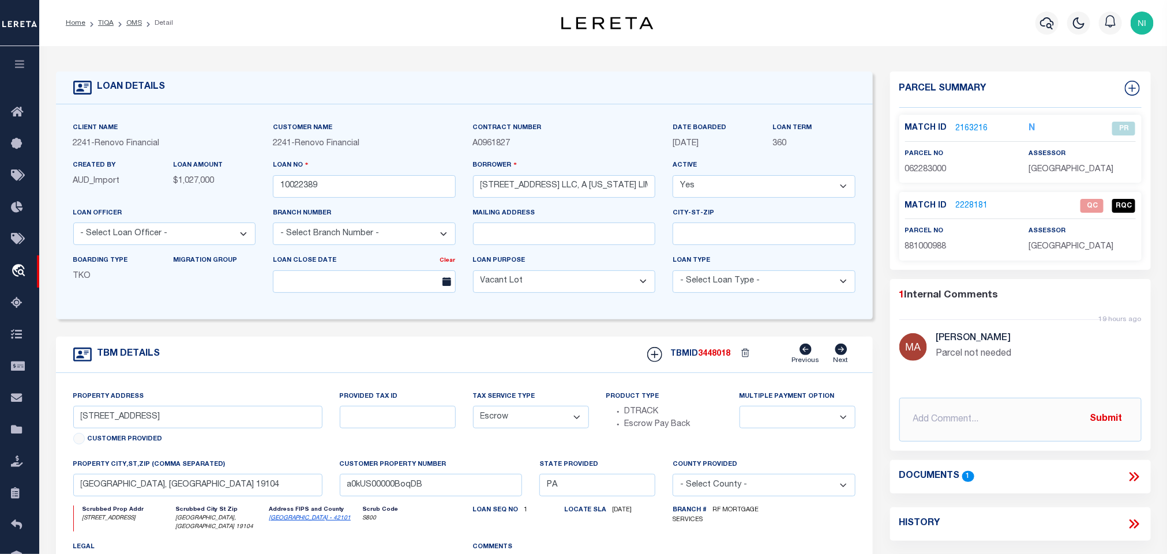
click at [968, 204] on link "2228181" at bounding box center [972, 206] width 32 height 12
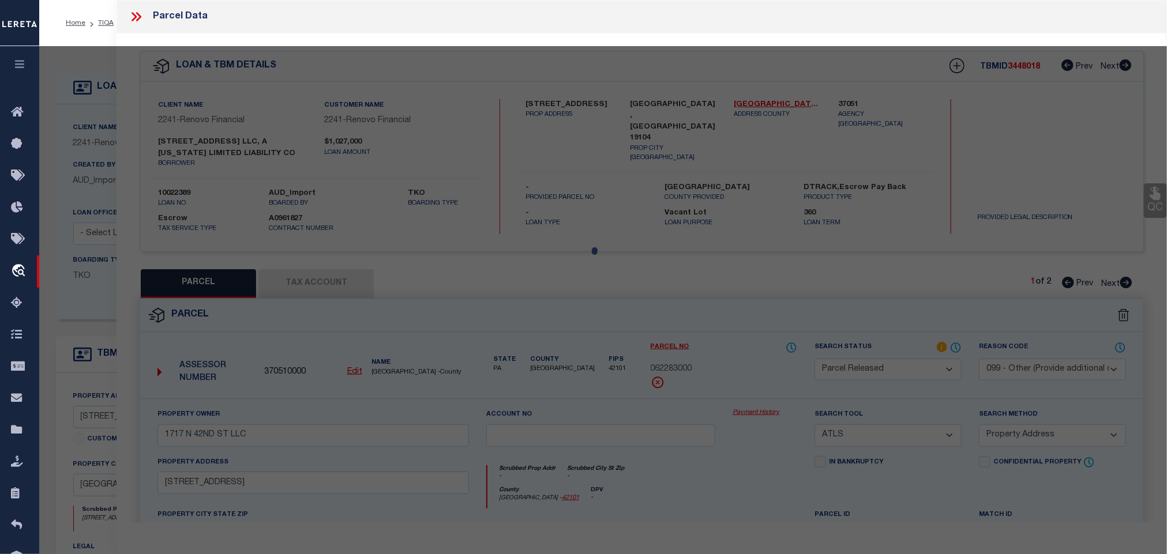
select select "AS"
select select
checkbox input "false"
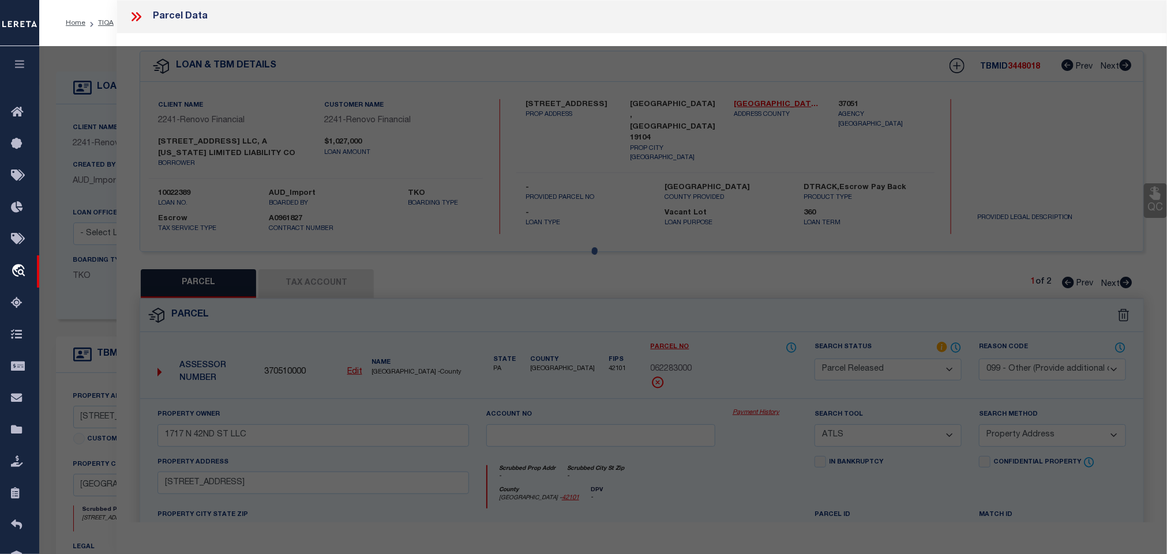
checkbox input "false"
select select "QC"
type input "1717 N 42ND ST LLC"
select select "AGW"
select select "LEG"
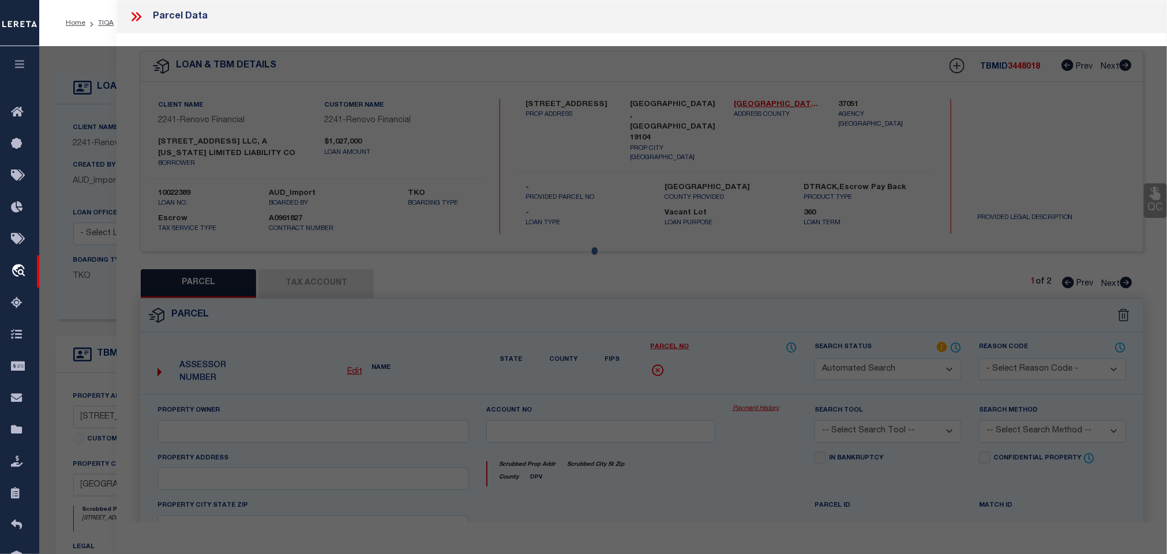
type input "[STREET_ADDRESS]"
type input "[GEOGRAPHIC_DATA], [GEOGRAPHIC_DATA] 19104"
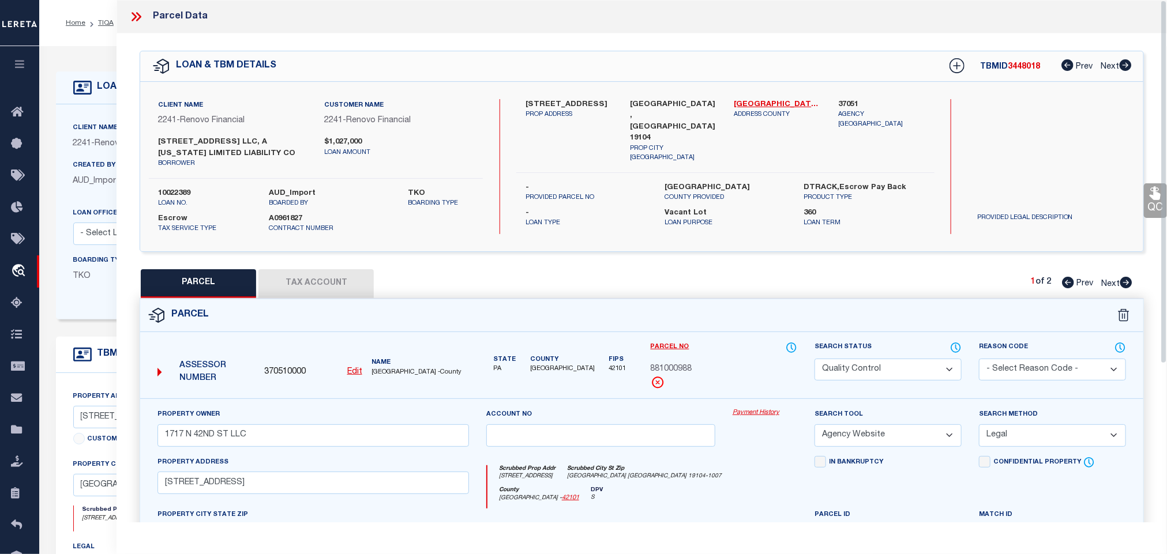
scroll to position [260, 0]
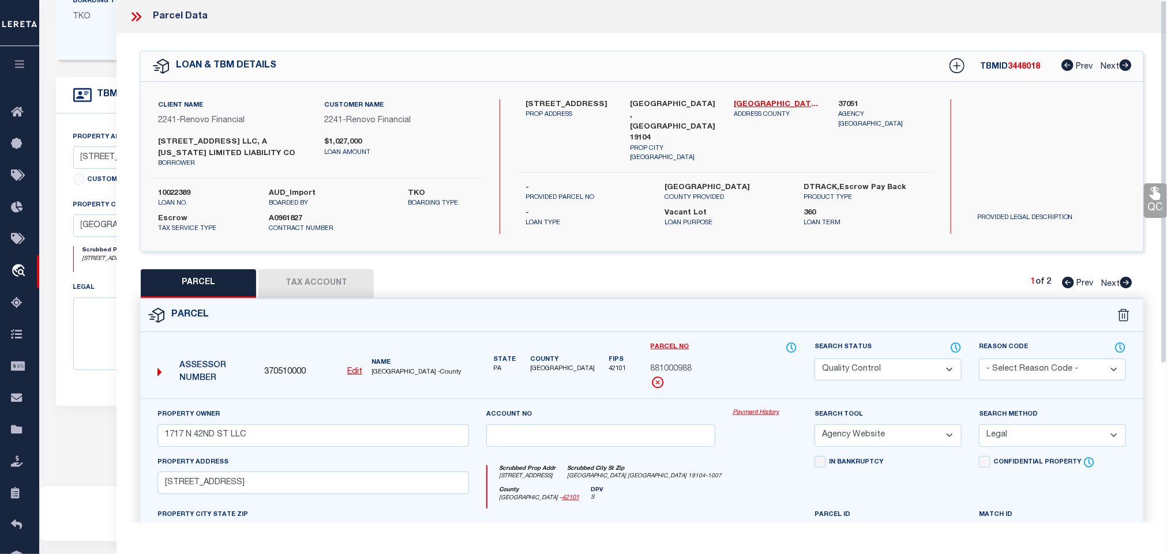
click at [749, 344] on label "Parcel No" at bounding box center [723, 347] width 147 height 13
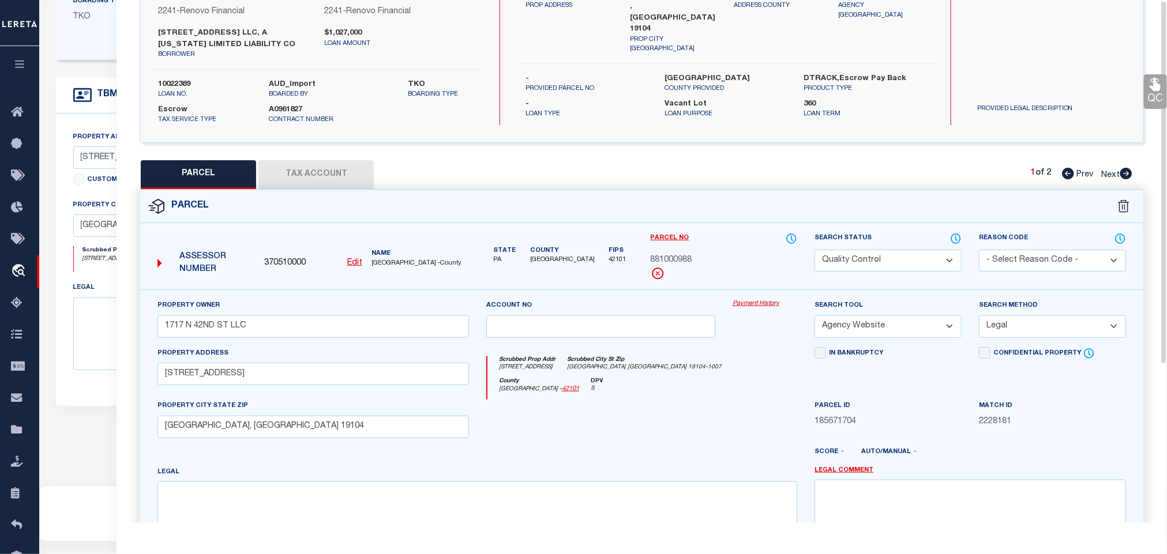
scroll to position [227, 0]
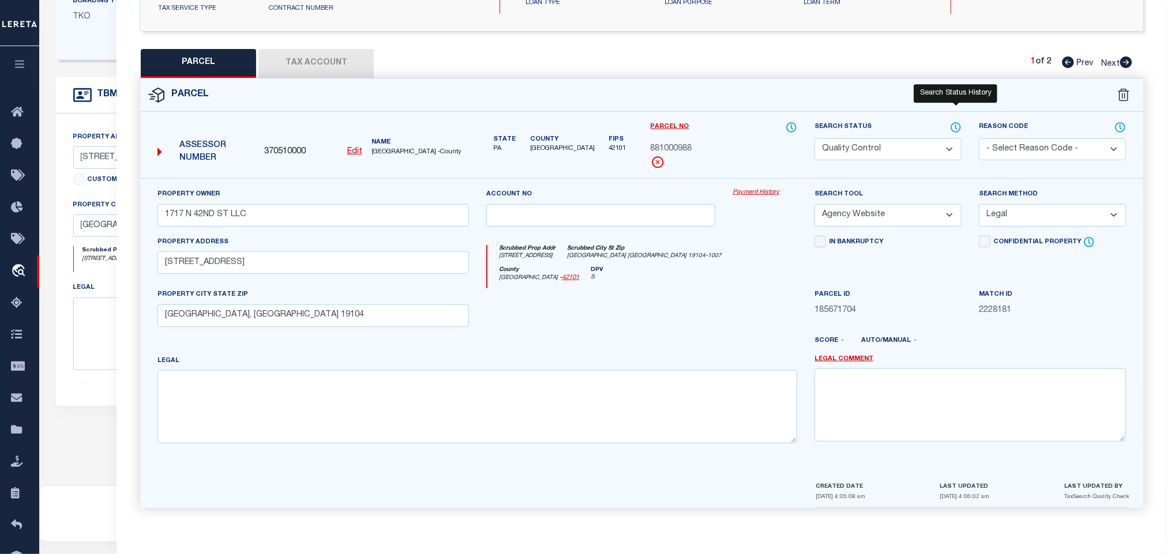
click at [954, 121] on icon at bounding box center [956, 127] width 12 height 13
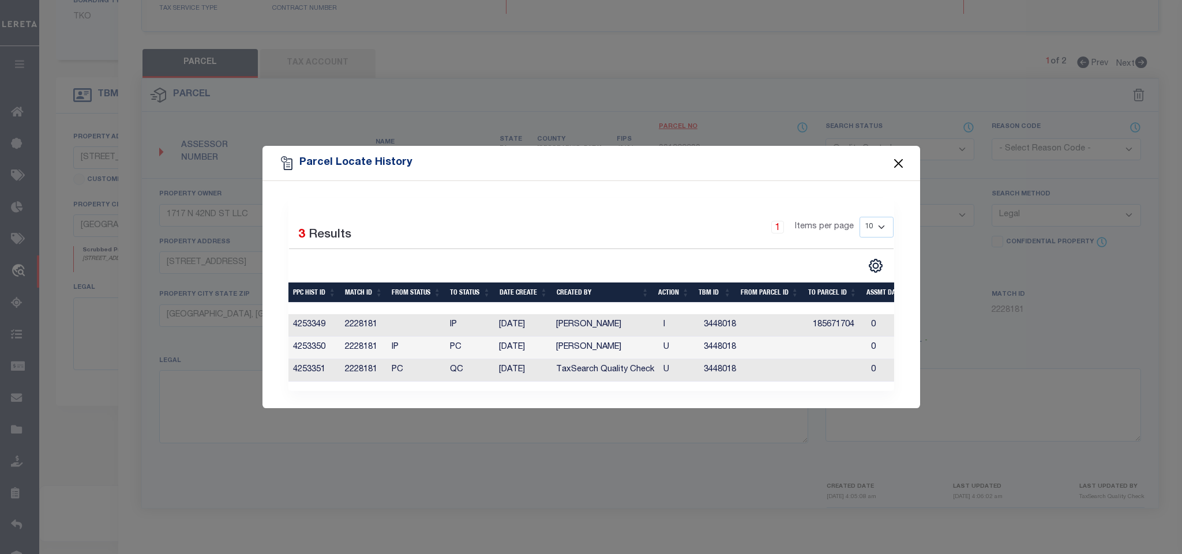
click at [897, 161] on button "Close" at bounding box center [897, 163] width 15 height 15
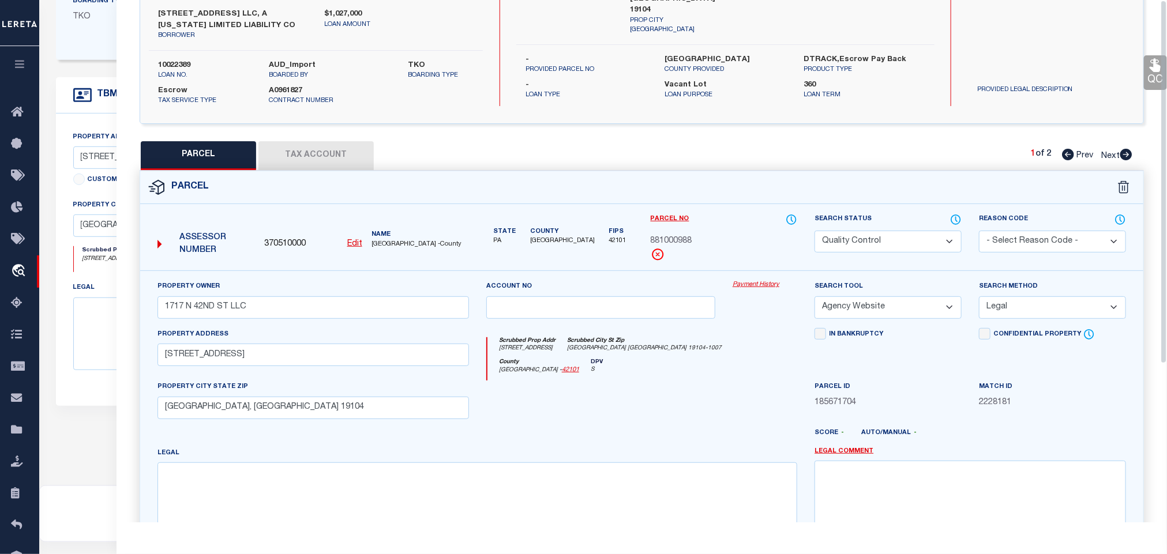
scroll to position [0, 0]
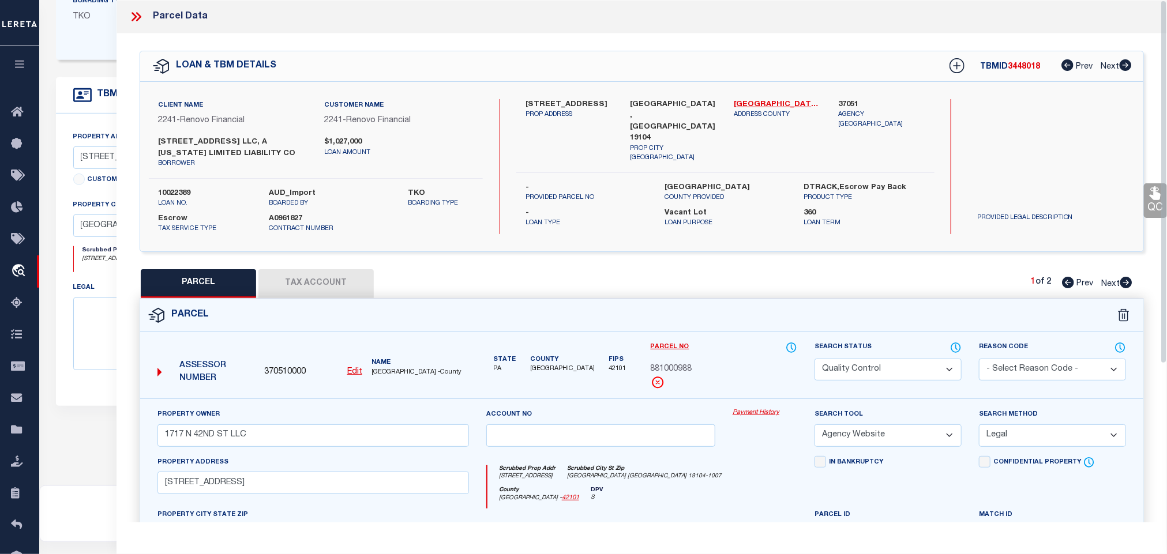
click at [136, 16] on icon at bounding box center [134, 16] width 5 height 9
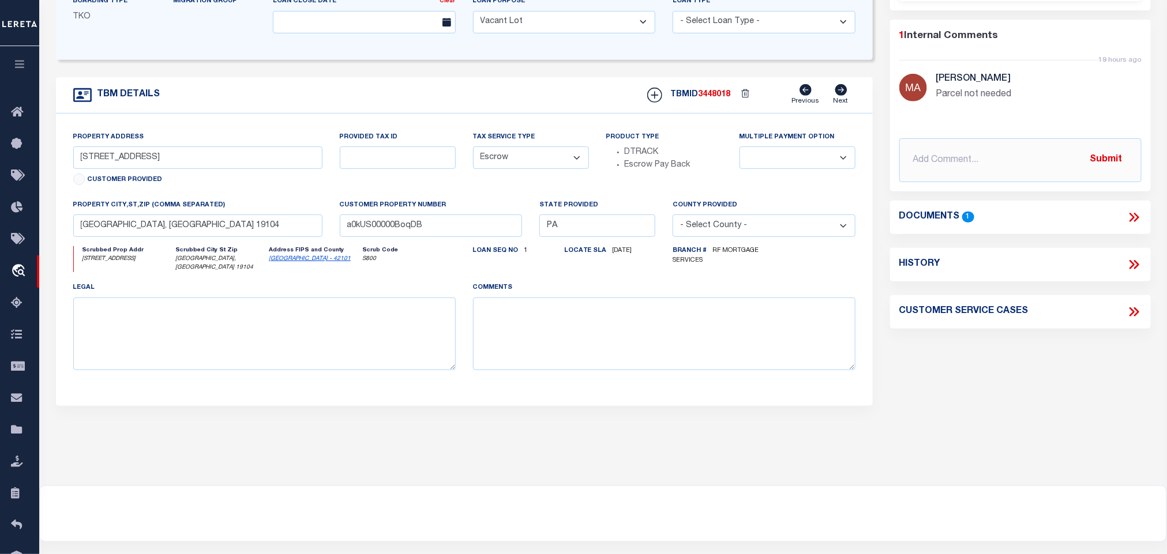
click at [1129, 219] on icon at bounding box center [1133, 217] width 15 height 15
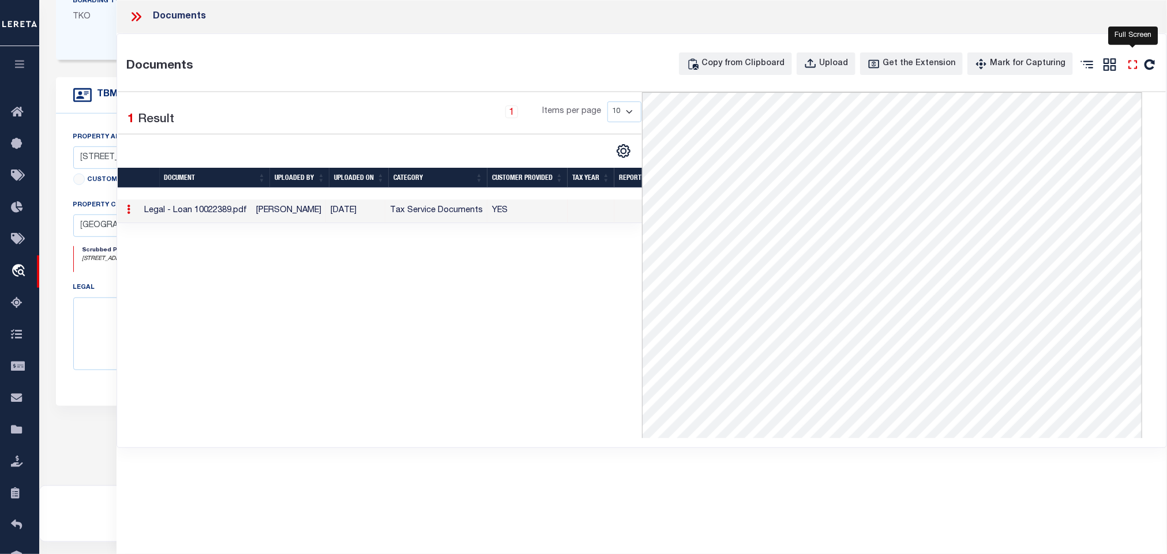
click at [1129, 66] on icon at bounding box center [1132, 64] width 15 height 15
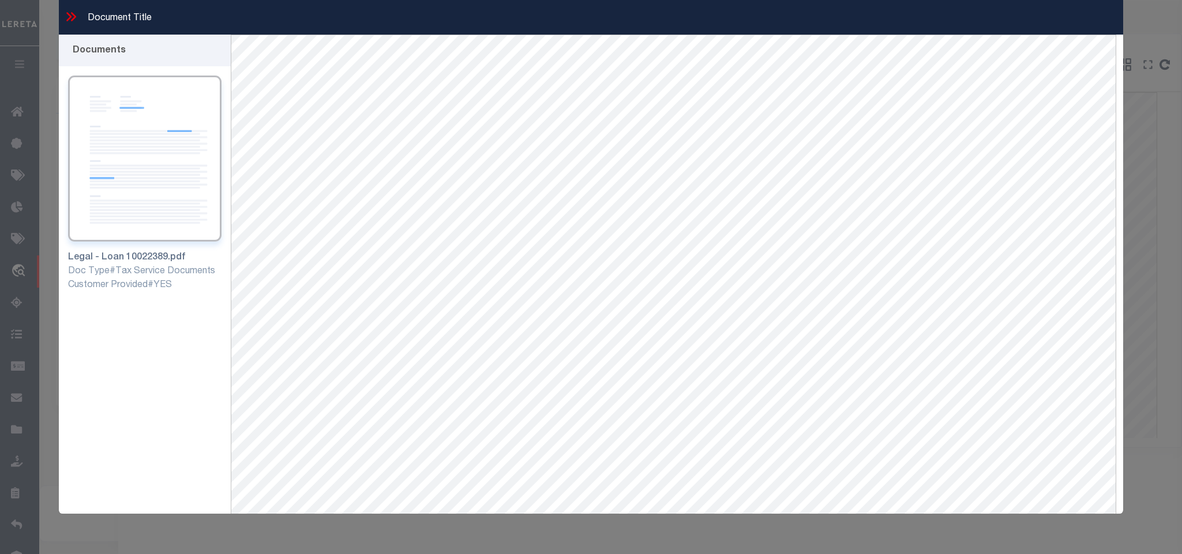
click at [74, 22] on icon at bounding box center [70, 16] width 15 height 15
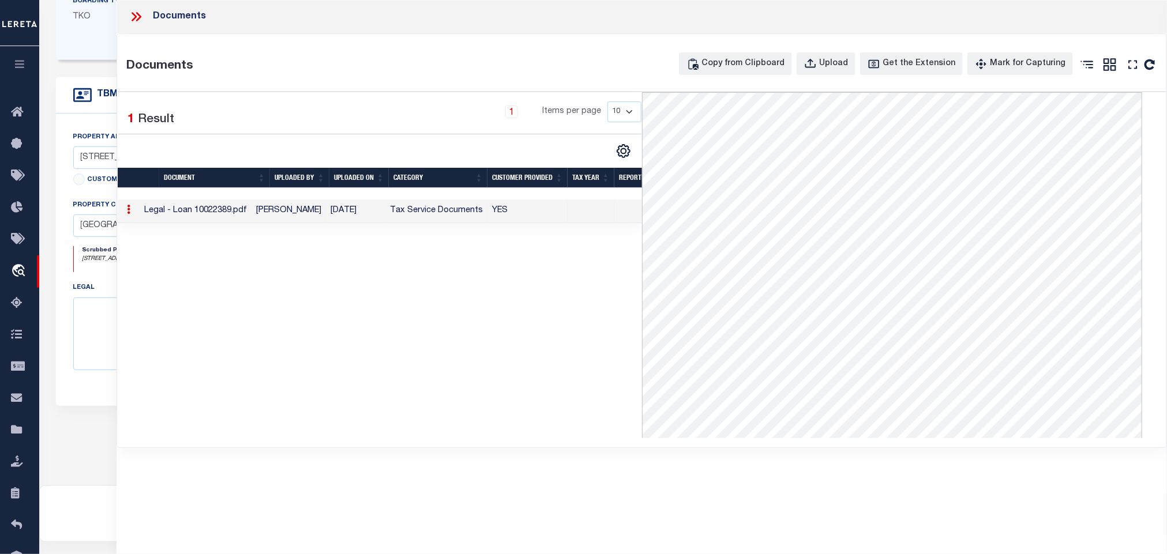
click at [137, 11] on icon at bounding box center [136, 16] width 15 height 15
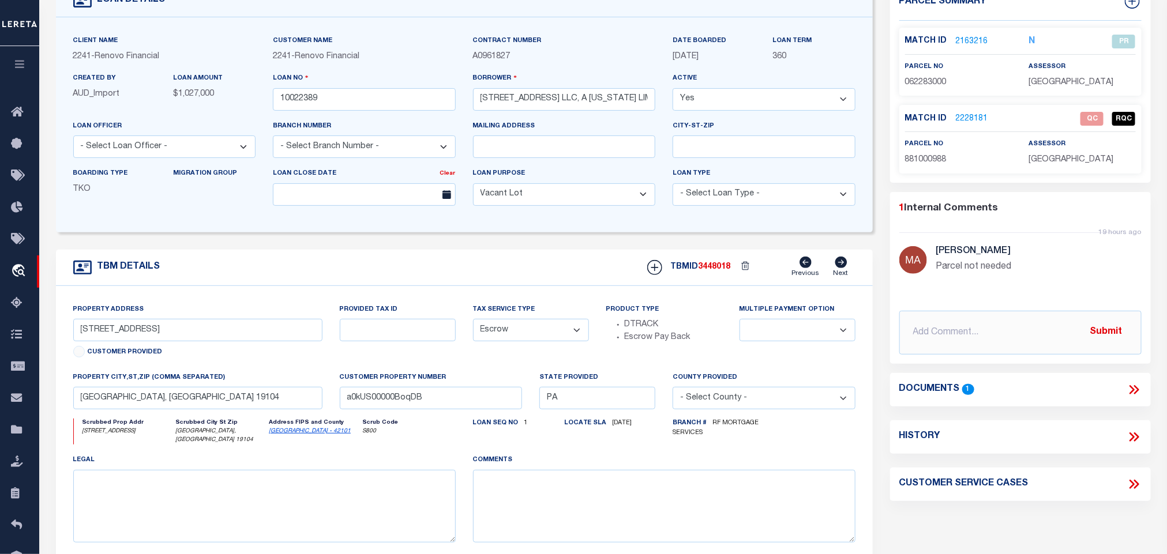
scroll to position [87, 0]
click at [296, 435] on link "[GEOGRAPHIC_DATA] - 42101" at bounding box center [310, 432] width 82 height 6
click at [937, 160] on span "881000988" at bounding box center [926, 160] width 42 height 8
copy span "881000988"
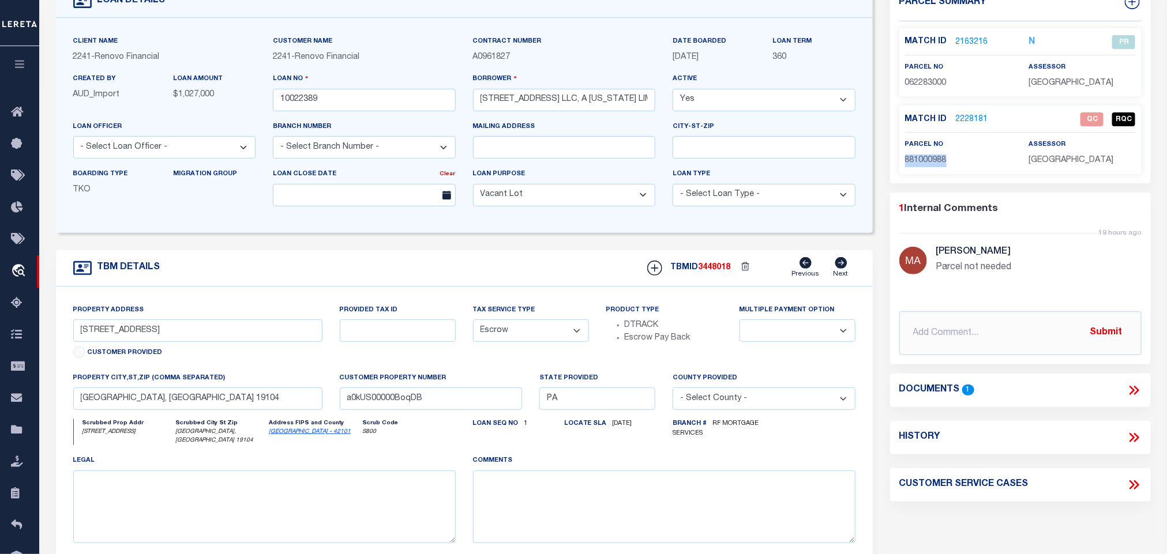
click at [928, 161] on span "881000988" at bounding box center [926, 160] width 42 height 8
click at [922, 163] on span "881000988" at bounding box center [926, 160] width 42 height 8
click at [916, 80] on span "062283000" at bounding box center [926, 83] width 42 height 8
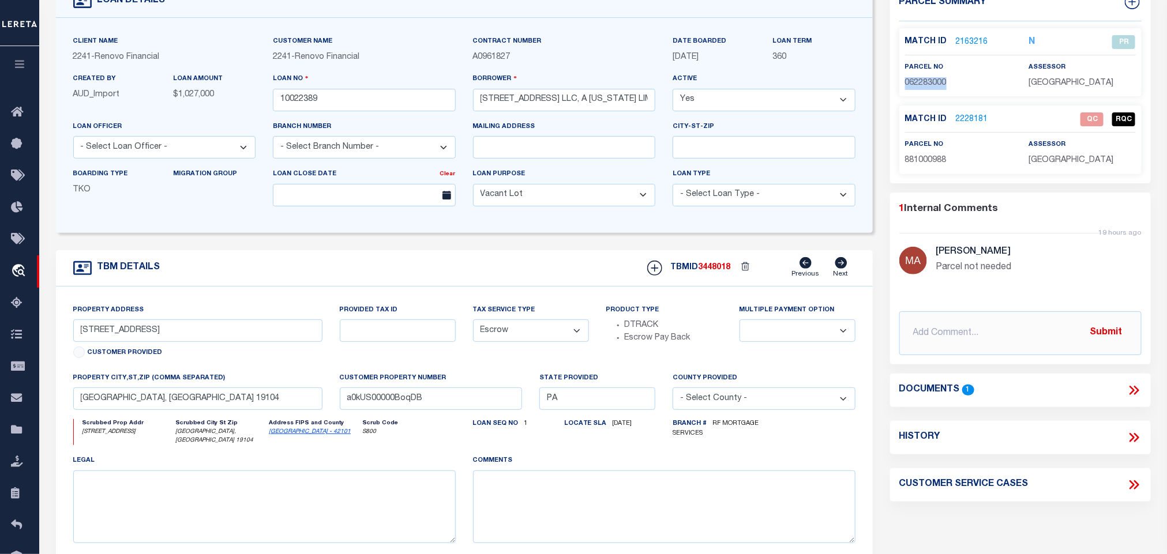
click at [916, 80] on span "062283000" at bounding box center [926, 83] width 42 height 8
copy span "062283000"
click at [921, 158] on span "881000988" at bounding box center [926, 160] width 42 height 8
copy span "881000988"
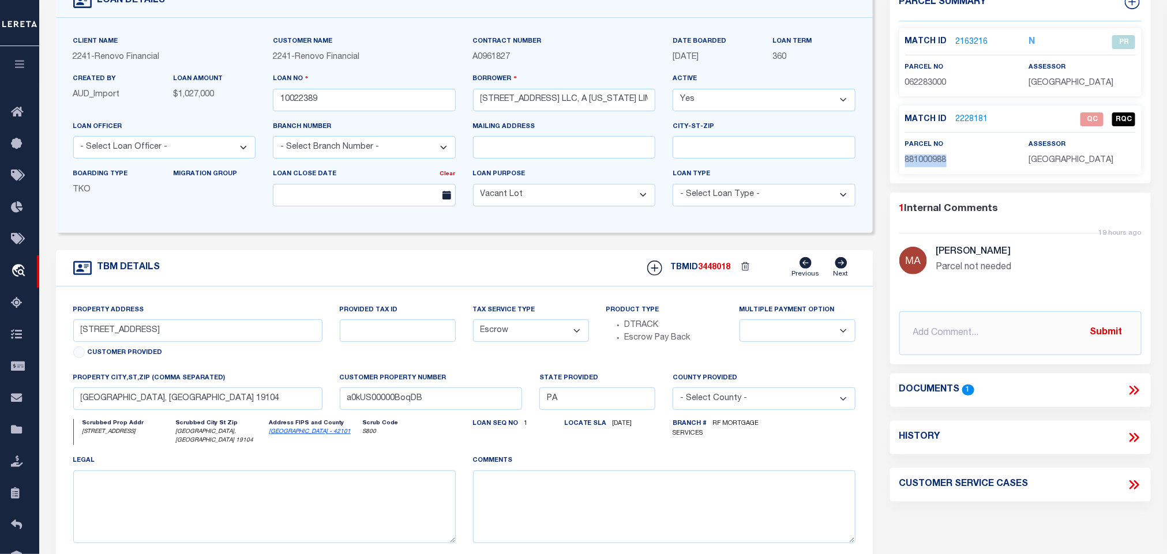
click at [962, 116] on link "2228181" at bounding box center [972, 120] width 32 height 12
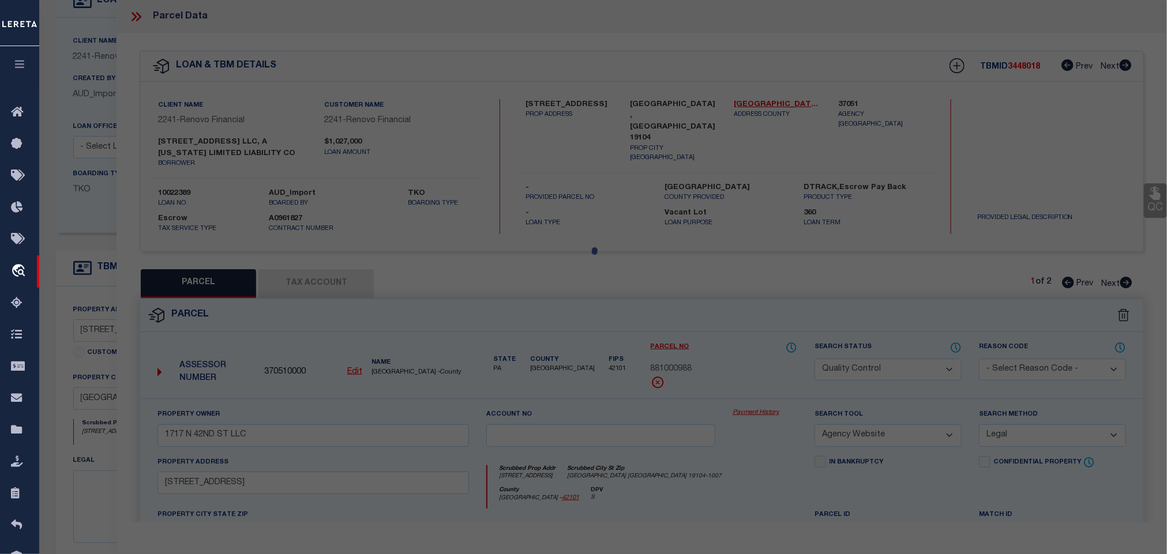
select select "AS"
select select
checkbox input "false"
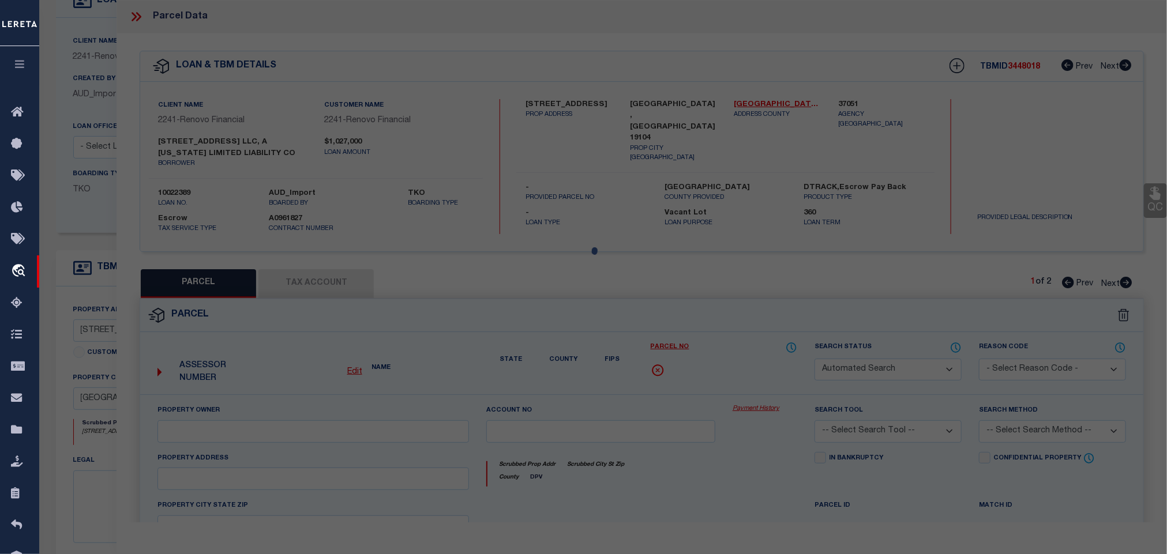
select select "QC"
type input "1717 N 42ND ST LLC"
select select "AGW"
select select "LEG"
type input "[STREET_ADDRESS]"
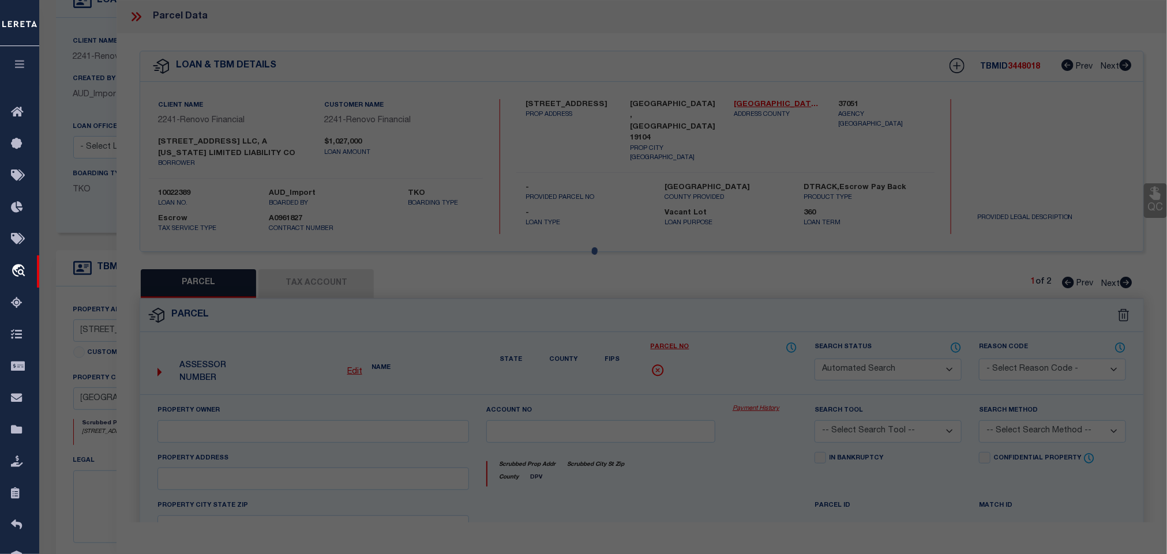
type input "[GEOGRAPHIC_DATA], [GEOGRAPHIC_DATA] 19104"
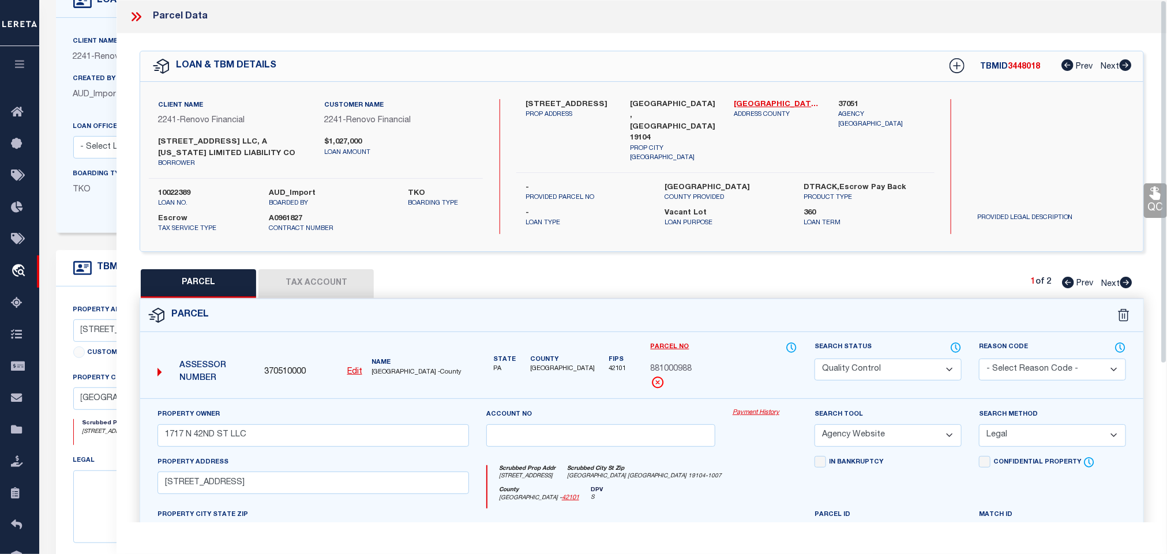
click at [1157, 206] on link "QC" at bounding box center [1155, 200] width 23 height 35
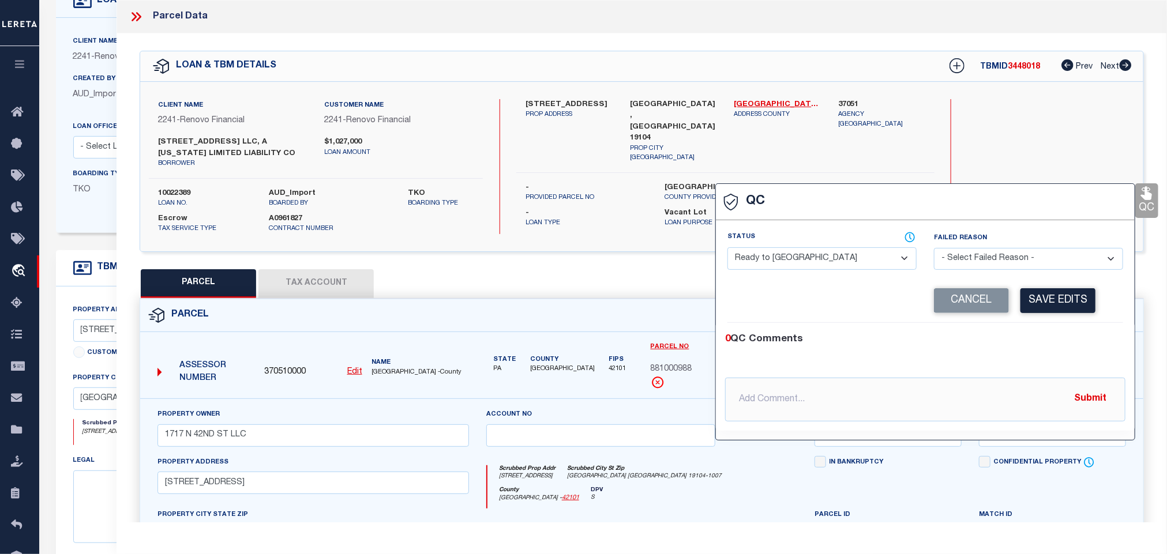
click at [803, 270] on select "- Select Status - Ready to QC Correct Incorrect" at bounding box center [821, 258] width 189 height 22
select select "COR"
click at [728, 248] on select "- Select Status - Ready to QC Correct Incorrect" at bounding box center [821, 258] width 189 height 22
click at [1037, 304] on button "Save Edits" at bounding box center [1057, 300] width 75 height 25
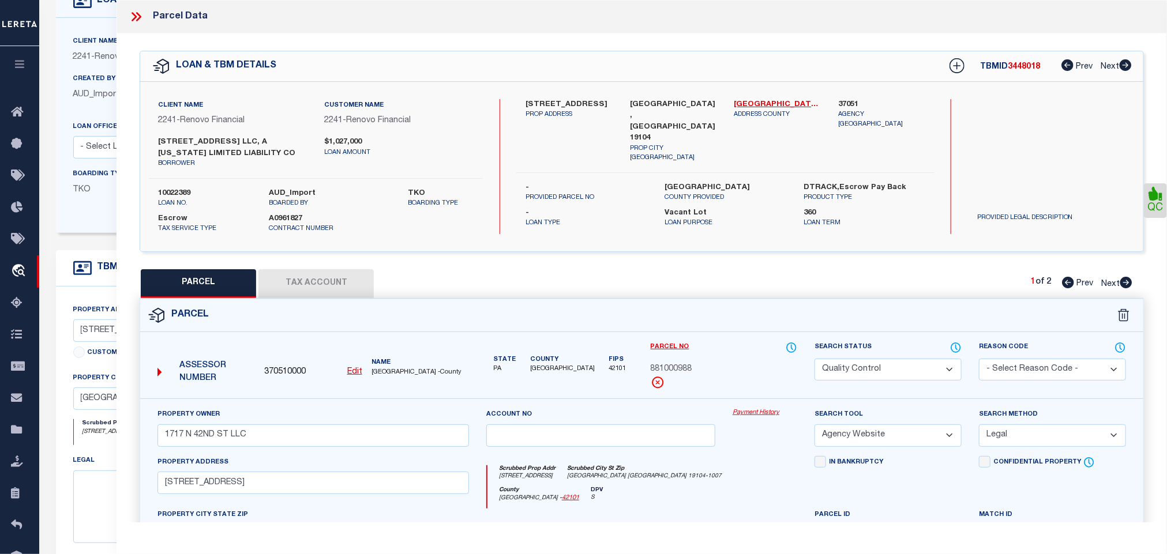
click at [911, 374] on select "Automated Search Bad Parcel Complete Duplicate Parcel High Dollar Reporting In …" at bounding box center [887, 370] width 147 height 22
select select "CP"
click at [814, 360] on select "Automated Search Bad Parcel Complete Duplicate Parcel High Dollar Reporting In …" at bounding box center [887, 370] width 147 height 22
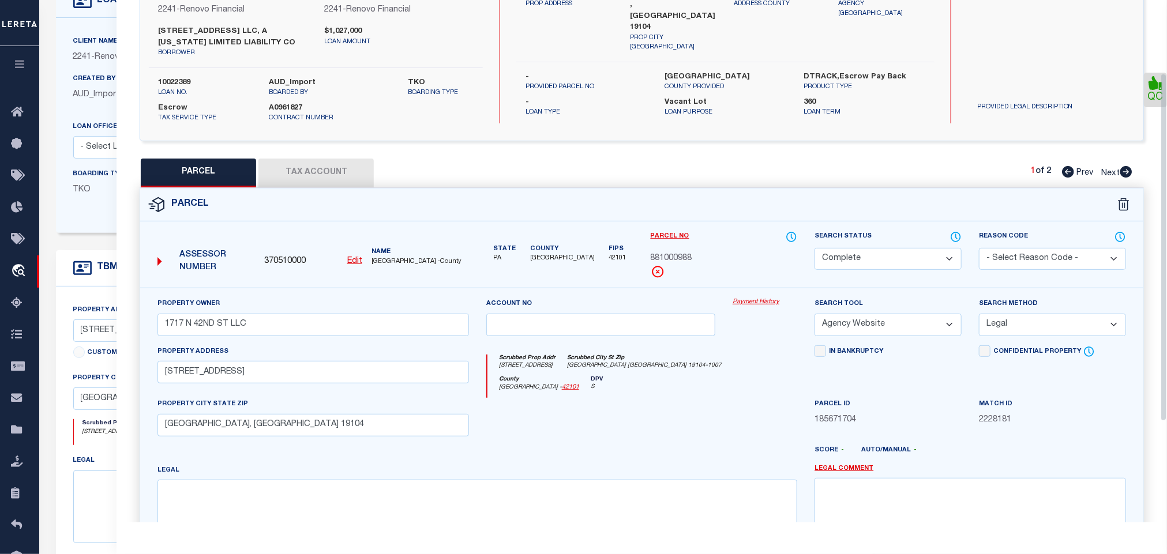
scroll to position [260, 0]
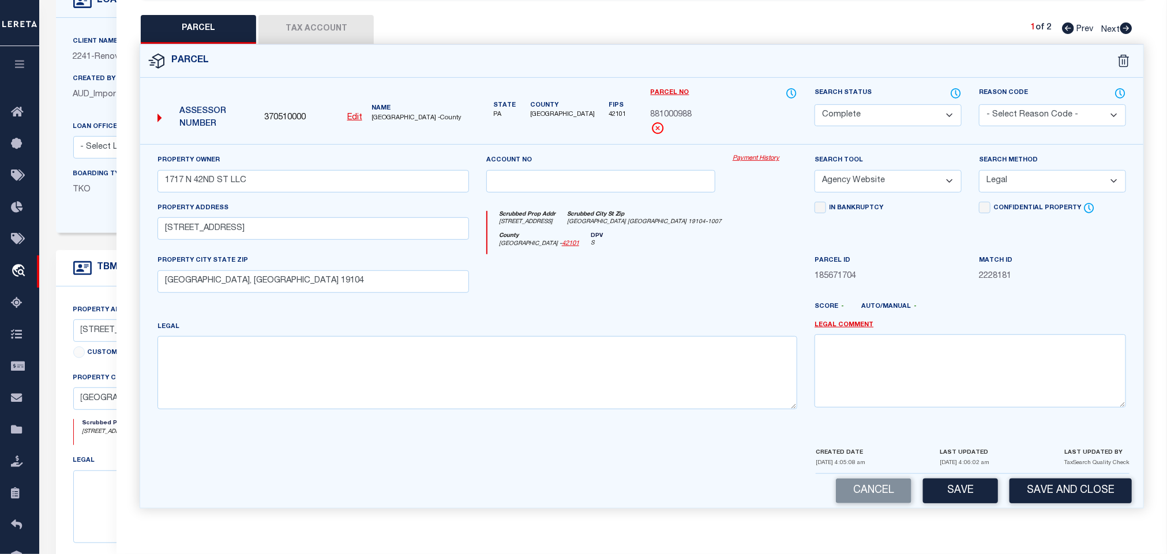
click at [1082, 490] on button "Save and Close" at bounding box center [1070, 491] width 122 height 25
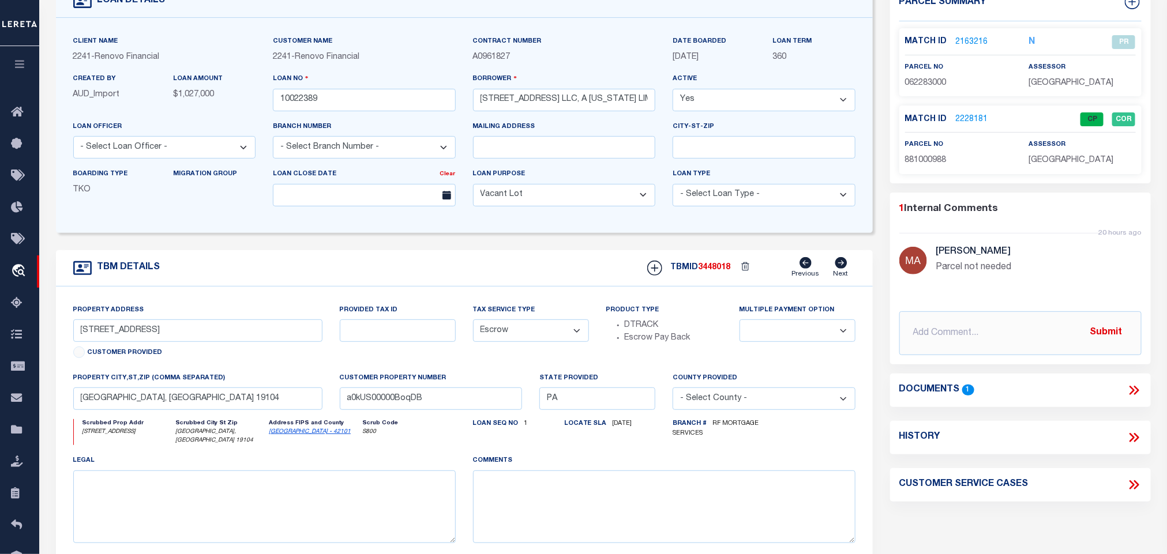
select select
click at [378, 114] on div "Loan No 10022389" at bounding box center [364, 96] width 200 height 47
click at [706, 267] on div "TBMID 3448018 Previous Next" at bounding box center [746, 268] width 217 height 22
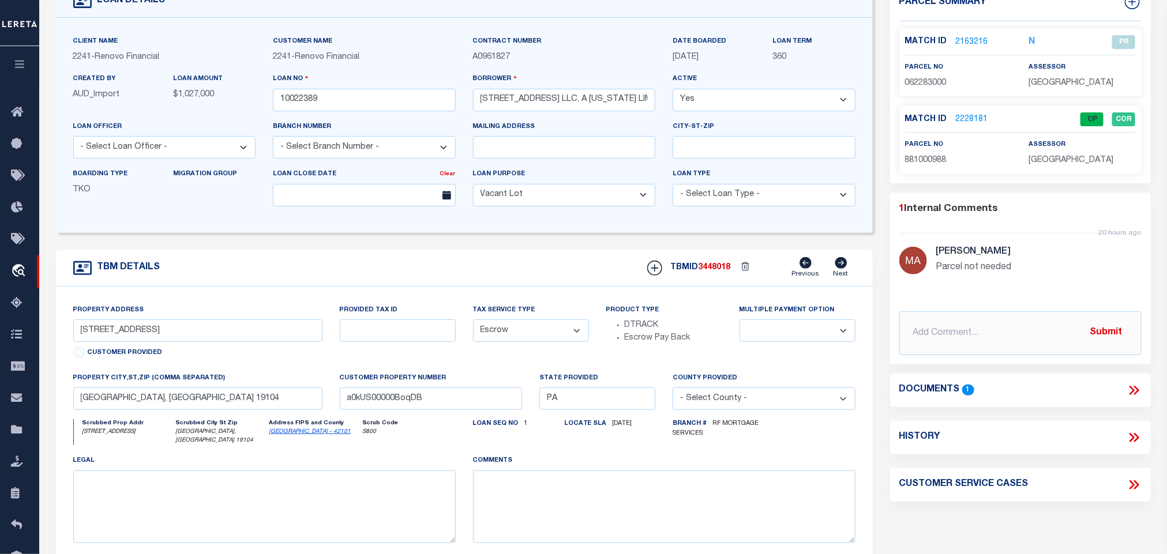
click at [711, 272] on span "3448018" at bounding box center [714, 268] width 32 height 8
copy span "3448018"
click at [1068, 164] on span "[GEOGRAPHIC_DATA]" at bounding box center [1071, 160] width 85 height 8
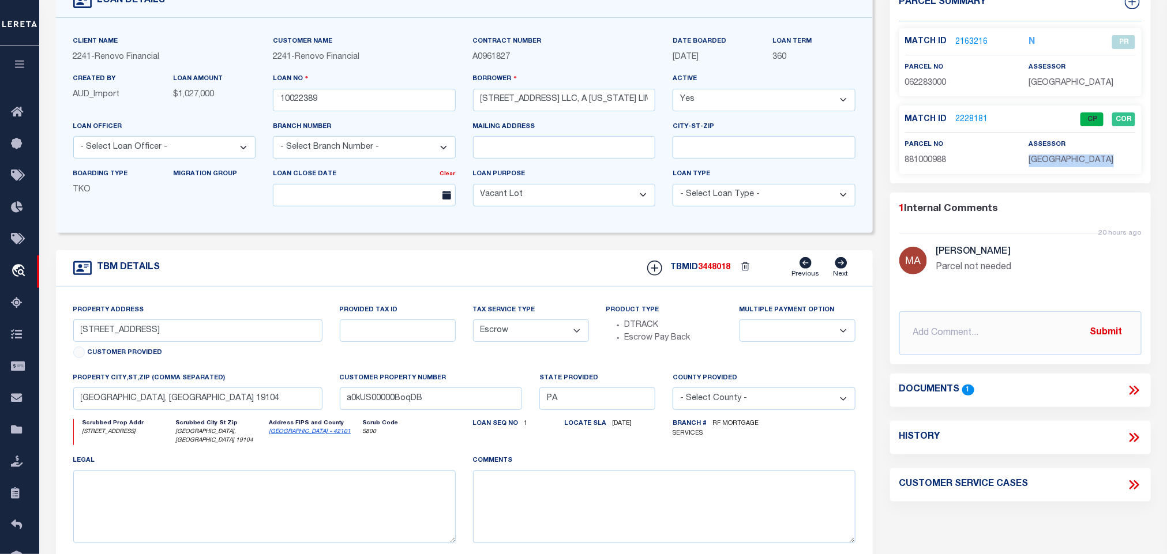
click at [1068, 164] on span "[GEOGRAPHIC_DATA]" at bounding box center [1071, 160] width 85 height 8
click at [921, 164] on span "881000988" at bounding box center [926, 160] width 42 height 8
click at [921, 163] on span "881000988" at bounding box center [926, 160] width 42 height 8
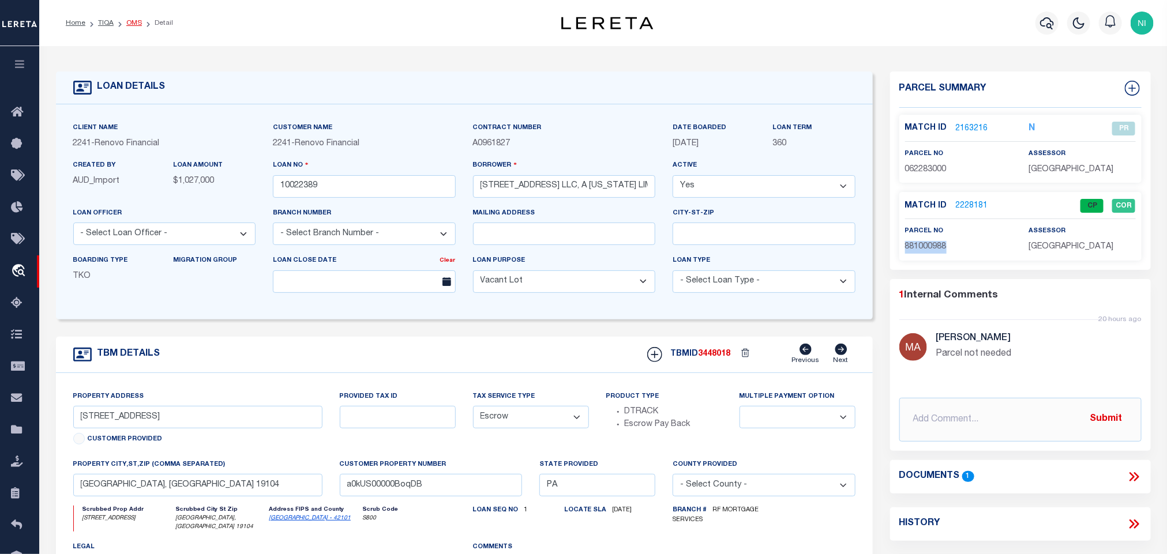
click at [127, 21] on link "OMS" at bounding box center [134, 23] width 16 height 7
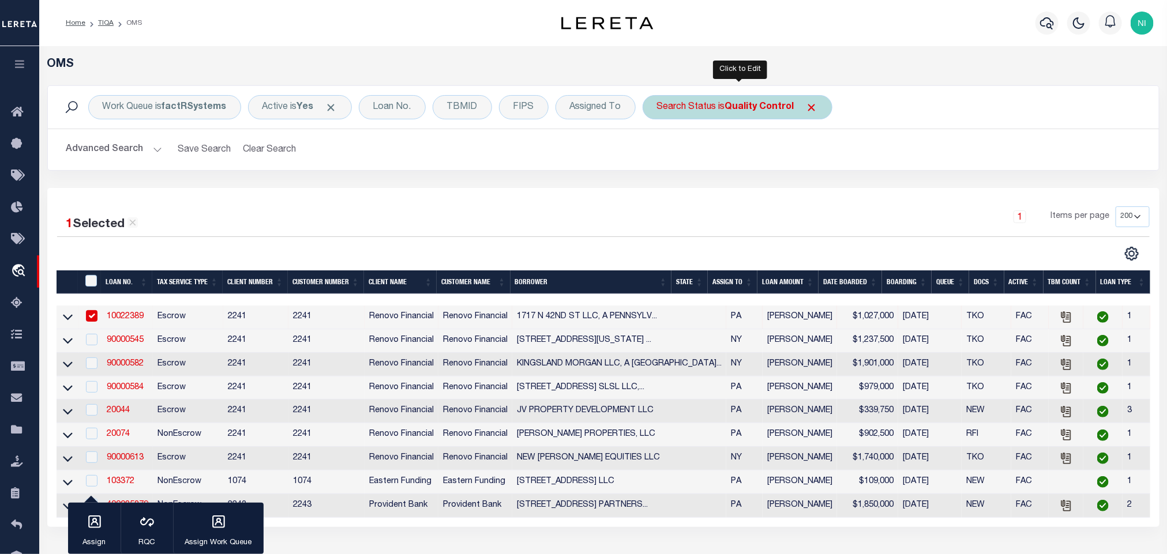
click at [751, 113] on div "Search Status is Quality Control" at bounding box center [737, 107] width 190 height 24
select select "QC"
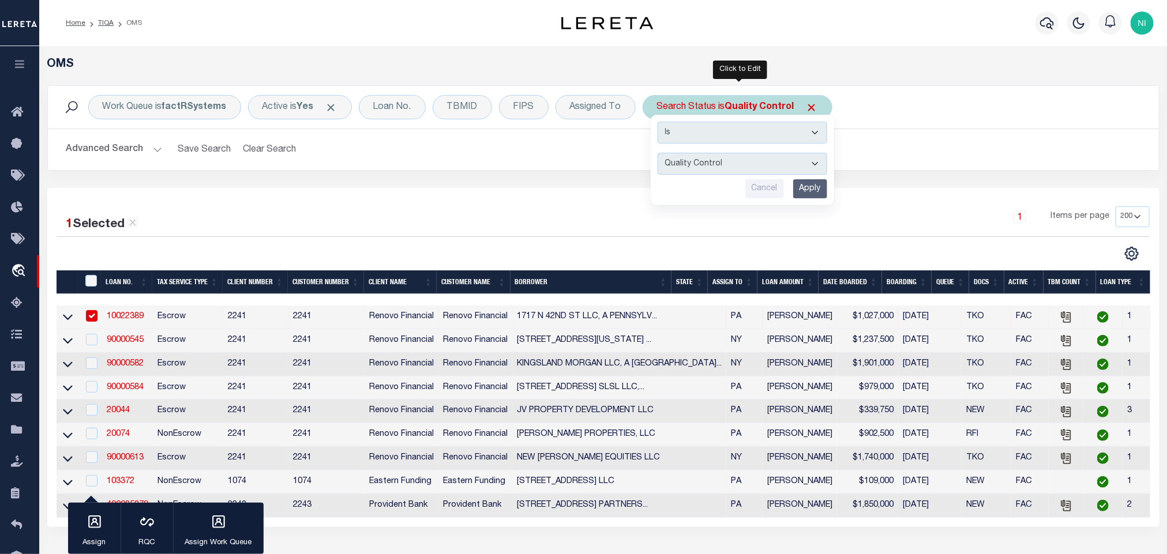
click at [821, 191] on input "Apply" at bounding box center [810, 188] width 34 height 19
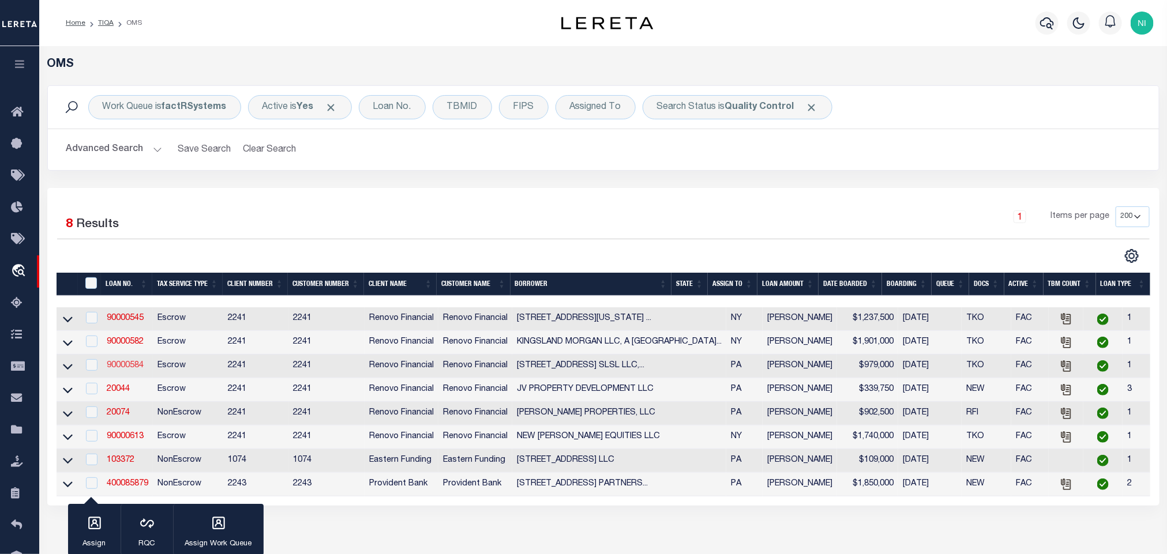
click at [123, 368] on link "90000584" at bounding box center [125, 366] width 37 height 8
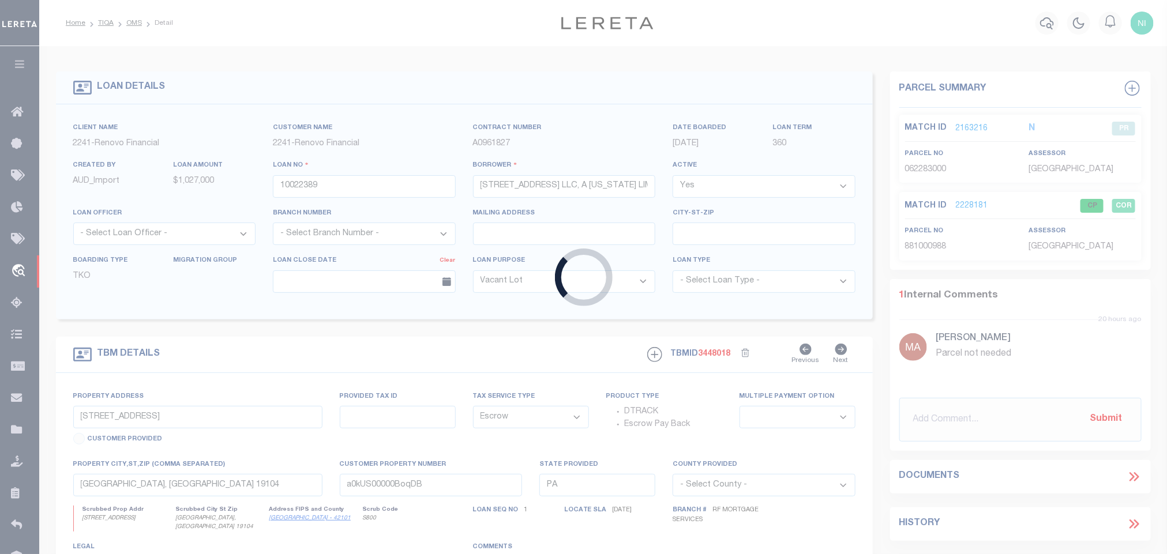
type input "90000584"
type input "[STREET_ADDRESS] SLSL LLC, A [US_STATE] LIMITED LIABILITY COMPANY"
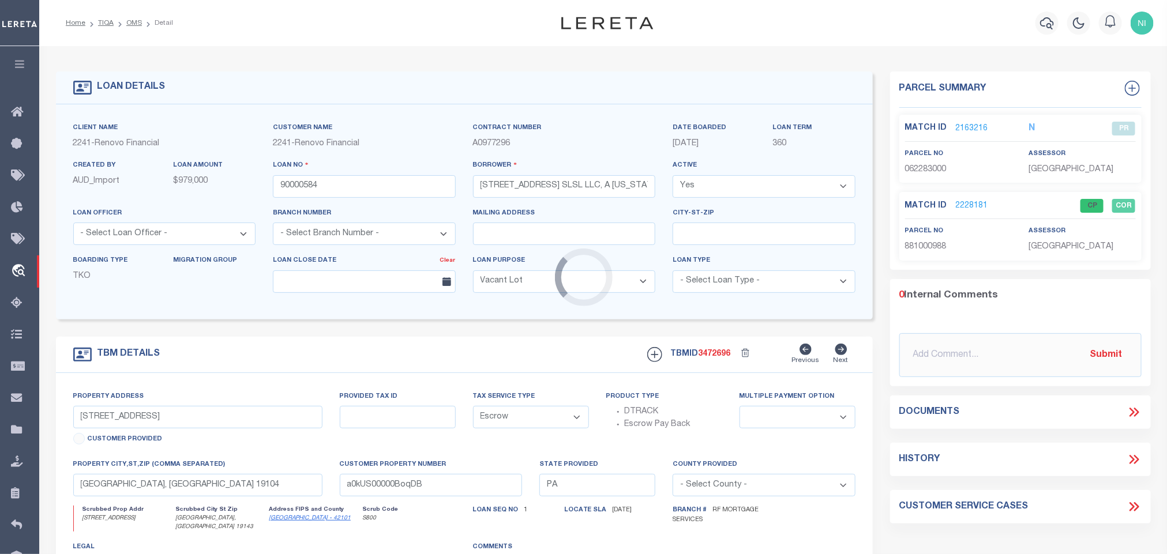
type input "[STREET_ADDRESS]"
select select
type input "[GEOGRAPHIC_DATA], [GEOGRAPHIC_DATA] 19143"
type input "a0kUS00000CK0eT"
select select
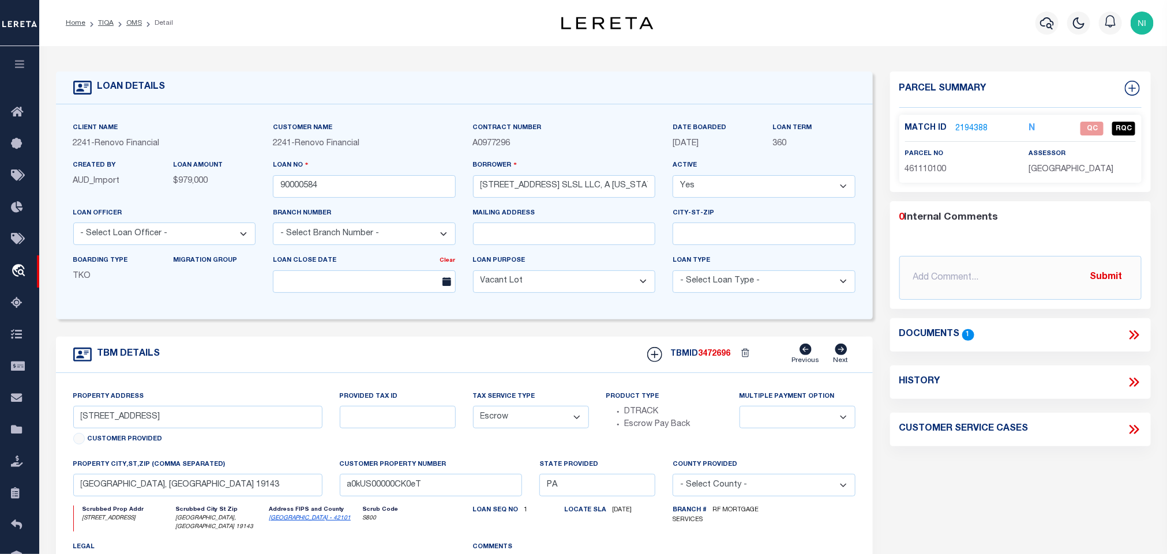
click at [1134, 334] on icon at bounding box center [1133, 335] width 15 height 15
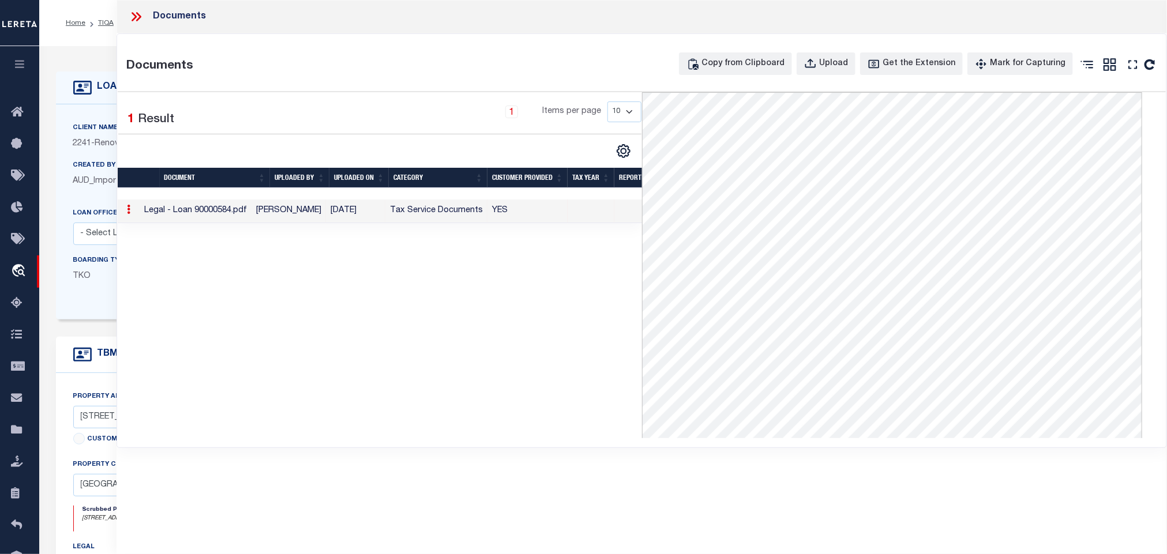
click at [698, 472] on div "Documents Documents Copy from Clipboard Upload Get the Extension Mark for Captu…" at bounding box center [641, 261] width 1050 height 522
click at [142, 17] on icon at bounding box center [136, 16] width 15 height 15
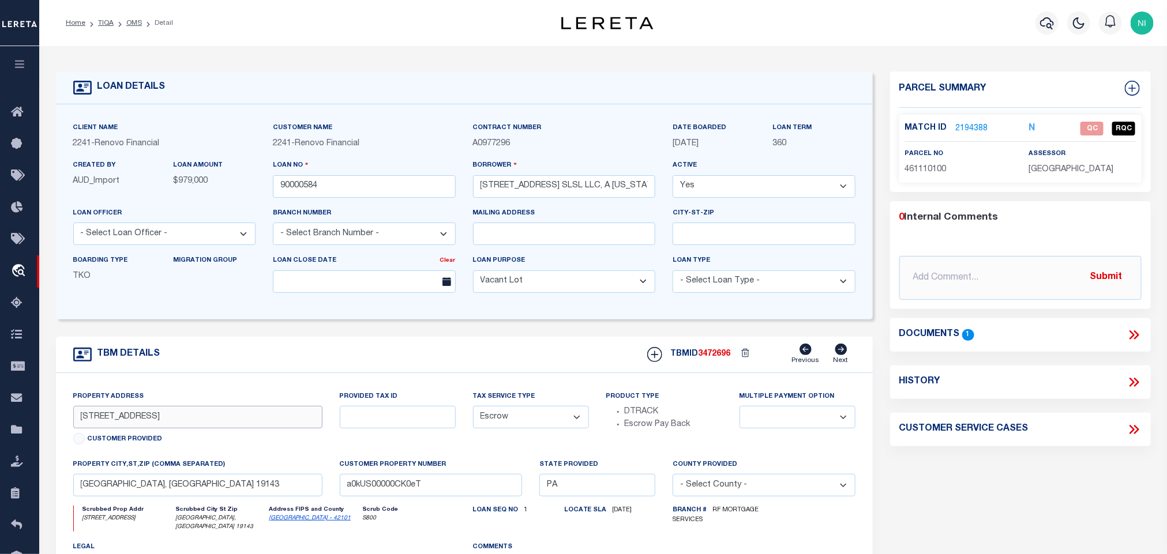
click at [264, 419] on input "[STREET_ADDRESS]" at bounding box center [197, 417] width 249 height 22
click at [973, 127] on link "2194388" at bounding box center [972, 129] width 32 height 12
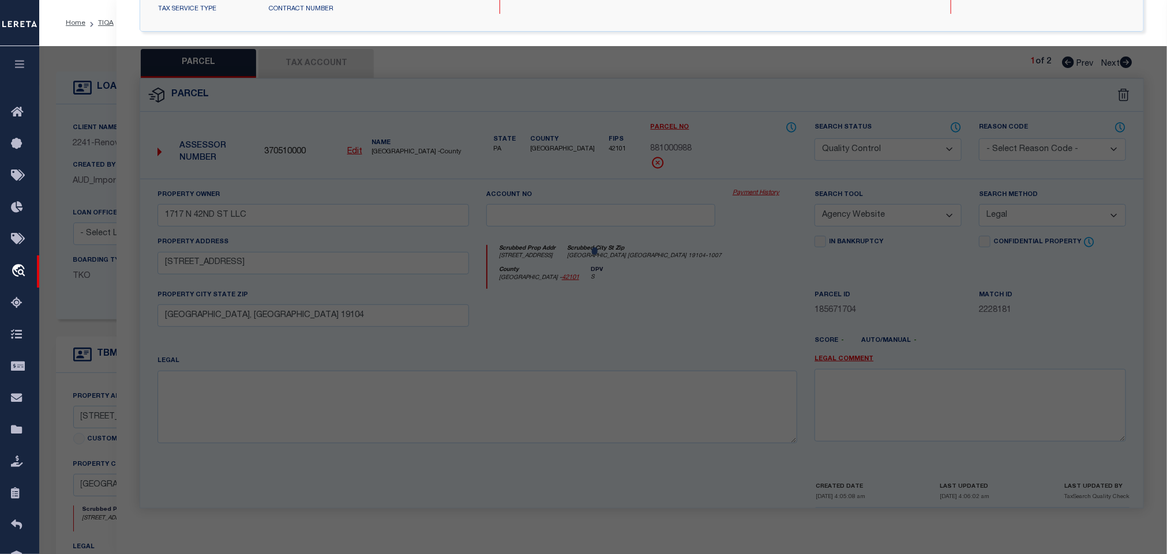
select select "AS"
select select
checkbox input "false"
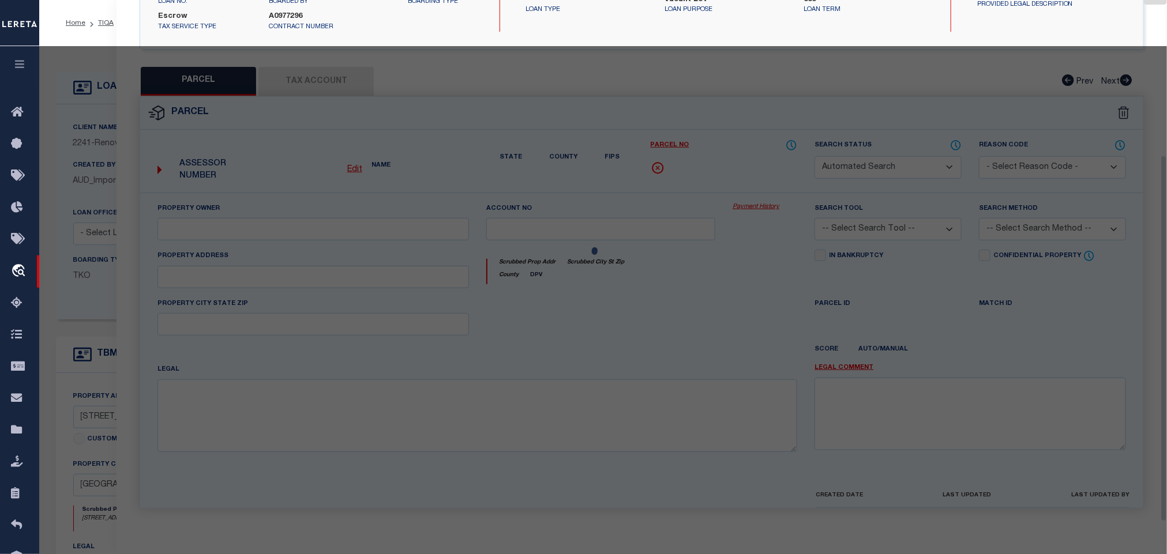
select select "QC"
type input "[PERSON_NAME] [PERSON_NAME]"
select select "AGW"
select select "LEG"
type input "[STREET_ADDRESS]"
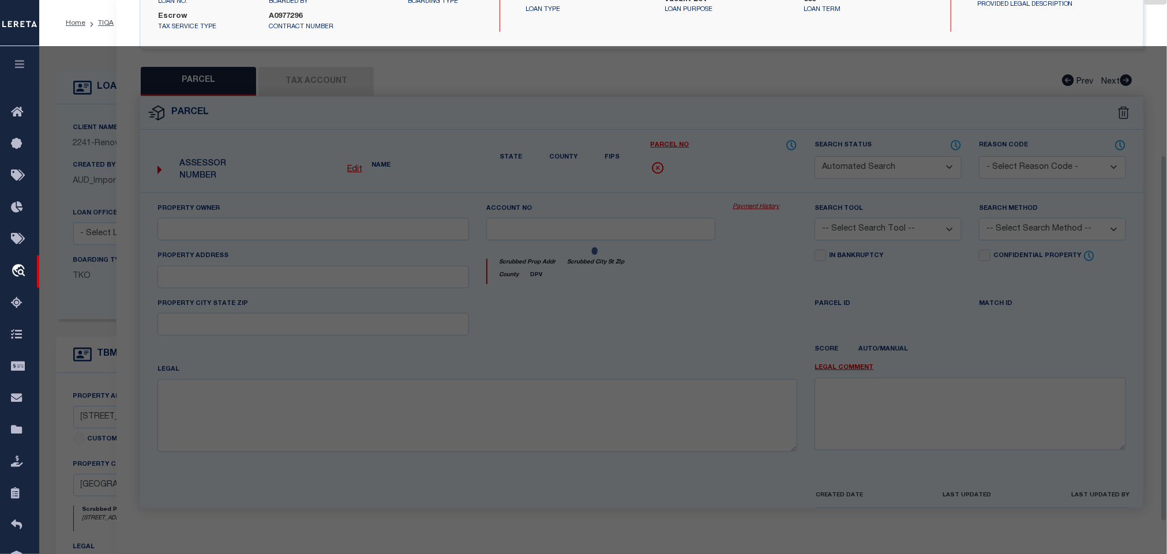
type input "[GEOGRAPHIC_DATA], [GEOGRAPHIC_DATA] 19143"
type textarea "347' W 45 ST"
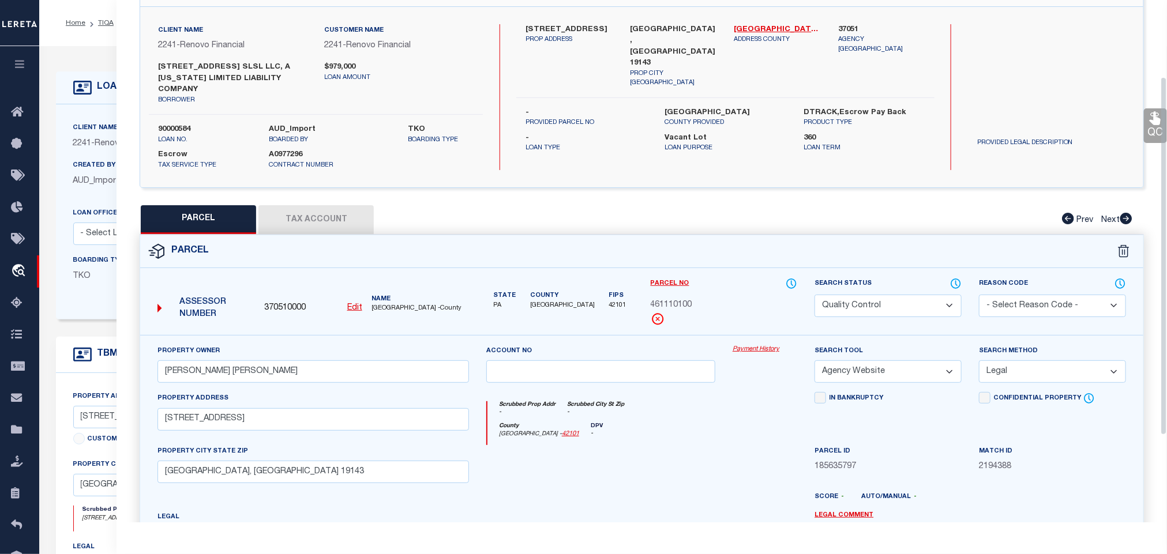
scroll to position [66, 0]
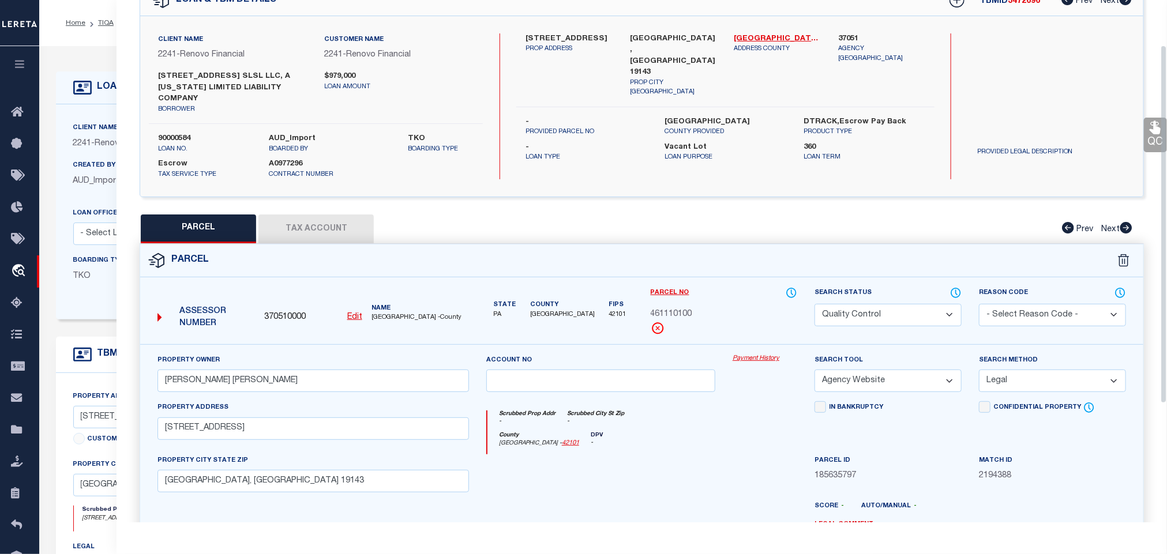
click at [1148, 140] on link "QC" at bounding box center [1155, 135] width 23 height 35
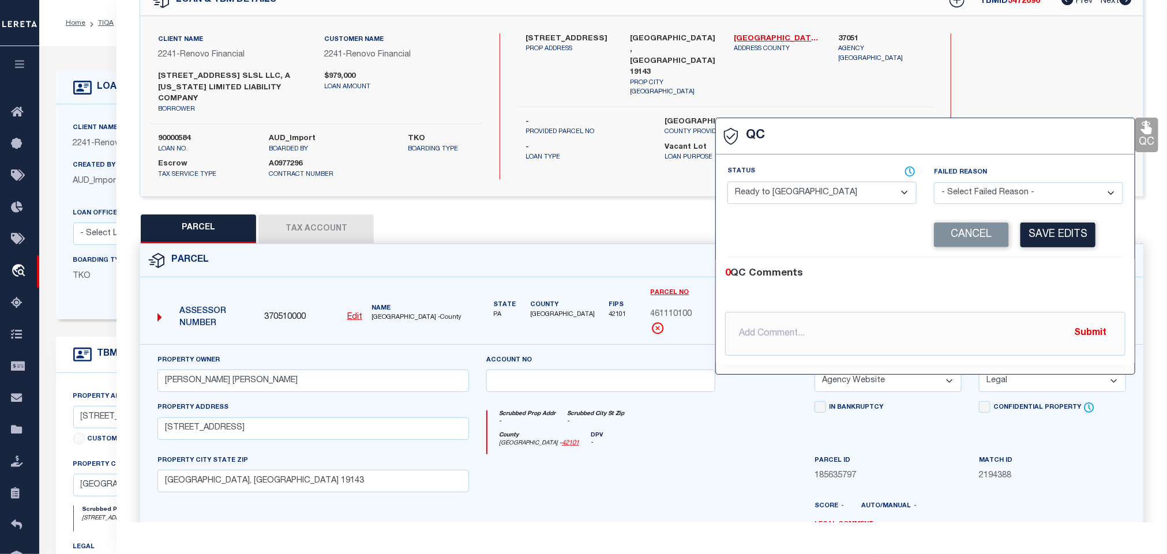
click at [836, 199] on select "- Select Status - Ready to QC Correct Incorrect" at bounding box center [821, 193] width 189 height 22
select select "COR"
click at [728, 182] on select "- Select Status - Ready to QC Correct Incorrect" at bounding box center [821, 193] width 189 height 22
click at [1061, 239] on button "Save Edits" at bounding box center [1057, 235] width 75 height 25
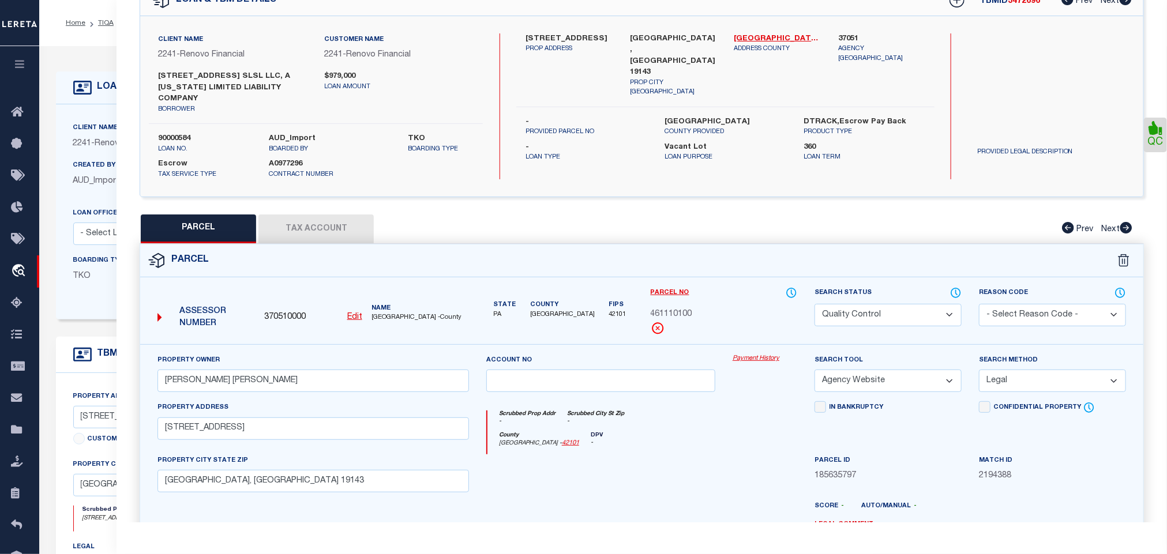
click at [912, 320] on select "Automated Search Bad Parcel Complete Duplicate Parcel High Dollar Reporting In …" at bounding box center [887, 315] width 147 height 22
select select "CP"
click at [814, 306] on select "Automated Search Bad Parcel Complete Duplicate Parcel High Dollar Reporting In …" at bounding box center [887, 315] width 147 height 22
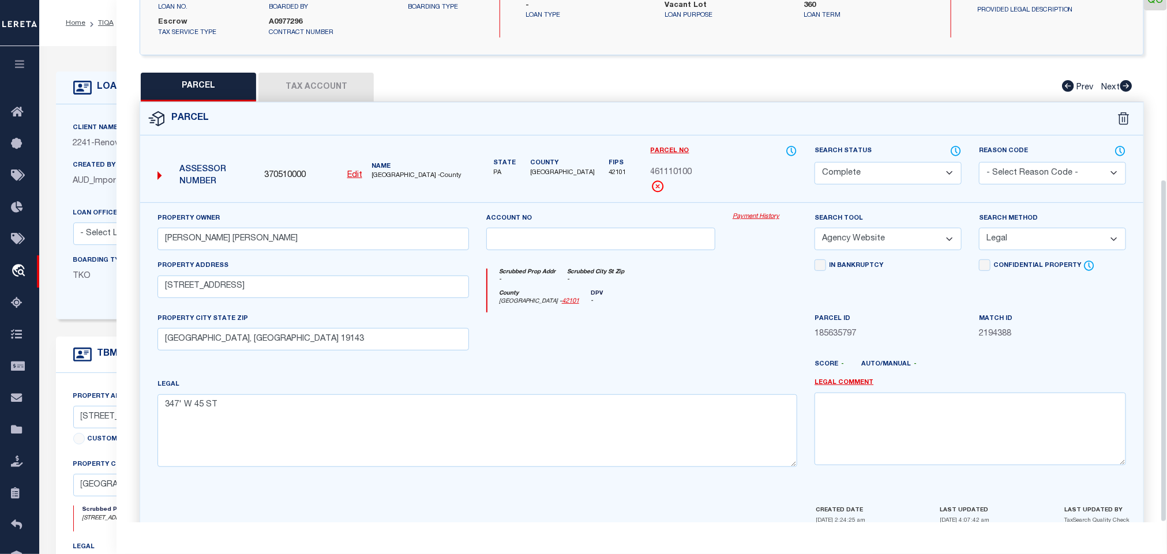
scroll to position [273, 0]
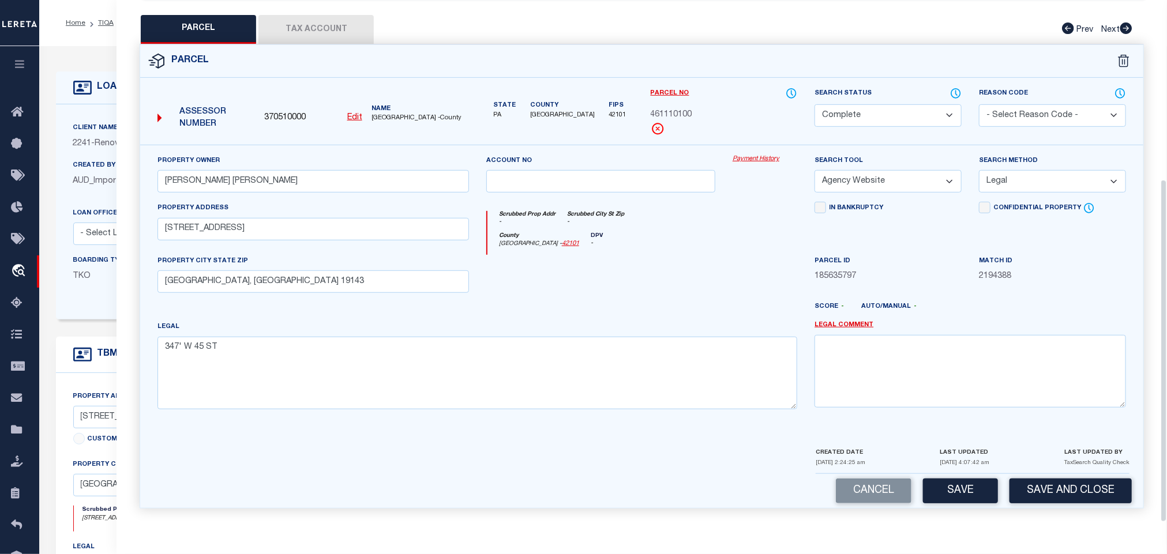
drag, startPoint x: 1065, startPoint y: 492, endPoint x: 1035, endPoint y: 457, distance: 46.2
click at [1064, 492] on button "Save and Close" at bounding box center [1070, 491] width 122 height 25
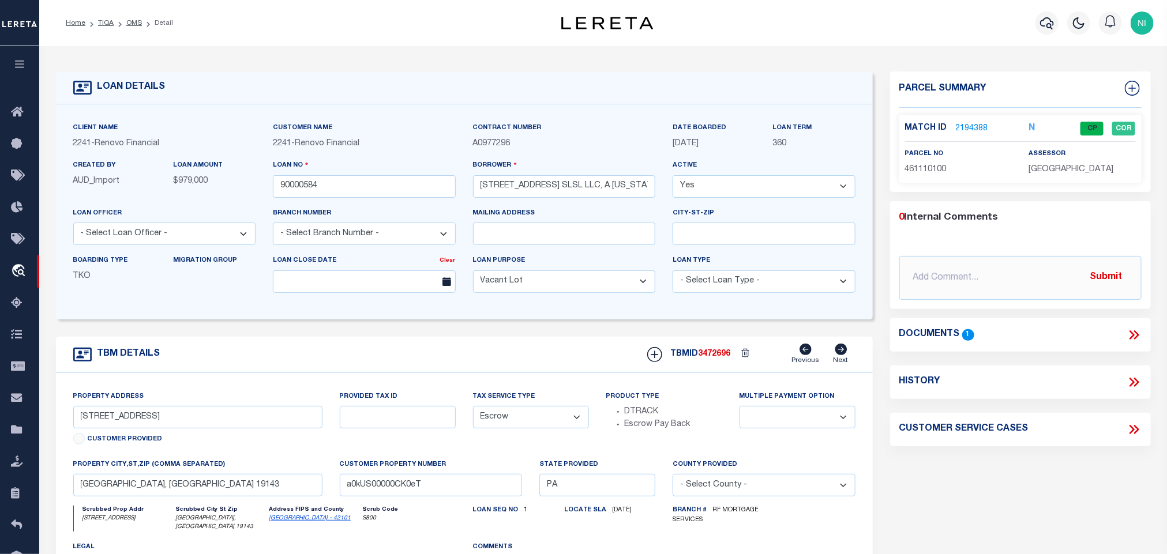
select select
click at [408, 189] on input "90000584" at bounding box center [364, 186] width 183 height 22
click at [720, 357] on span "3472696" at bounding box center [714, 354] width 32 height 8
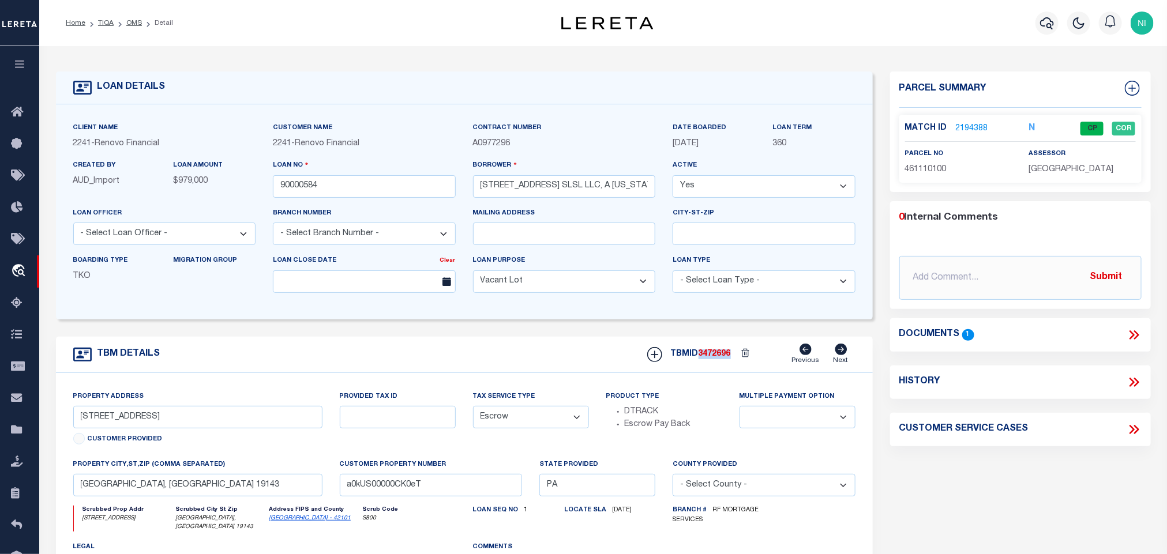
click at [720, 357] on span "3472696" at bounding box center [714, 354] width 32 height 8
click at [1039, 174] on span "[GEOGRAPHIC_DATA]" at bounding box center [1071, 170] width 85 height 8
click at [915, 171] on span "461110100" at bounding box center [926, 170] width 42 height 8
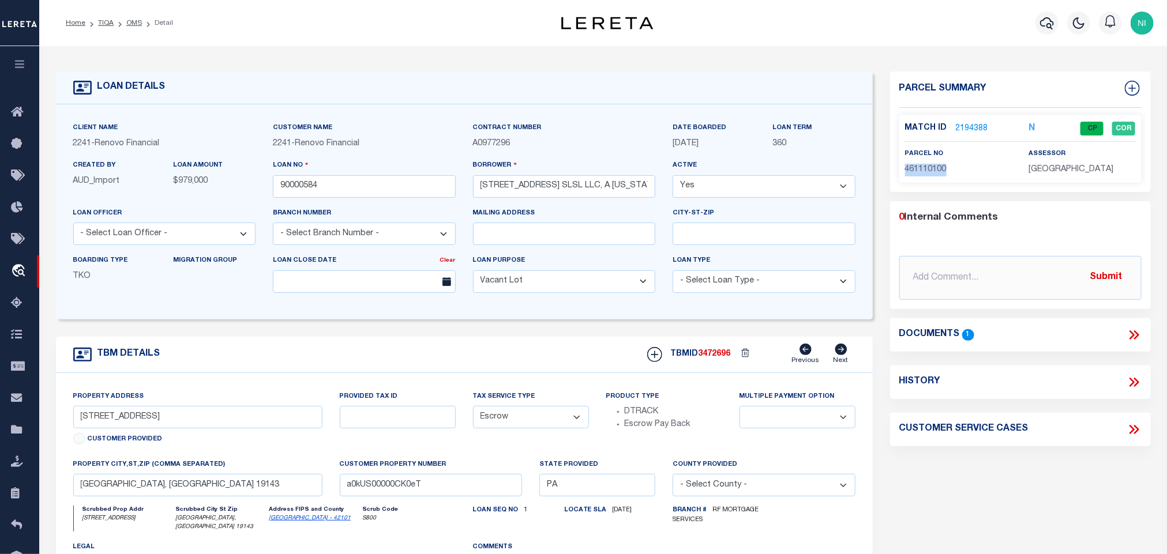
click at [915, 171] on span "461110100" at bounding box center [926, 170] width 42 height 8
click at [134, 23] on link "OMS" at bounding box center [134, 23] width 16 height 7
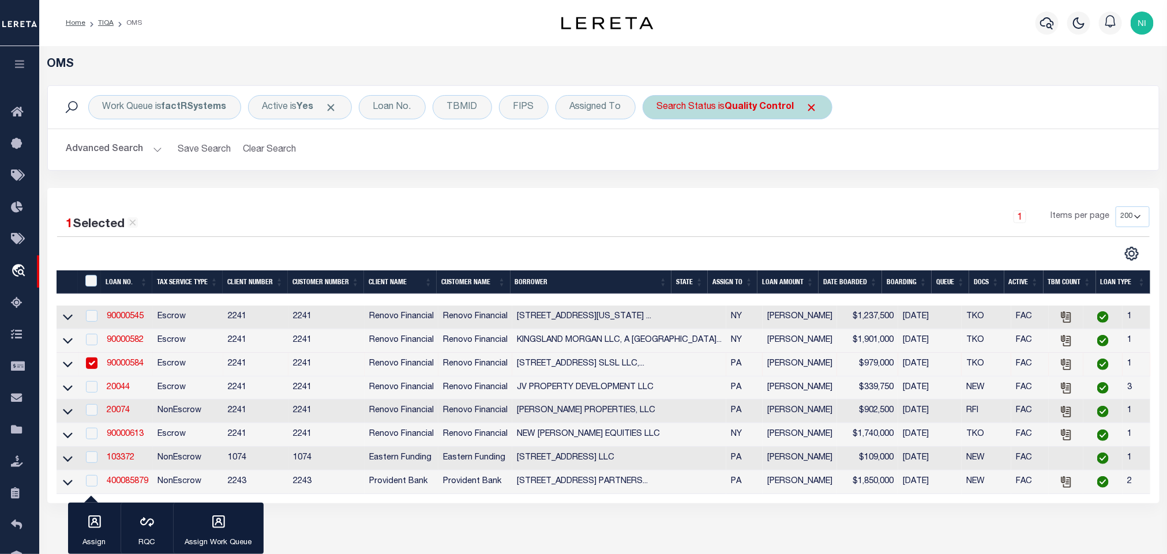
click at [751, 104] on b "Quality Control" at bounding box center [759, 107] width 69 height 9
select select "QC"
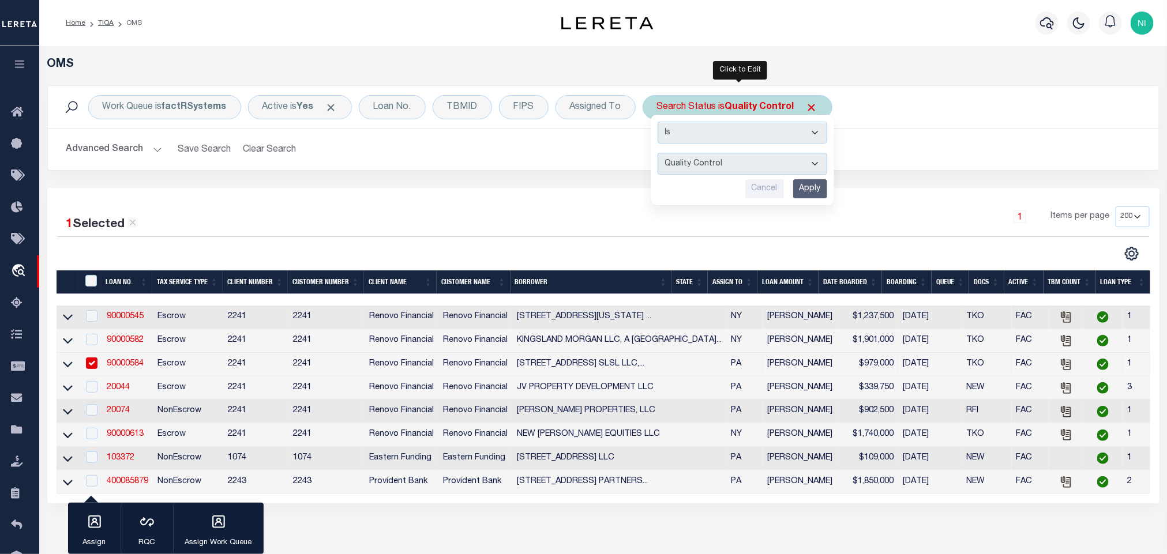
click at [814, 189] on input "Apply" at bounding box center [810, 188] width 34 height 19
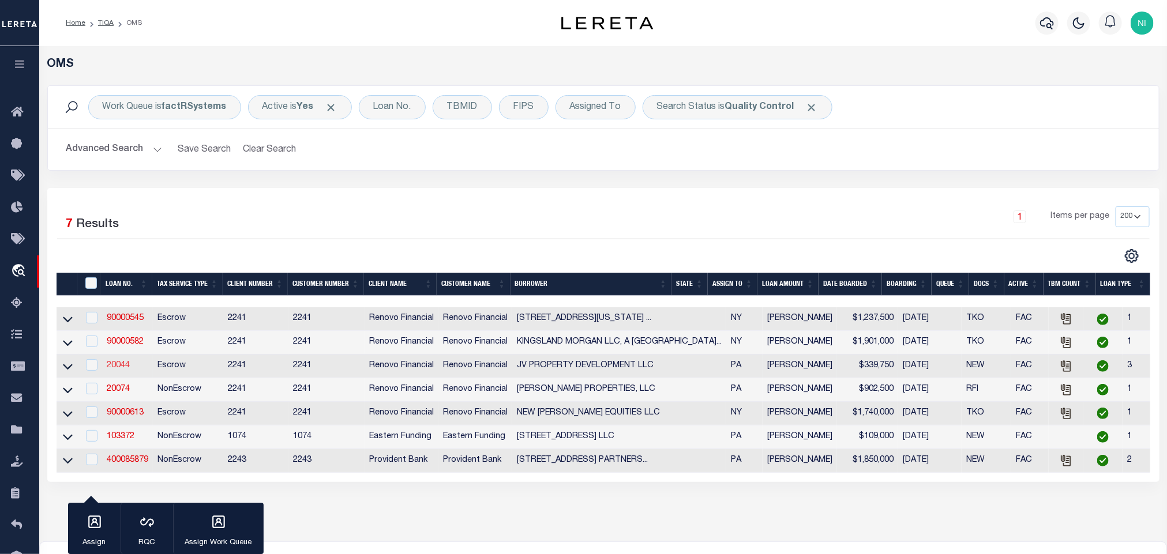
click at [116, 369] on link "20044" at bounding box center [118, 366] width 23 height 8
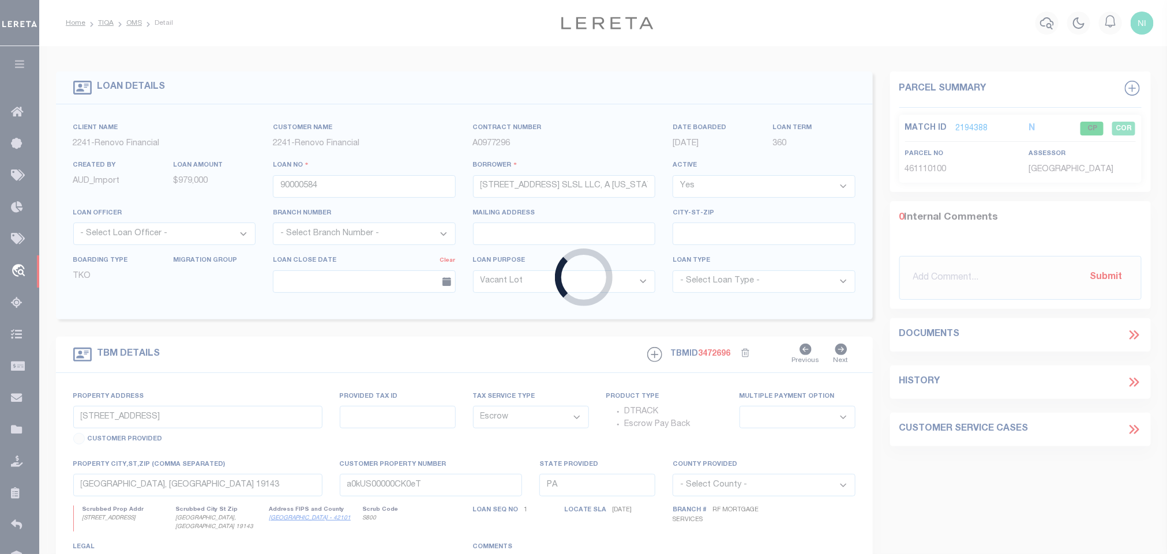
type input "20044"
type input "JV PROPERTY DEVELOPMENT LLC"
select select "25066"
type input "7891 [PERSON_NAME] Dr"
type input "[PERSON_NAME] PA 15642"
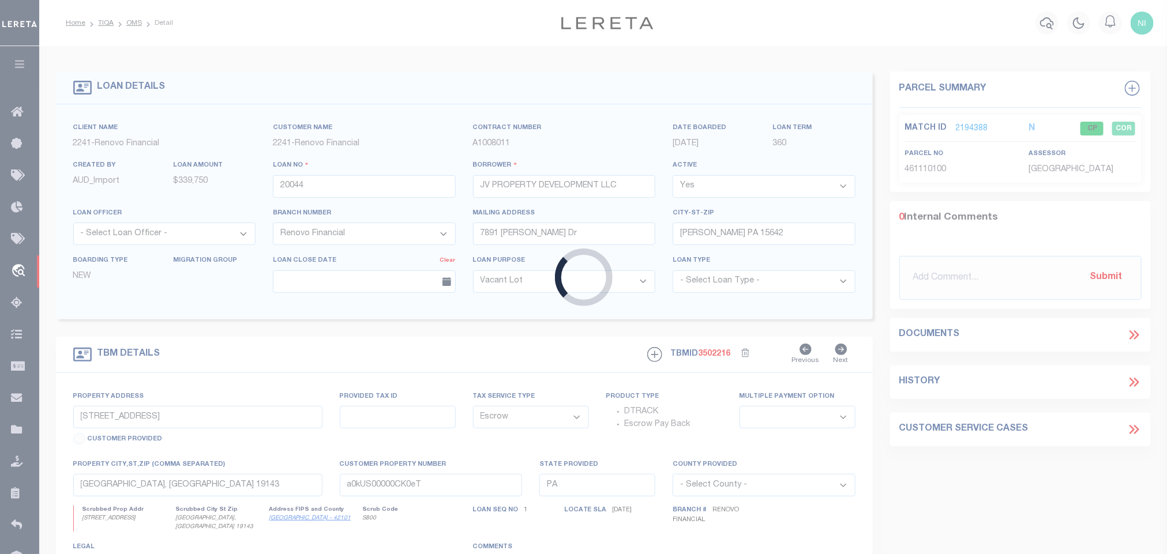
select select "25066"
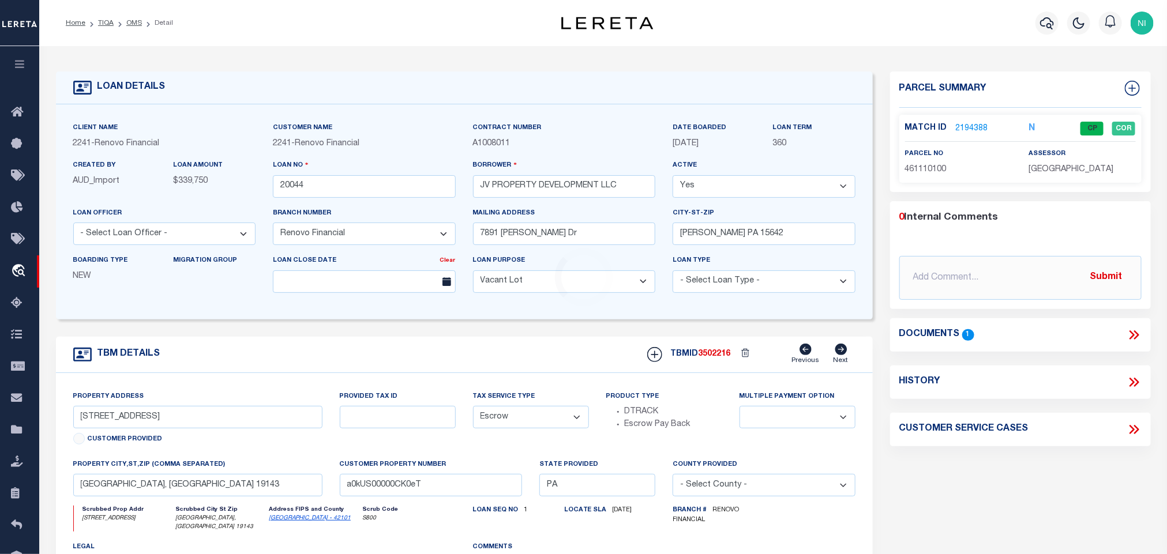
type input "[STREET_ADDRESS][PERSON_NAME]"
select select
type input "[GEOGRAPHIC_DATA], [GEOGRAPHIC_DATA] 15601"
type input "a0kUS00000C29zd"
select select
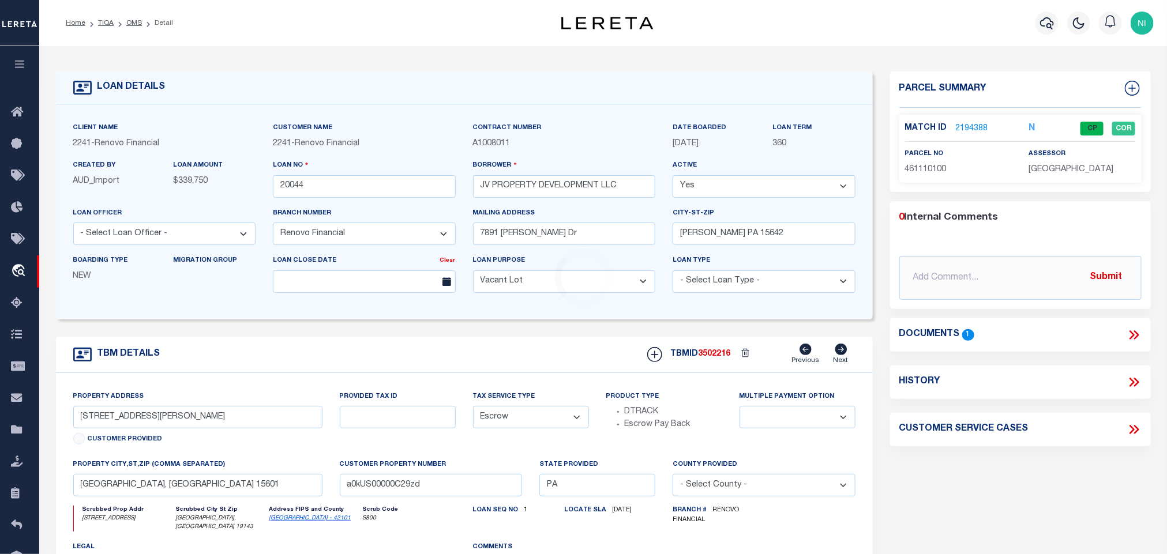
type textarea "LEGAL REQUIRED"
click at [839, 355] on icon at bounding box center [840, 350] width 12 height 12
type input "[STREET_ADDRESS]"
select select
click at [839, 355] on icon at bounding box center [840, 350] width 12 height 12
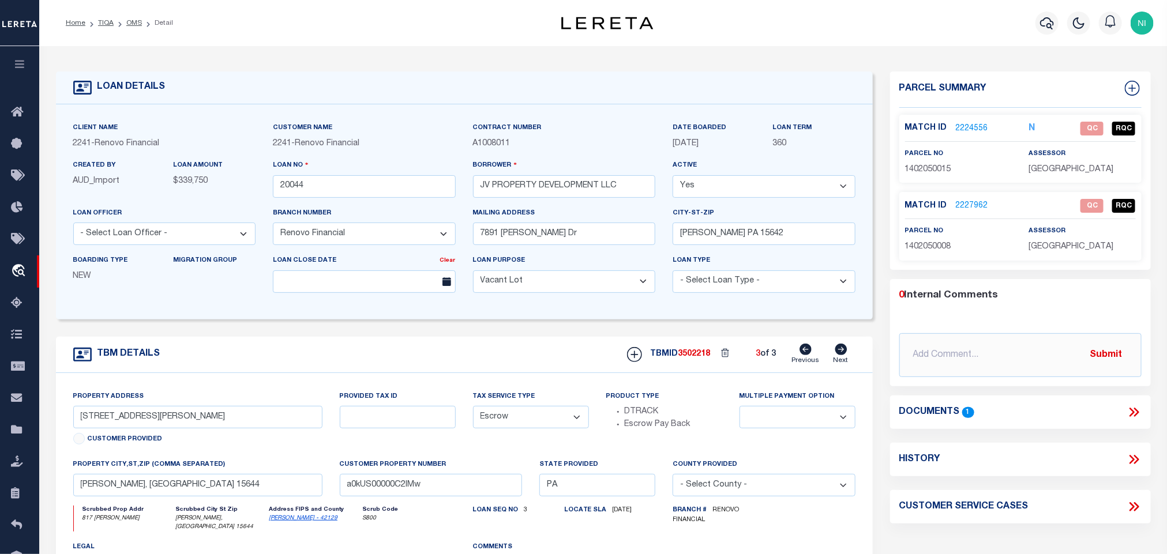
click at [1132, 418] on icon at bounding box center [1131, 412] width 5 height 9
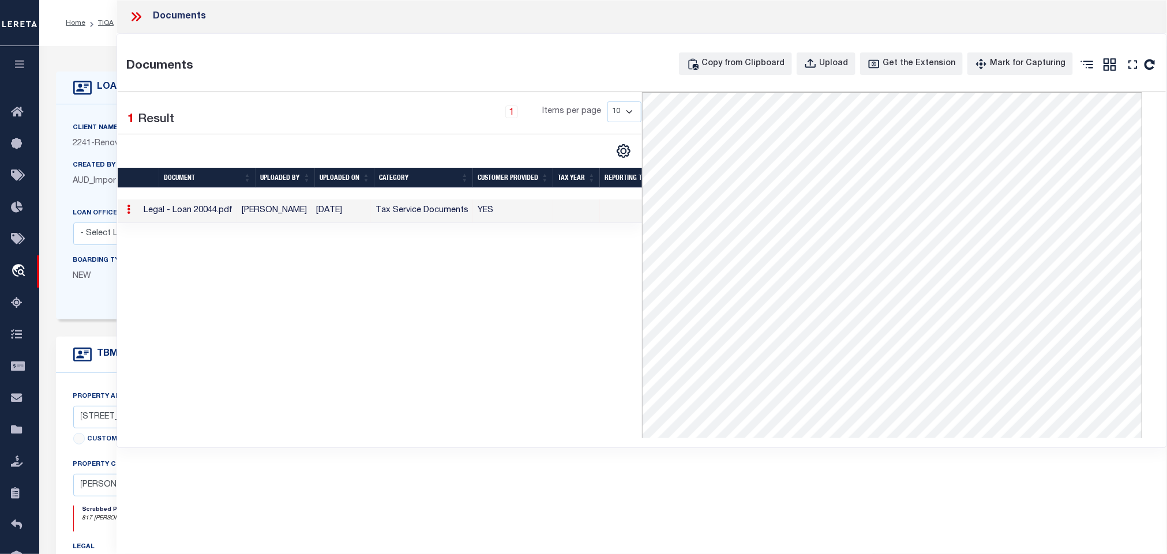
click at [137, 14] on icon at bounding box center [136, 16] width 15 height 15
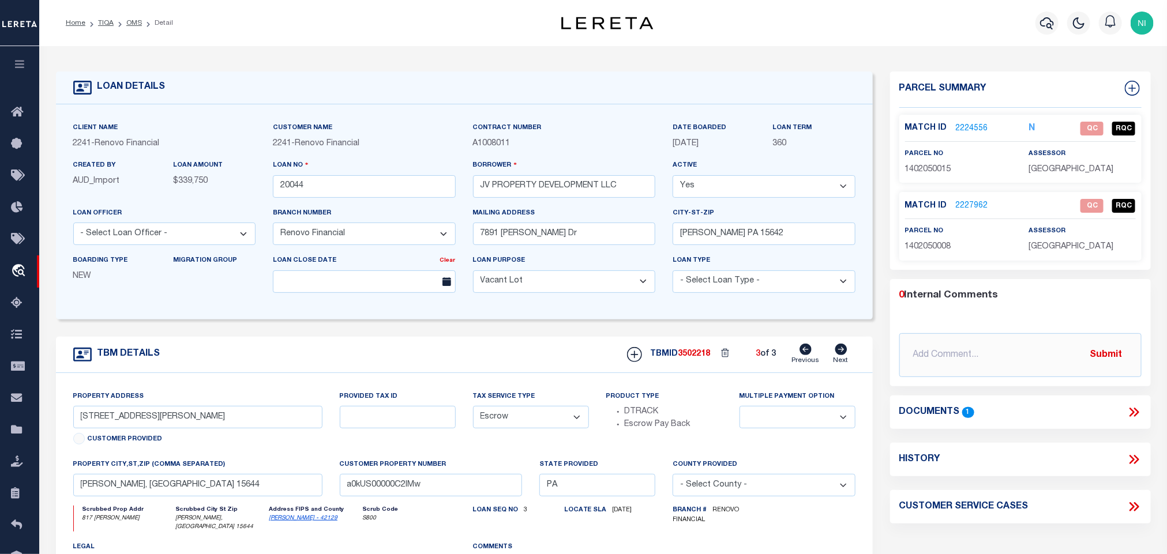
click at [805, 355] on icon at bounding box center [805, 350] width 12 height 12
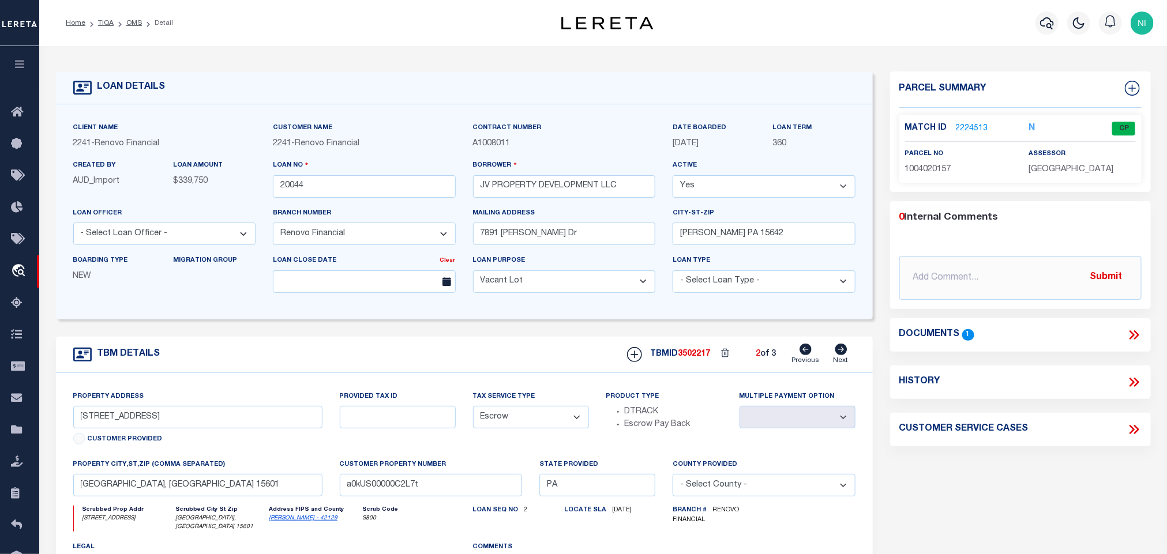
click at [805, 355] on icon at bounding box center [805, 350] width 12 height 12
click at [838, 355] on icon at bounding box center [840, 350] width 12 height 12
